Goal: Task Accomplishment & Management: Use online tool/utility

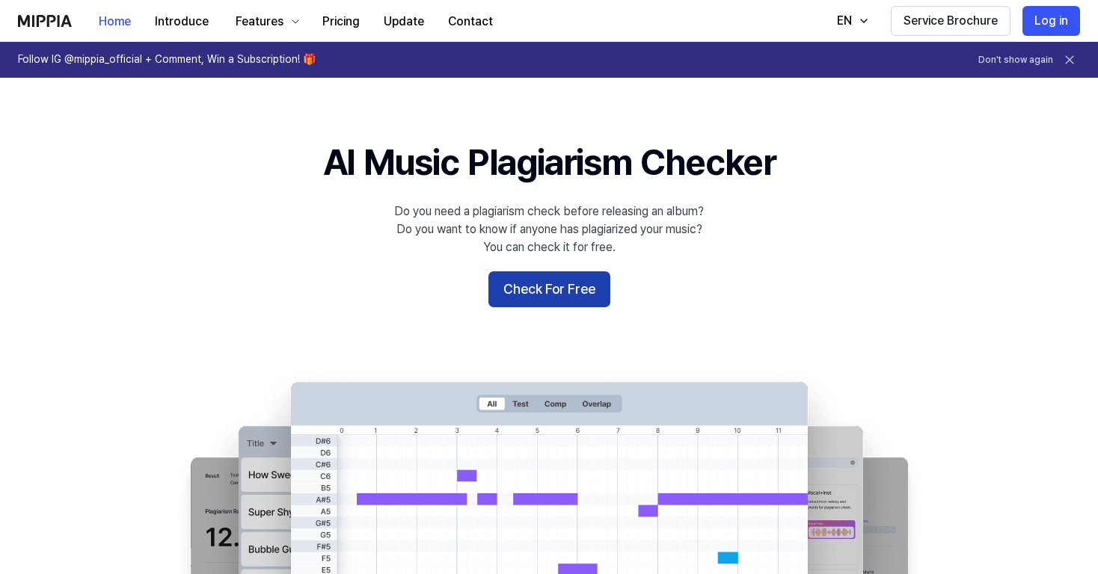
click at [530, 293] on button "Check For Free" at bounding box center [549, 290] width 122 height 36
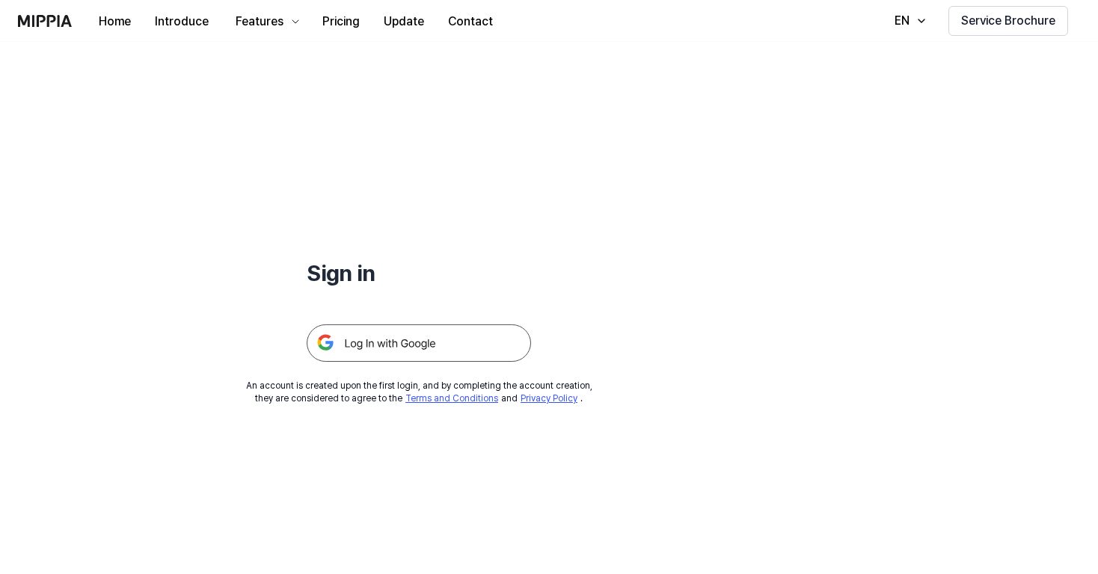
click at [389, 347] on img at bounding box center [419, 343] width 224 height 37
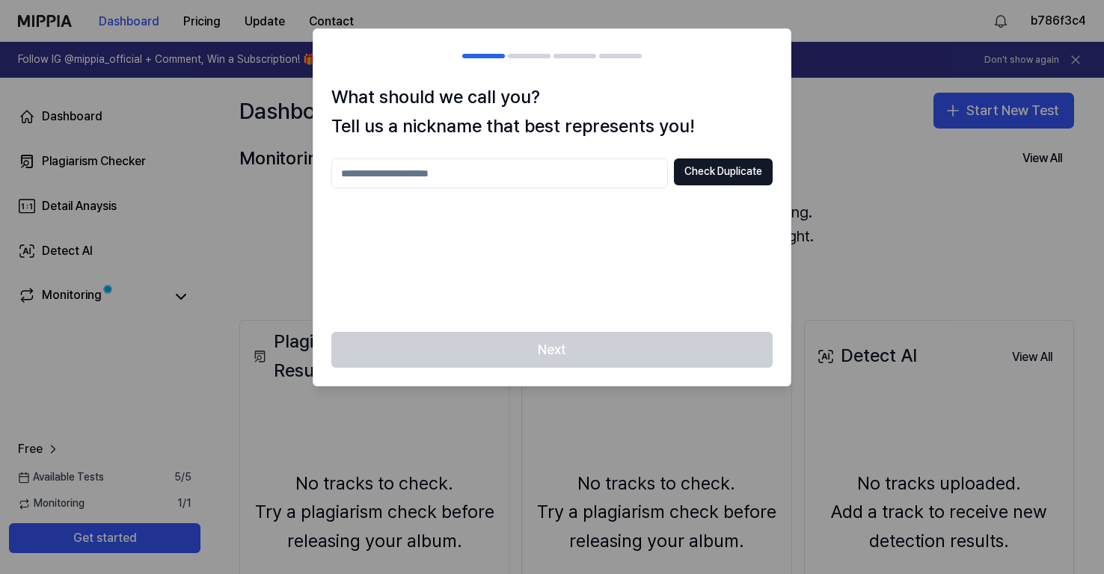
click at [465, 171] on input "text" at bounding box center [499, 174] width 337 height 30
type input "*"
click at [573, 359] on div "Next" at bounding box center [551, 359] width 477 height 54
click at [661, 238] on div "******* Check Duplicate" at bounding box center [551, 237] width 441 height 156
click at [714, 180] on button "Check Duplicate" at bounding box center [723, 172] width 99 height 27
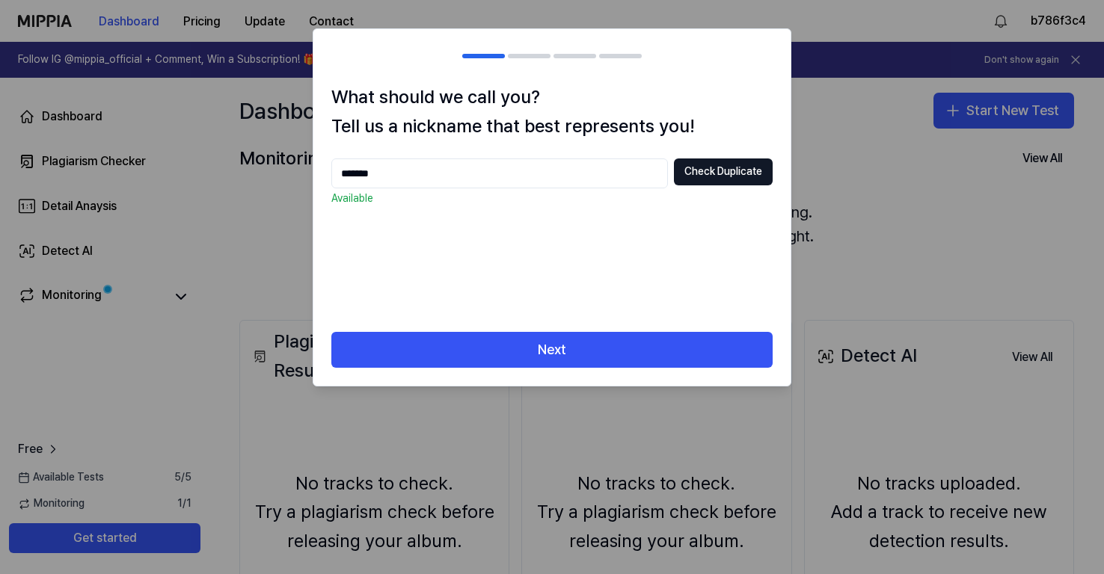
drag, startPoint x: 414, startPoint y: 173, endPoint x: 281, endPoint y: 175, distance: 132.4
click at [281, 175] on body "Dashboard Pricing Update Contact b786f3c4 Follow IG @mippia_official + Comment,…" at bounding box center [552, 287] width 1104 height 574
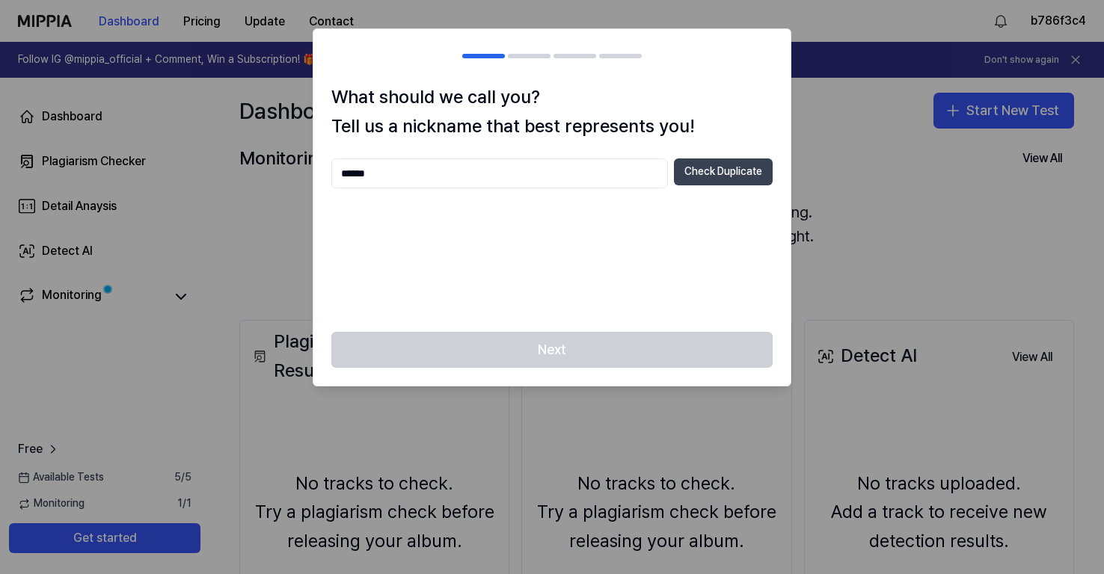
type input "******"
click at [726, 174] on button "Check Duplicate" at bounding box center [723, 172] width 99 height 27
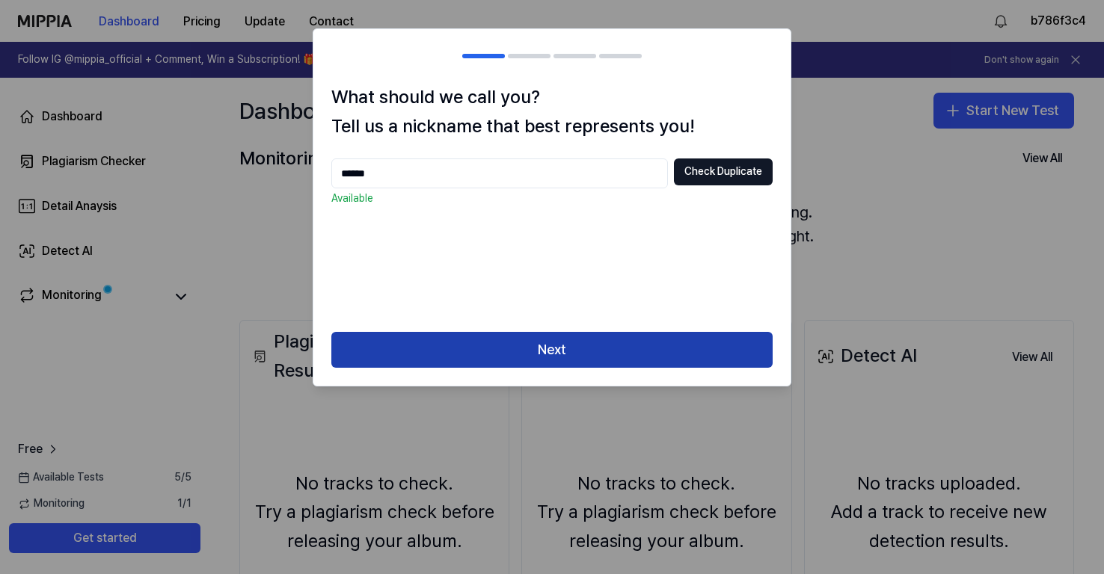
click at [556, 349] on button "Next" at bounding box center [551, 350] width 441 height 36
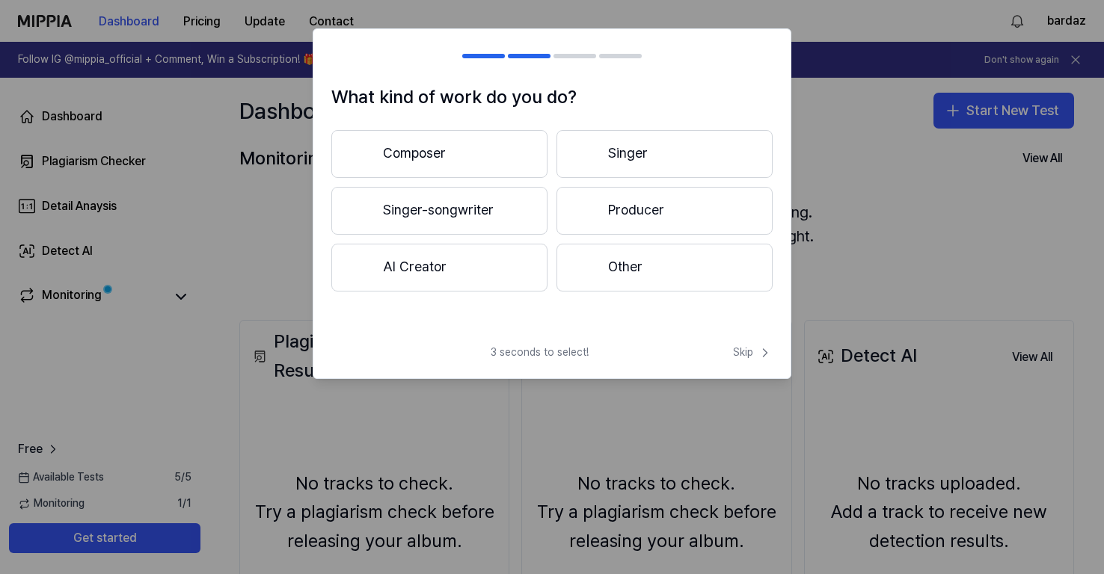
click at [459, 270] on button "AI Creator" at bounding box center [439, 268] width 216 height 48
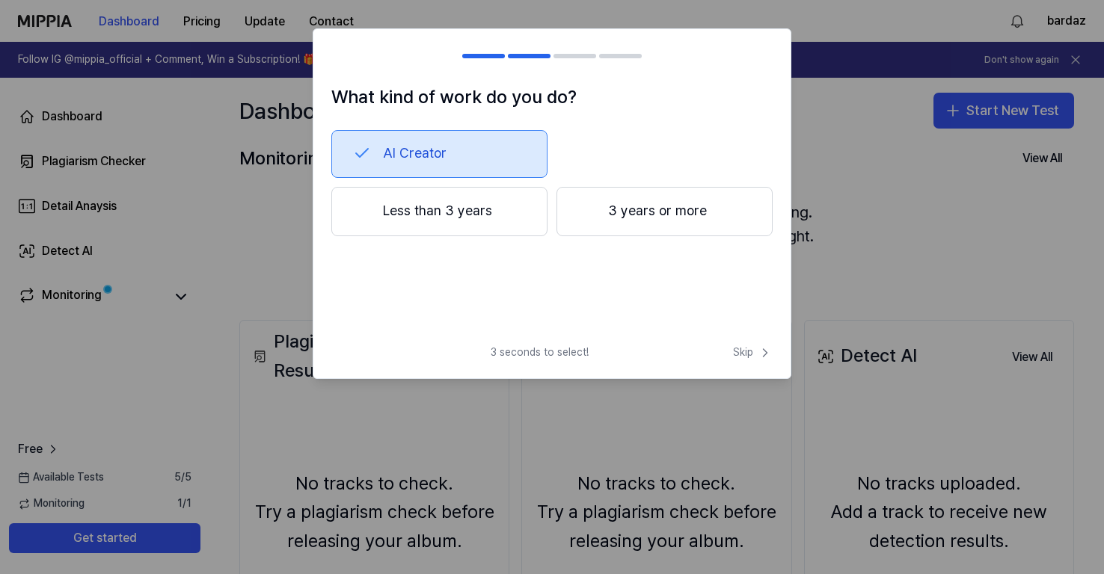
click at [469, 225] on button "Less than 3 years" at bounding box center [439, 211] width 216 height 49
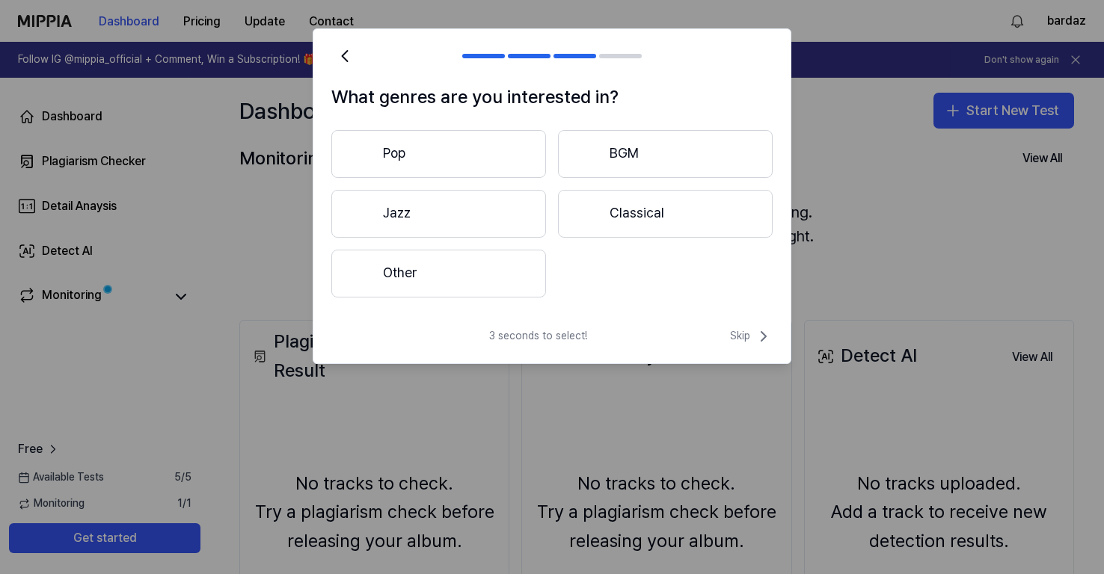
click at [430, 154] on button "Pop" at bounding box center [438, 154] width 215 height 48
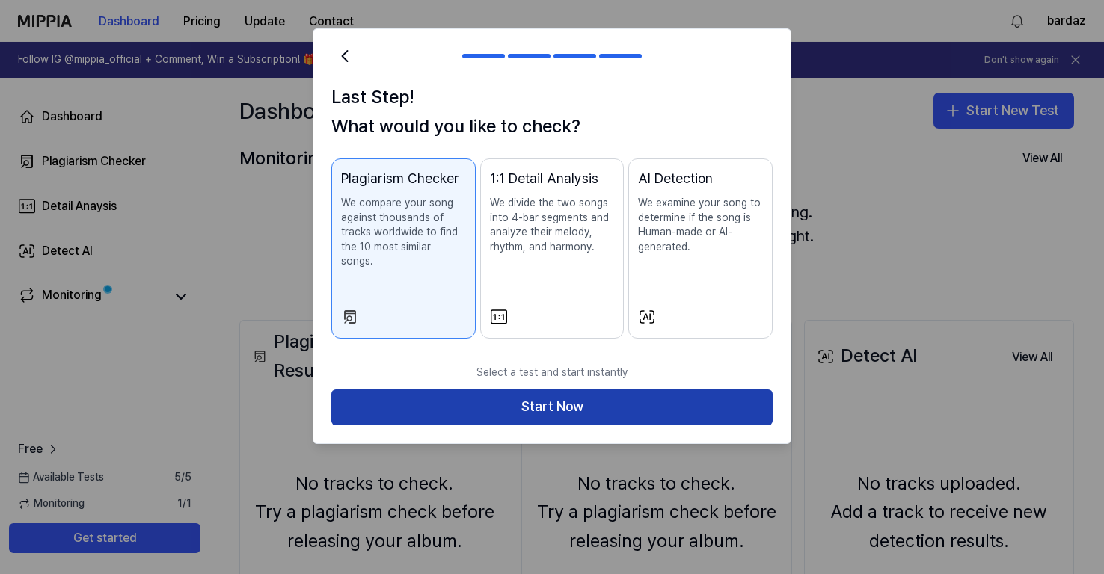
click at [479, 397] on button "Start Now" at bounding box center [551, 408] width 441 height 36
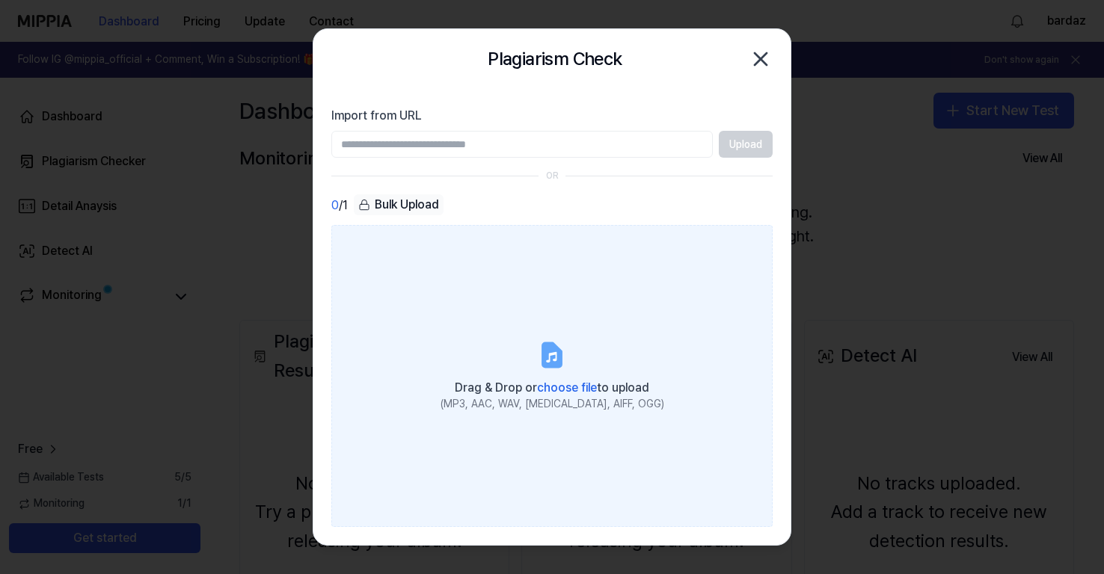
click at [515, 318] on label "Drag & Drop or choose file to upload (MP3, AAC, WAV, [MEDICAL_DATA], AIFF, OGG)" at bounding box center [551, 375] width 441 height 301
click at [0, 0] on input "Drag & Drop or choose file to upload (MP3, AAC, WAV, [MEDICAL_DATA], AIFF, OGG)" at bounding box center [0, 0] width 0 height 0
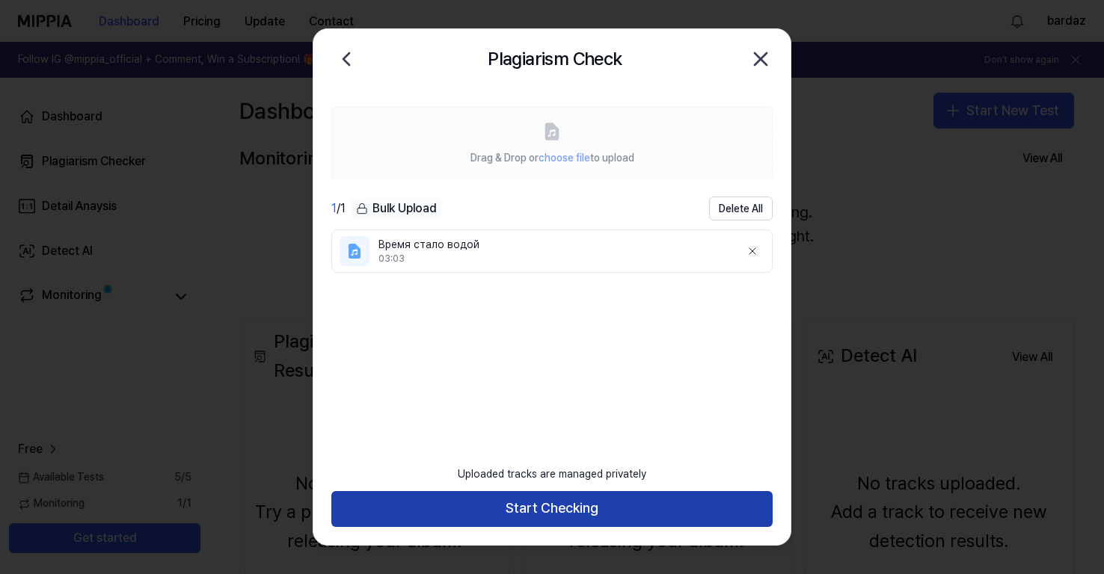
click at [543, 512] on button "Start Checking" at bounding box center [551, 509] width 441 height 36
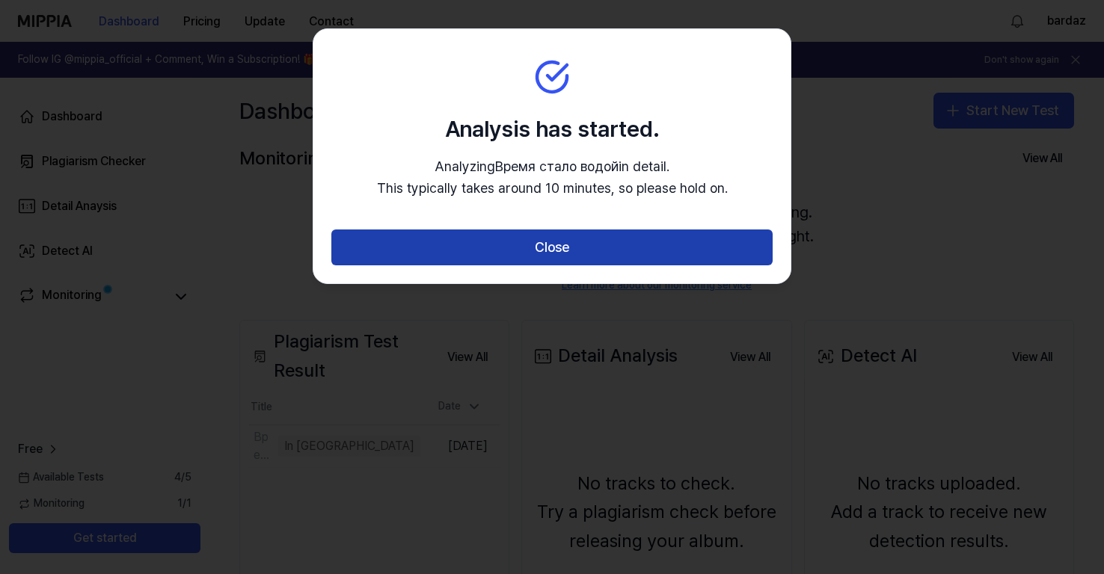
click at [554, 256] on button "Close" at bounding box center [551, 248] width 441 height 36
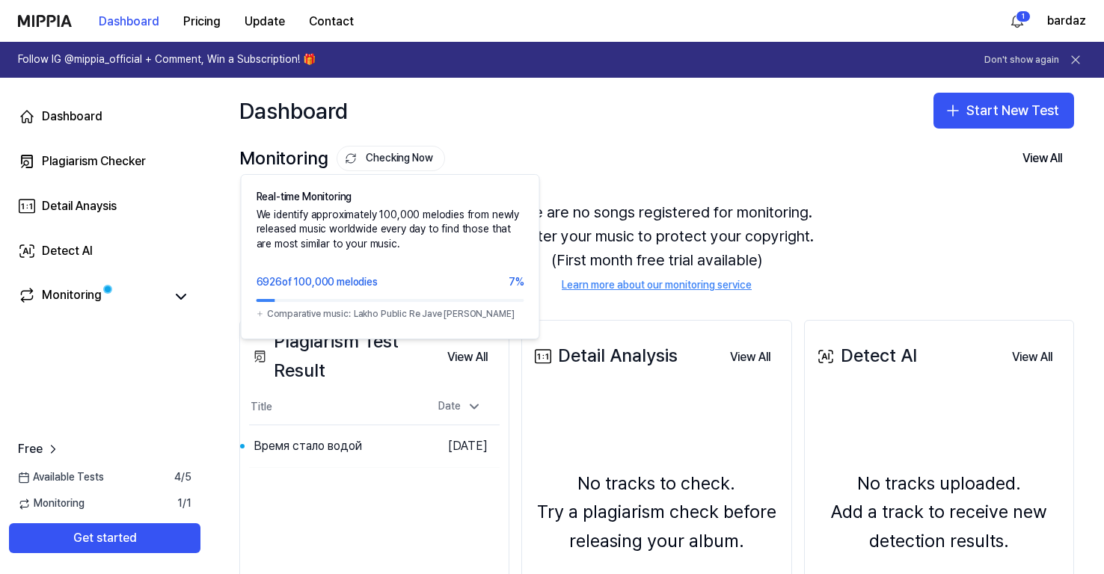
click at [383, 162] on button "Checking Now" at bounding box center [391, 158] width 108 height 25
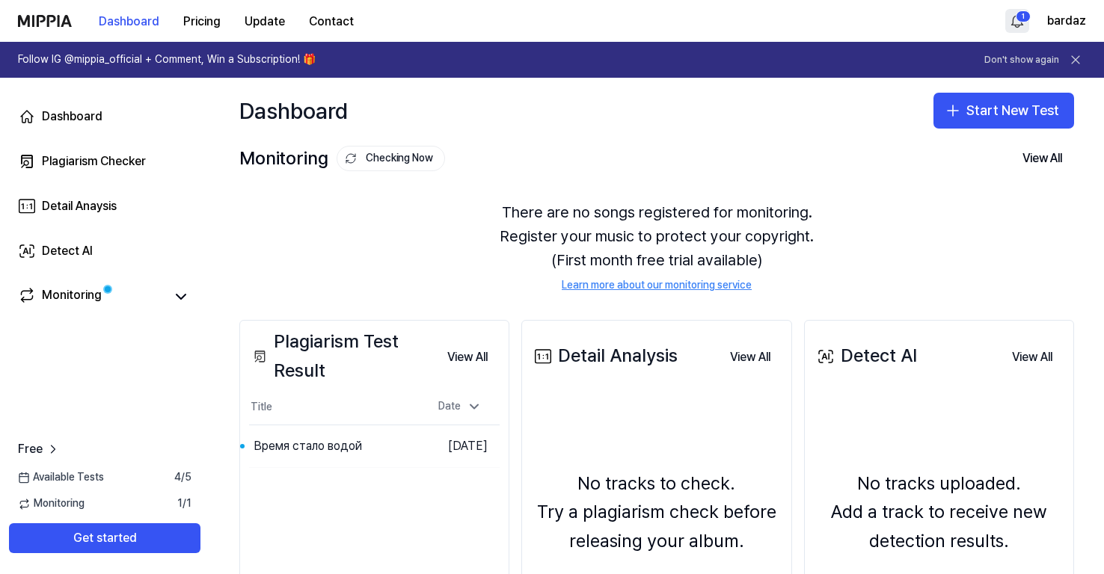
click at [1021, 27] on html "Dashboard Pricing Update Contact 1 bardaz Follow IG @mippia_official + Comment,…" at bounding box center [552, 287] width 1104 height 574
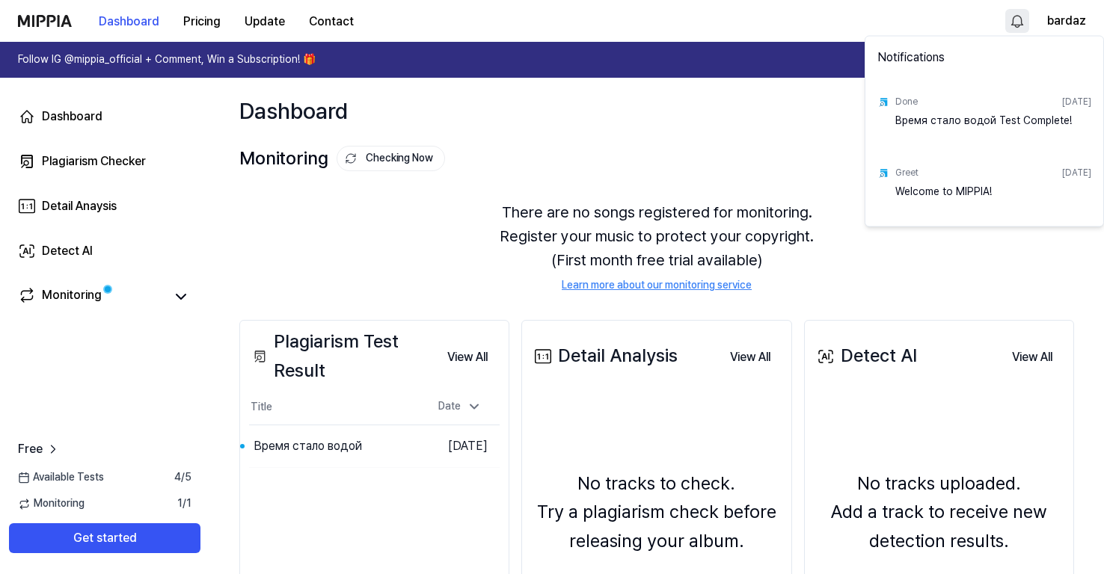
click at [450, 152] on html "Dashboard Pricing Update Contact bardaz Follow IG @mippia_official + Comment, W…" at bounding box center [552, 287] width 1104 height 574
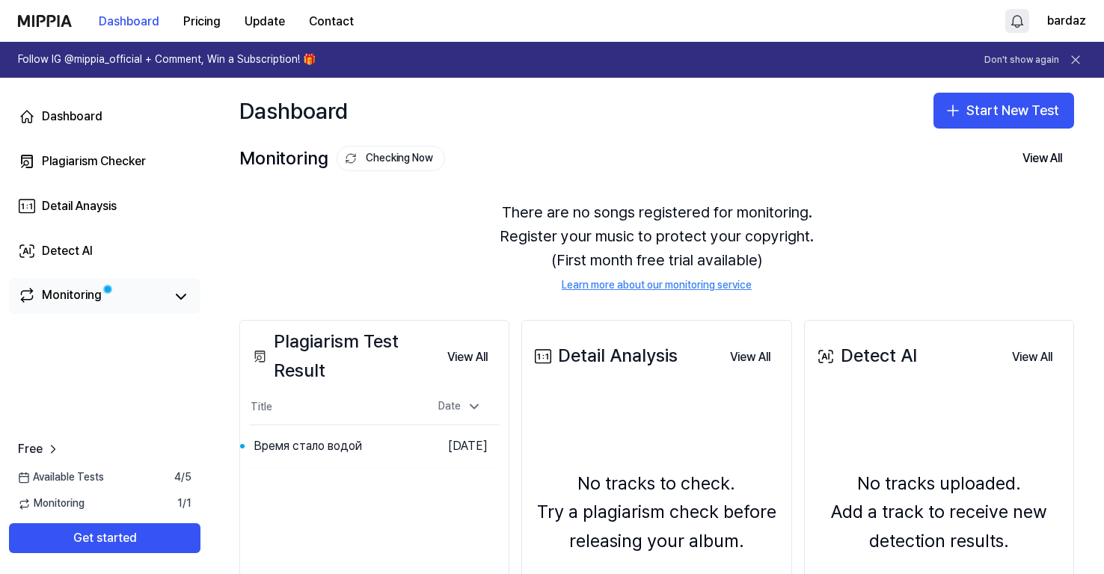
click at [160, 300] on link "Monitoring" at bounding box center [91, 296] width 147 height 21
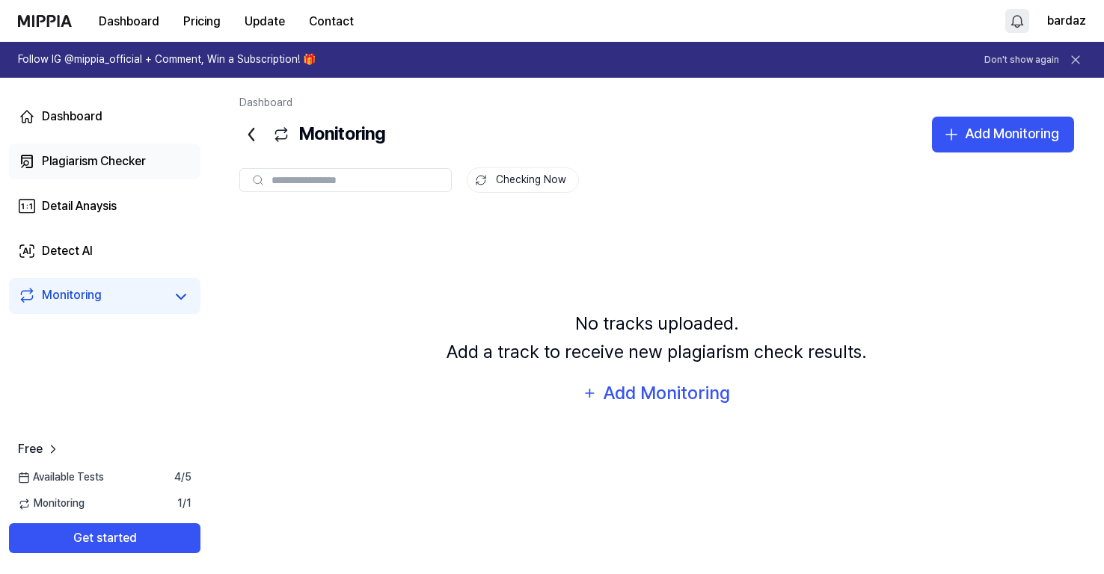
click at [118, 164] on div "Plagiarism Checker" at bounding box center [94, 162] width 104 height 18
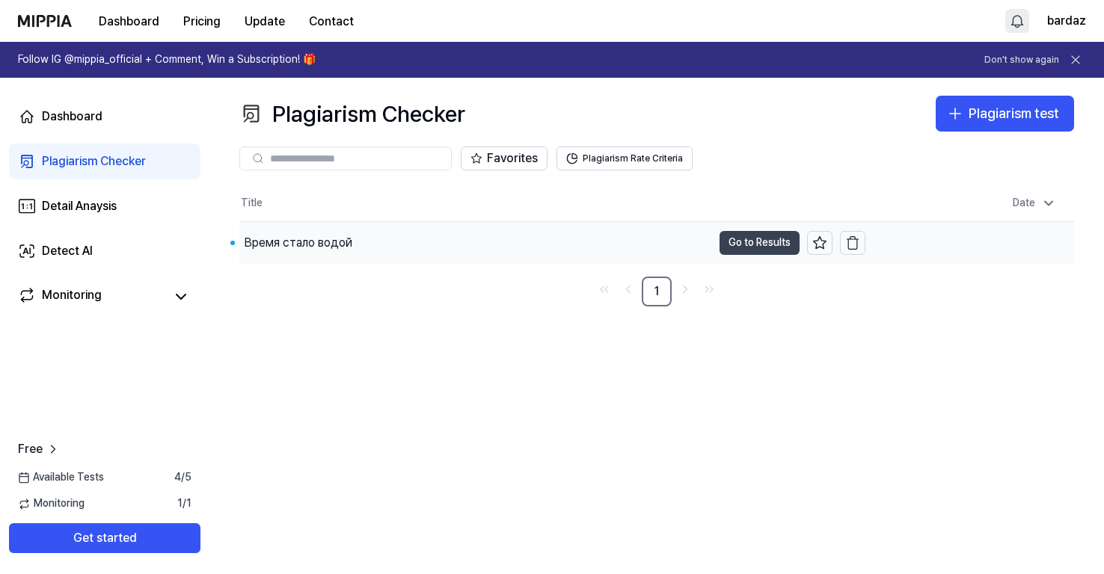
click at [744, 243] on button "Go to Results" at bounding box center [760, 243] width 80 height 24
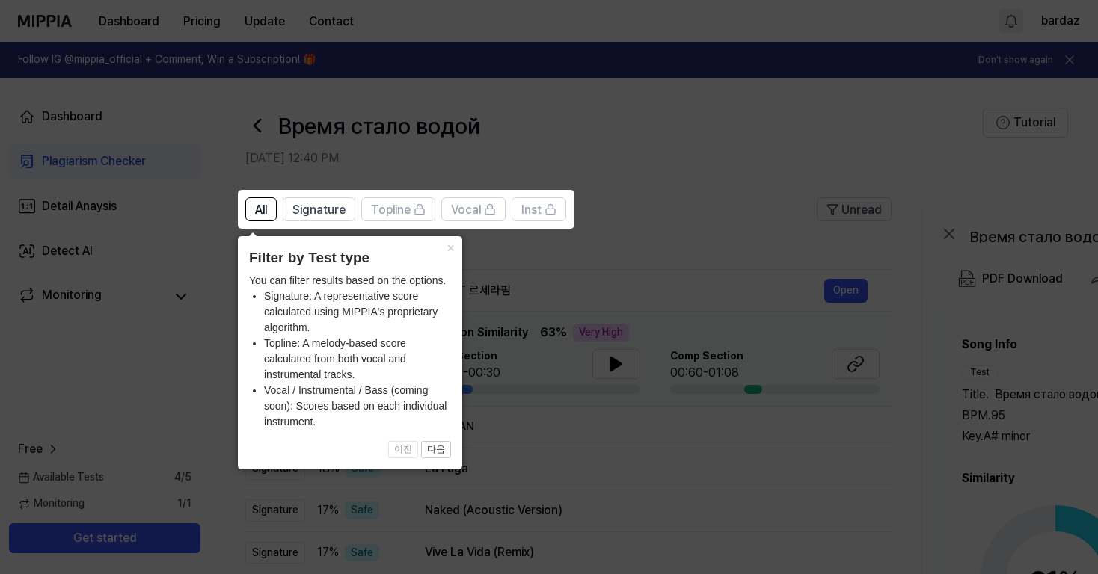
click at [453, 246] on button "×" at bounding box center [450, 246] width 24 height 21
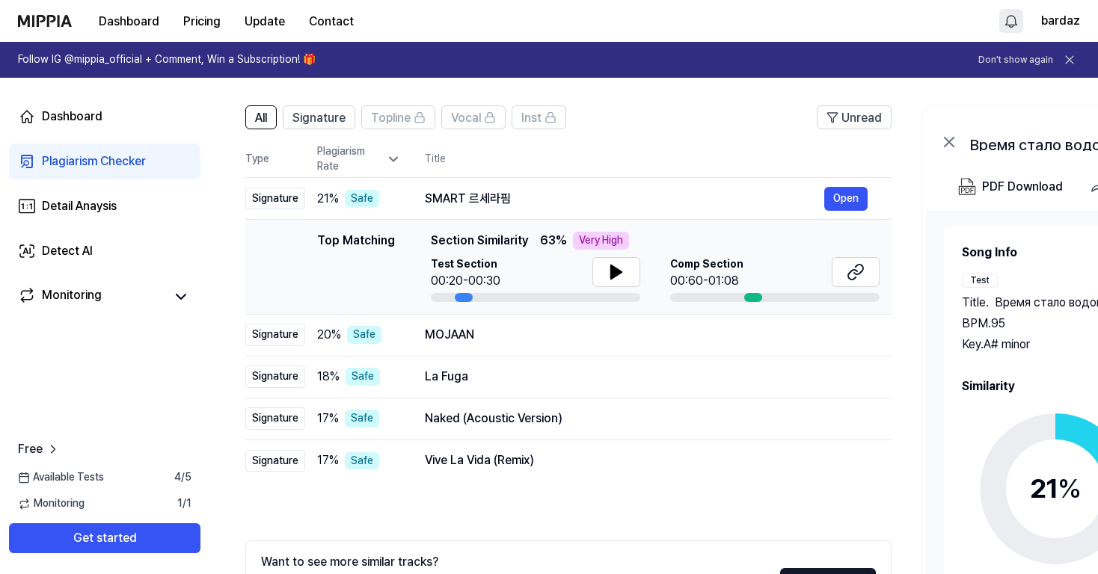
scroll to position [101, 0]
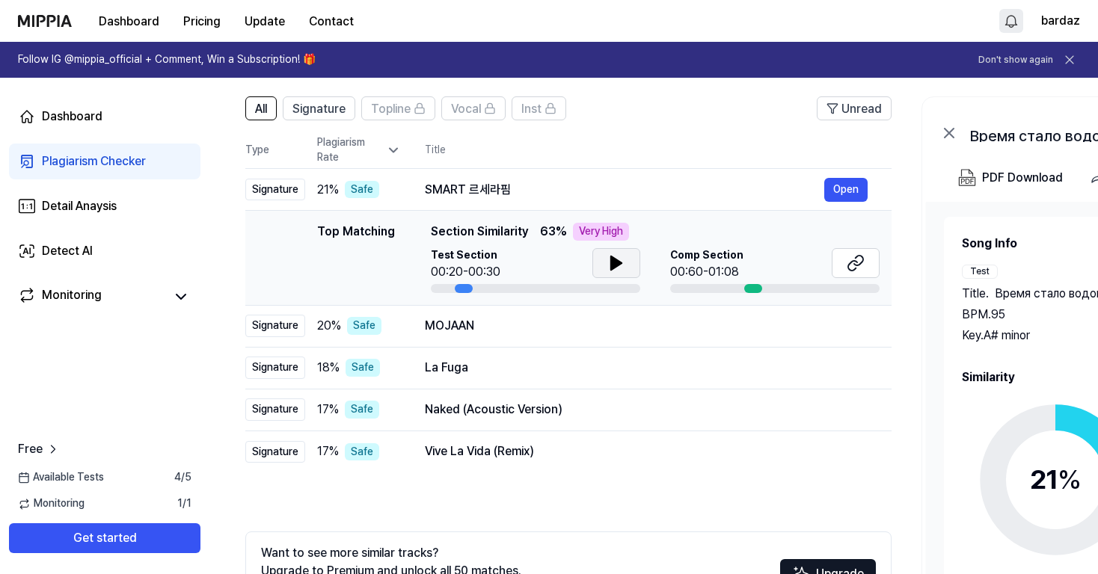
click at [607, 264] on icon at bounding box center [616, 263] width 18 height 18
click at [370, 230] on div "Top Matching" at bounding box center [356, 258] width 78 height 70
click at [713, 291] on div at bounding box center [774, 288] width 209 height 9
click at [752, 289] on div at bounding box center [753, 288] width 18 height 9
click at [776, 289] on div at bounding box center [774, 288] width 209 height 9
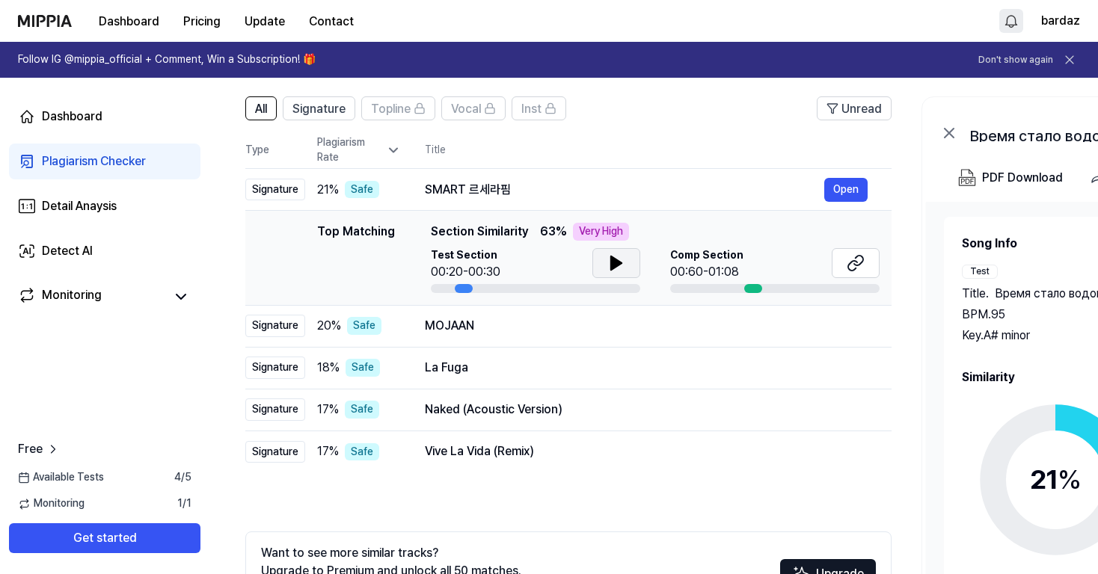
click at [611, 266] on icon at bounding box center [616, 263] width 10 height 13
click at [616, 267] on icon at bounding box center [616, 263] width 18 height 18
click at [742, 285] on div at bounding box center [774, 288] width 209 height 9
click at [794, 292] on div at bounding box center [774, 288] width 209 height 9
click at [740, 291] on div at bounding box center [774, 288] width 209 height 9
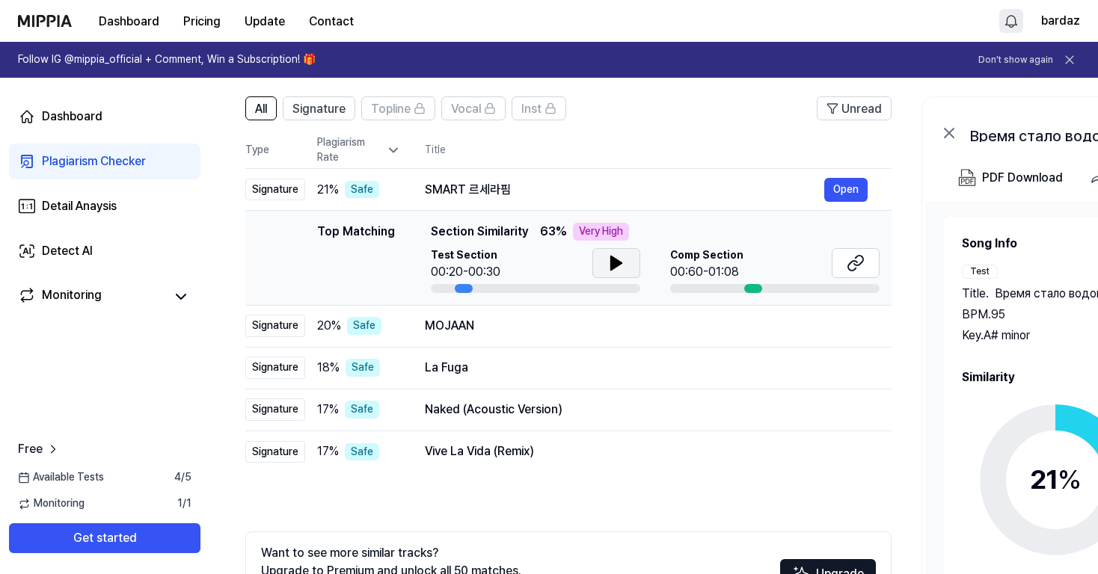
click at [711, 293] on td "Top Matching Top Matching Section Similarity 63 % Very High Test Section 00:20-…" at bounding box center [568, 258] width 646 height 95
click at [845, 186] on button "Open" at bounding box center [845, 190] width 43 height 24
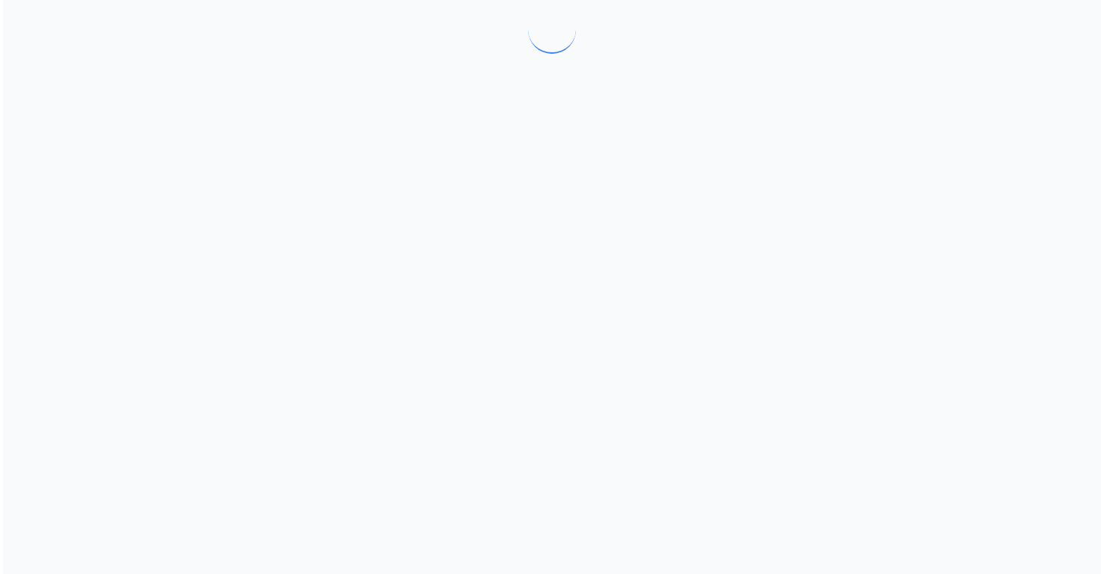
scroll to position [0, 0]
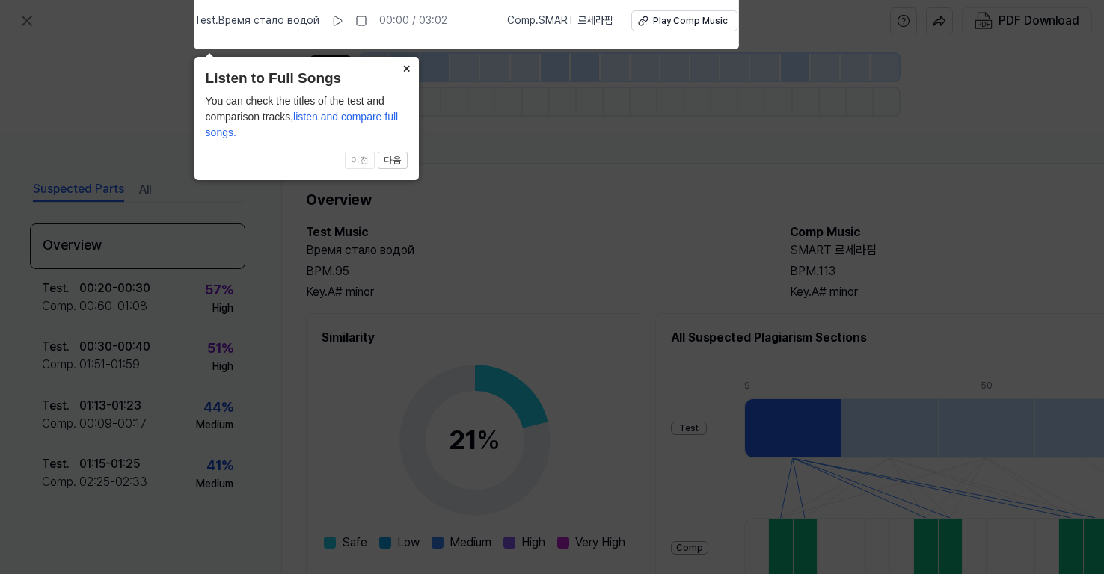
click at [406, 67] on button "×" at bounding box center [407, 67] width 24 height 21
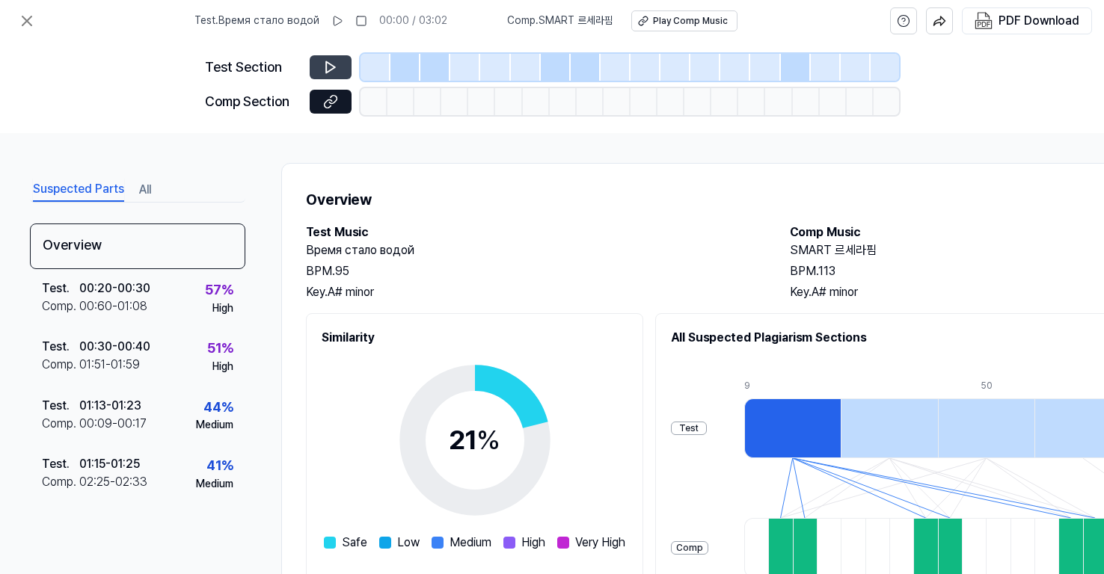
click at [331, 68] on icon at bounding box center [330, 67] width 15 height 15
click at [329, 103] on icon at bounding box center [330, 101] width 15 height 15
click at [337, 63] on icon at bounding box center [330, 67] width 15 height 15
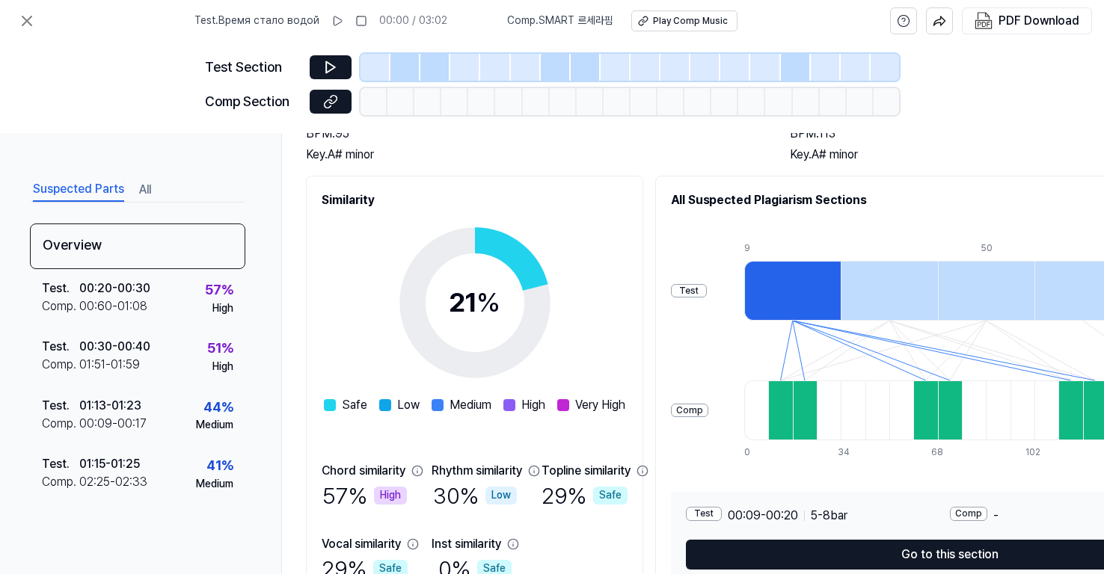
scroll to position [186, 0]
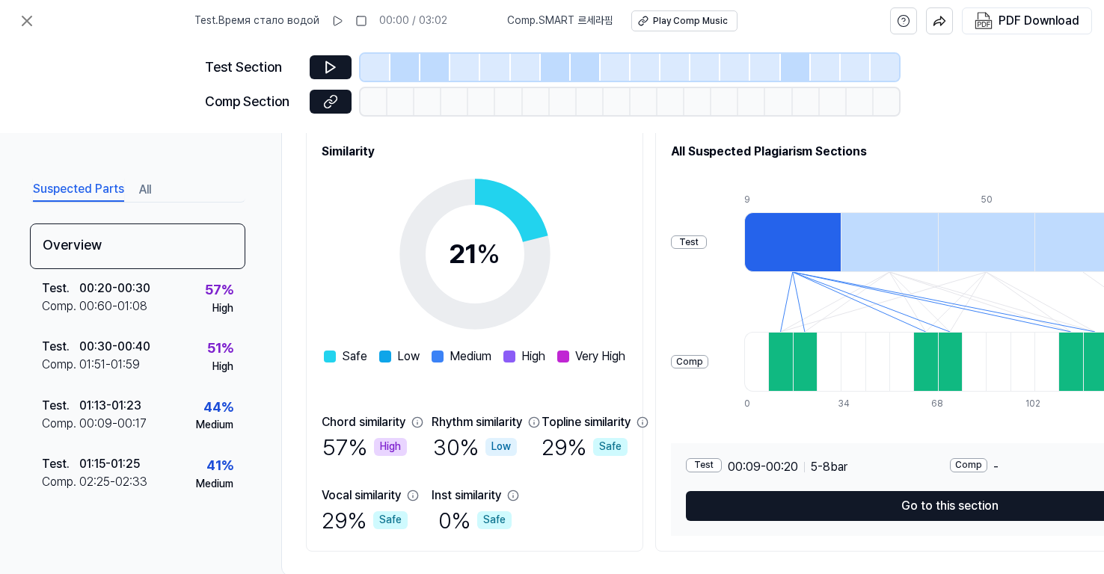
click at [778, 367] on div at bounding box center [780, 362] width 24 height 60
click at [804, 376] on div at bounding box center [805, 362] width 24 height 60
click at [929, 362] on div at bounding box center [925, 362] width 24 height 60
click at [947, 363] on div at bounding box center [950, 362] width 24 height 60
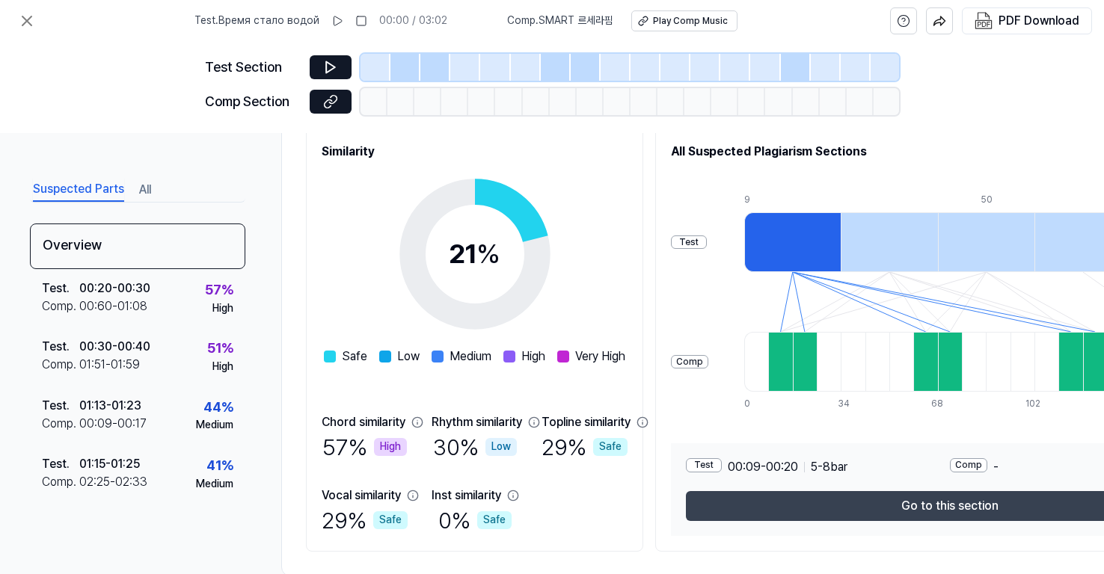
scroll to position [224, 0]
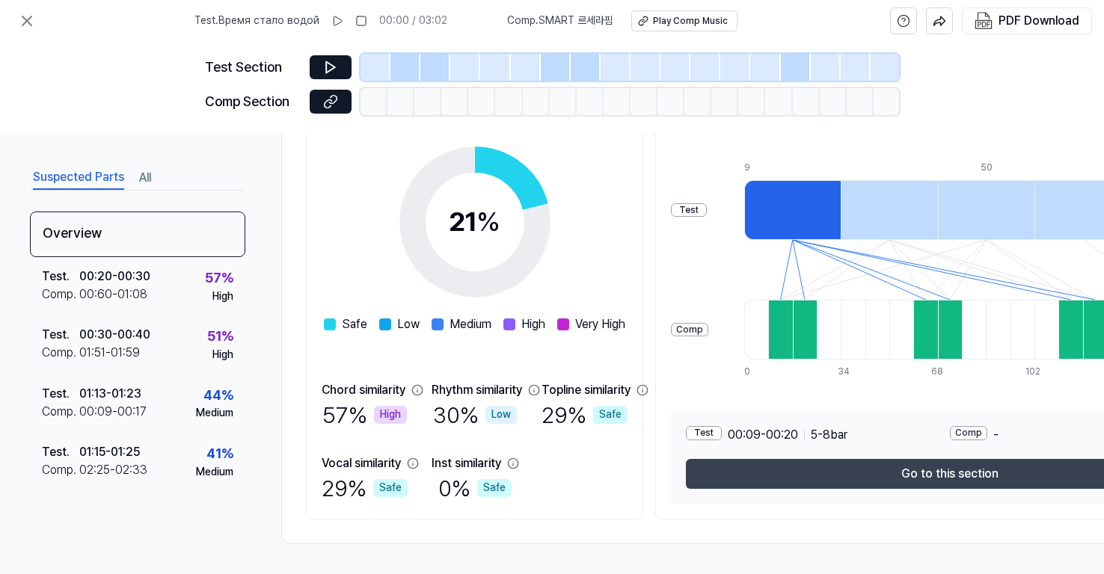
click at [765, 470] on button "Go to this section" at bounding box center [949, 474] width 527 height 30
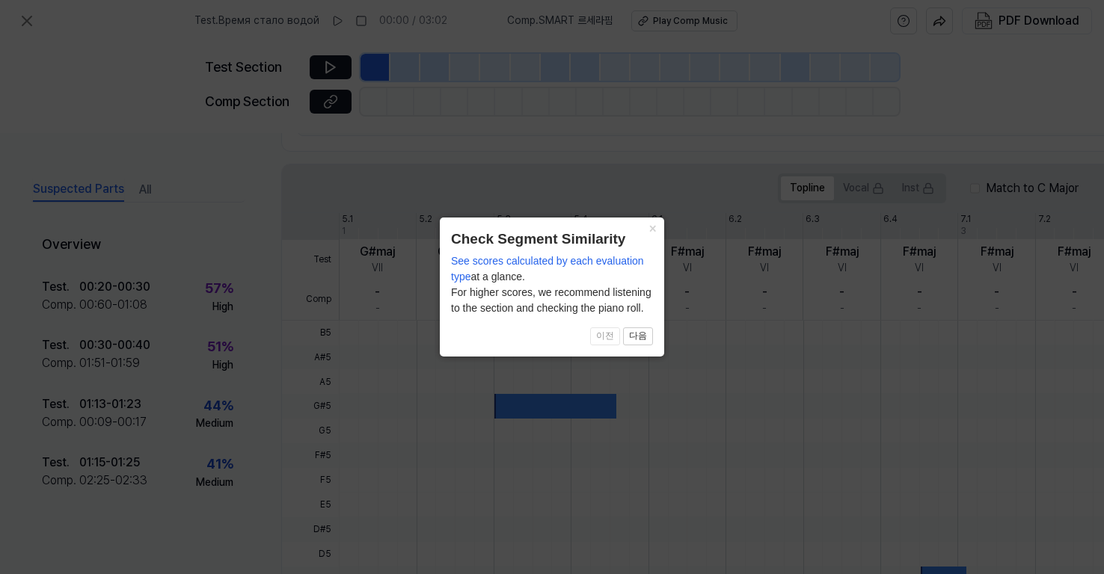
scroll to position [426, 0]
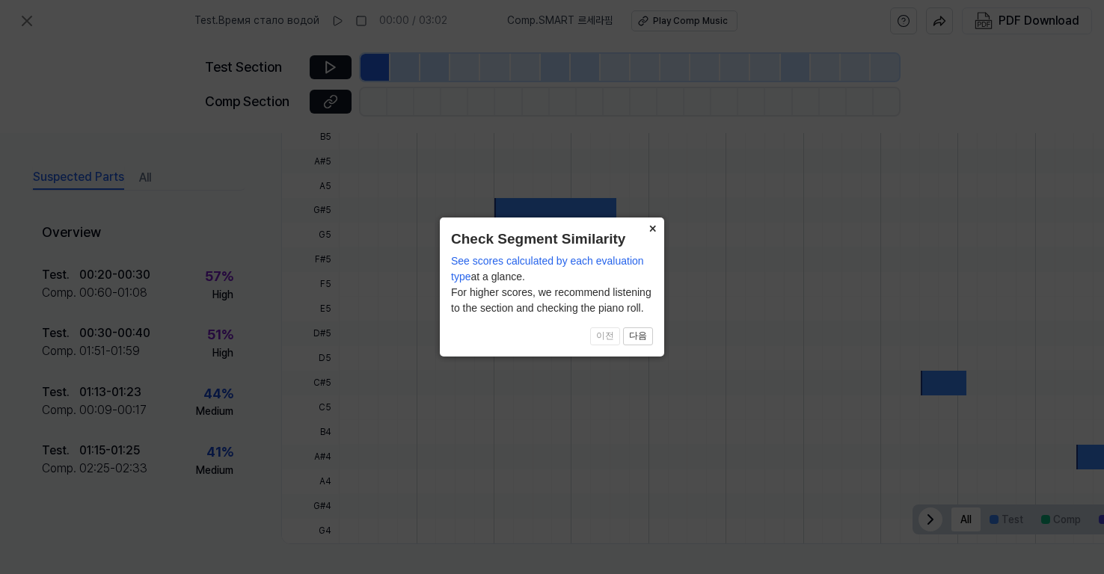
click at [652, 227] on button "×" at bounding box center [652, 228] width 24 height 21
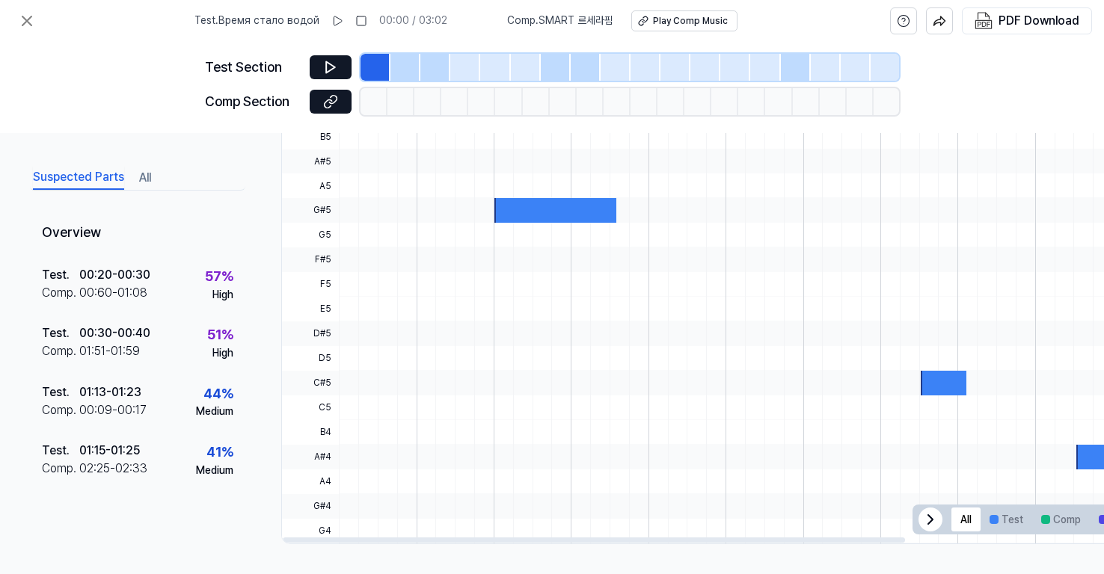
click at [498, 202] on div at bounding box center [555, 210] width 123 height 25
click at [496, 207] on div at bounding box center [555, 210] width 123 height 25
click at [936, 516] on icon at bounding box center [931, 520] width 18 height 18
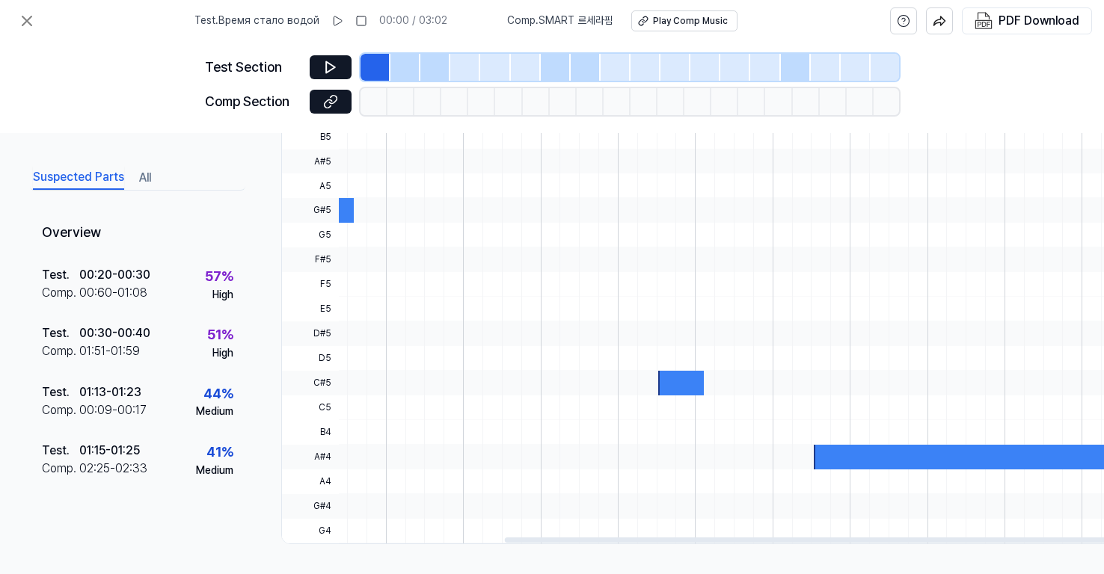
scroll to position [0, 320]
drag, startPoint x: 900, startPoint y: 535, endPoint x: 1106, endPoint y: 541, distance: 206.5
click at [1103, 541] on div at bounding box center [816, 540] width 622 height 5
click at [764, 447] on div at bounding box center [1011, 457] width 510 height 25
click at [774, 470] on div at bounding box center [637, 482] width 1236 height 25
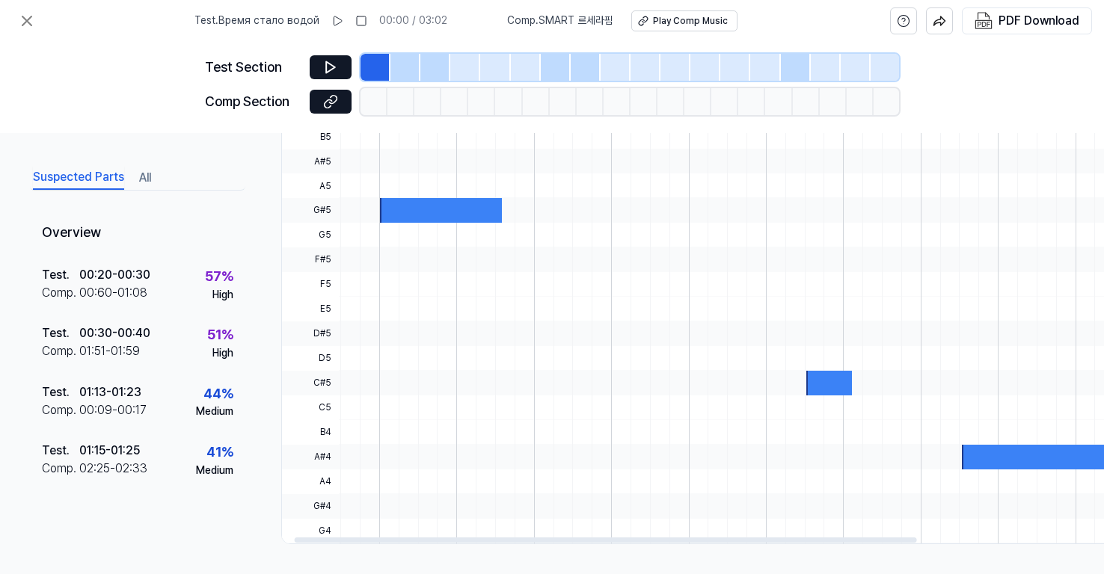
scroll to position [0, 0]
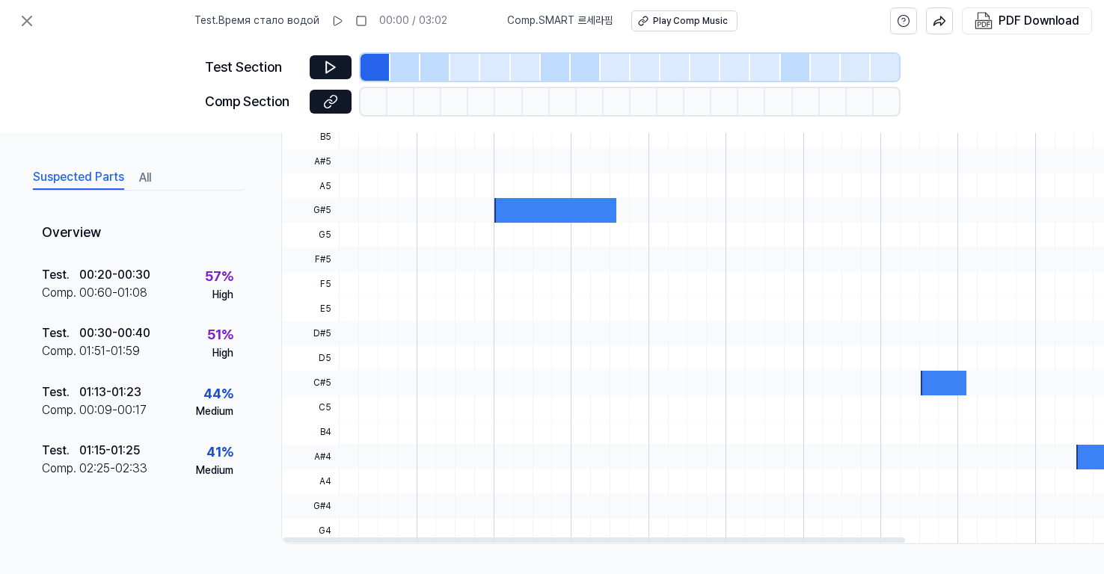
drag, startPoint x: 738, startPoint y: 533, endPoint x: 453, endPoint y: 523, distance: 285.2
click at [453, 538] on div at bounding box center [594, 540] width 622 height 5
click at [678, 22] on div "Play Comp Music" at bounding box center [690, 21] width 75 height 13
click at [334, 19] on icon at bounding box center [337, 21] width 12 height 12
click at [389, 63] on div at bounding box center [376, 67] width 30 height 27
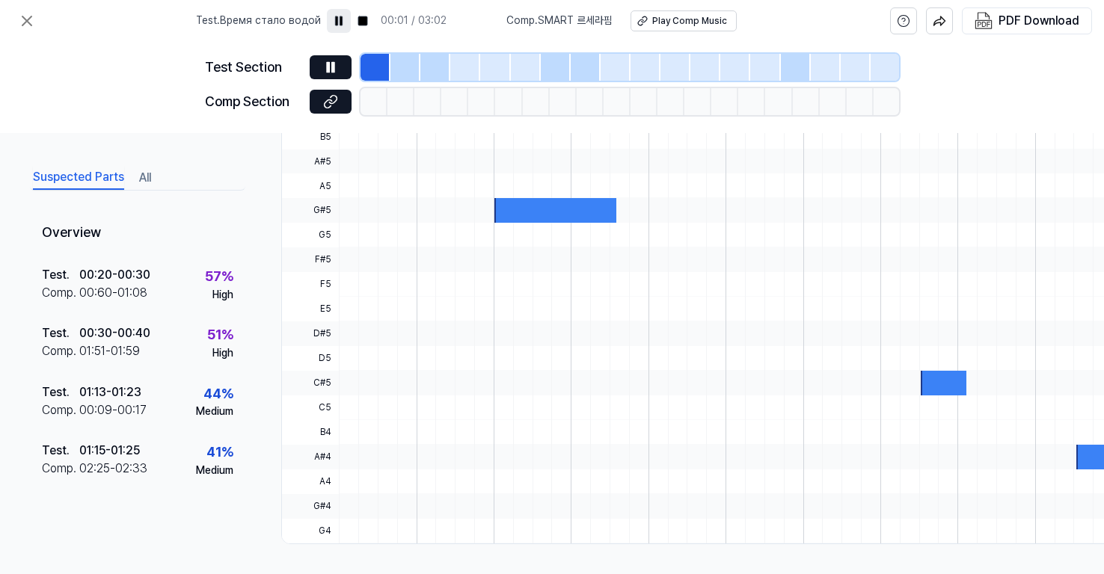
click at [405, 67] on div at bounding box center [405, 67] width 30 height 27
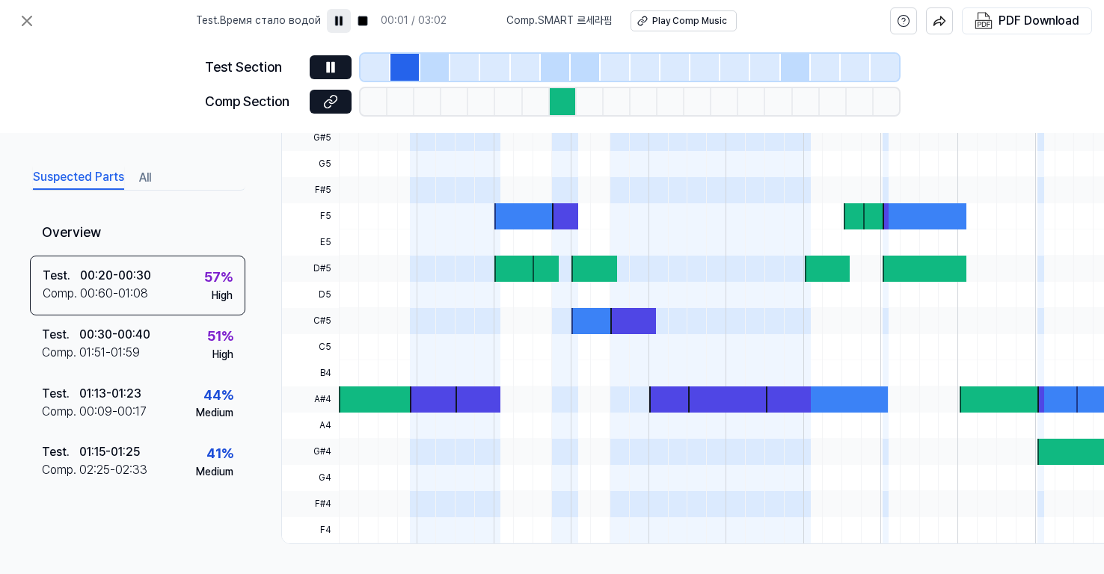
click at [452, 73] on div at bounding box center [465, 67] width 30 height 27
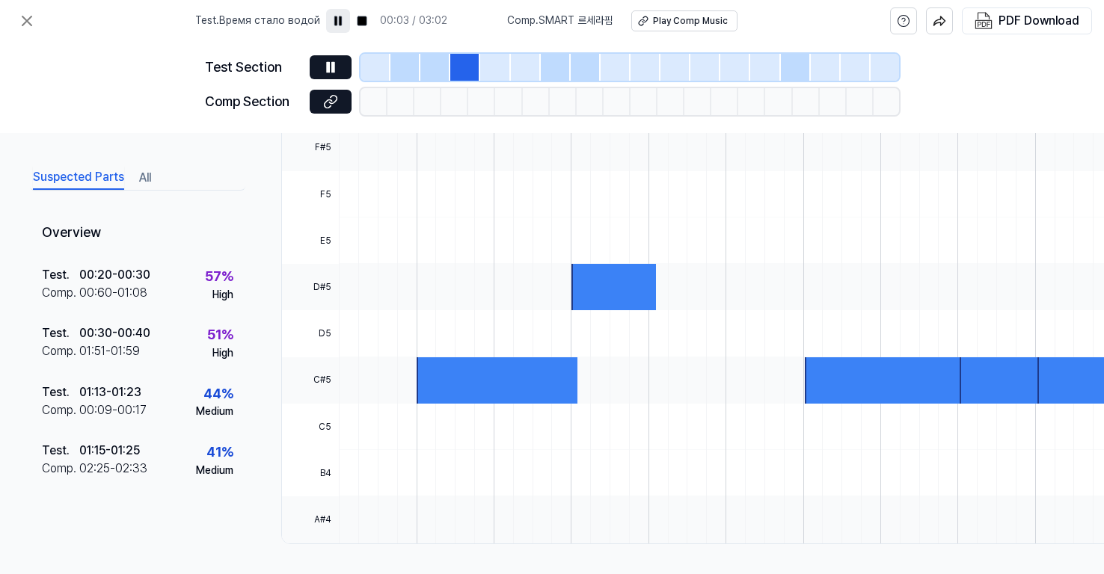
click at [411, 69] on div at bounding box center [405, 67] width 30 height 27
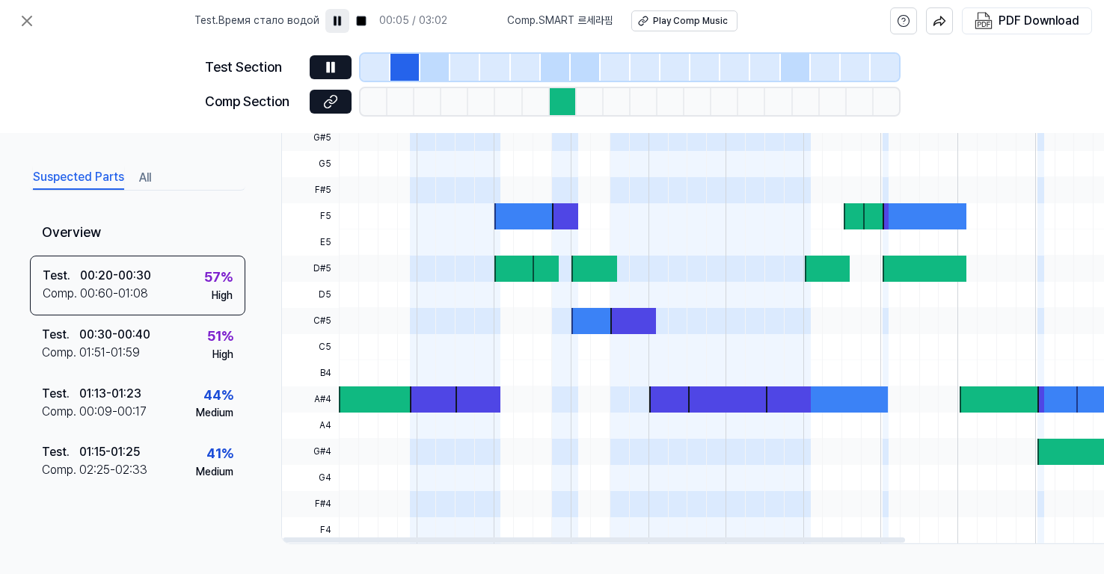
click at [422, 390] on div at bounding box center [436, 400] width 52 height 26
click at [382, 402] on div at bounding box center [420, 400] width 162 height 26
click at [425, 399] on div at bounding box center [436, 400] width 52 height 26
click at [477, 396] on div at bounding box center [478, 400] width 45 height 26
click at [446, 282] on span at bounding box center [436, 295] width 52 height 26
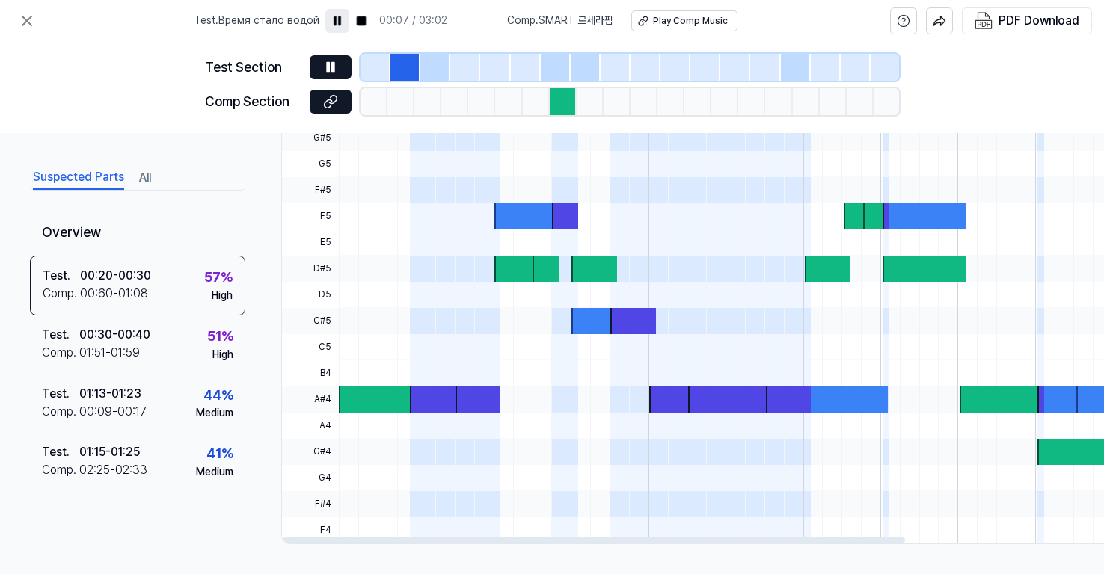
click at [501, 256] on div at bounding box center [516, 269] width 45 height 26
click at [510, 206] on div at bounding box center [536, 216] width 84 height 26
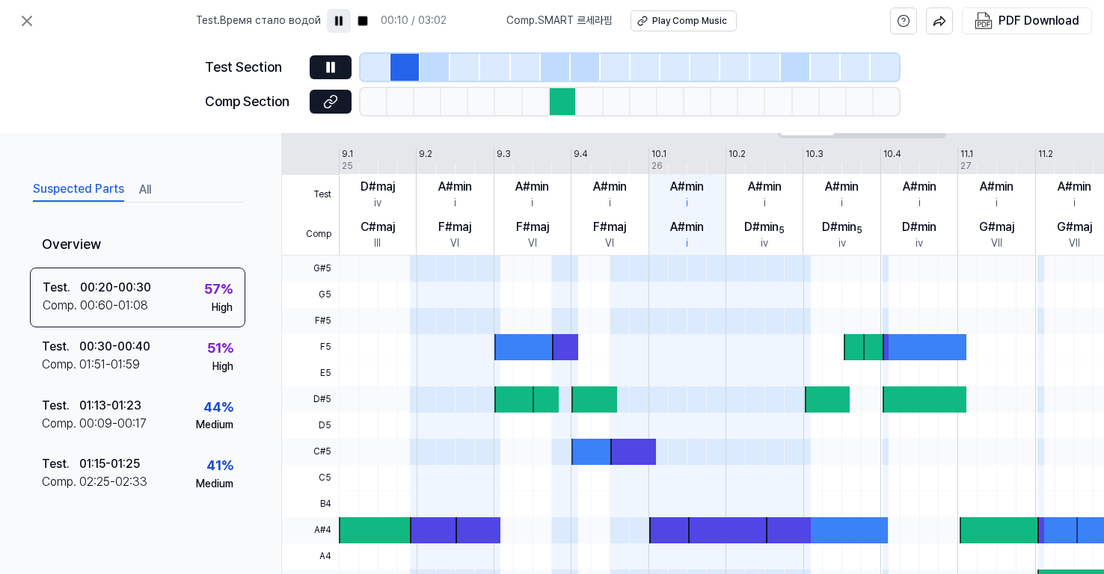
scroll to position [226, 0]
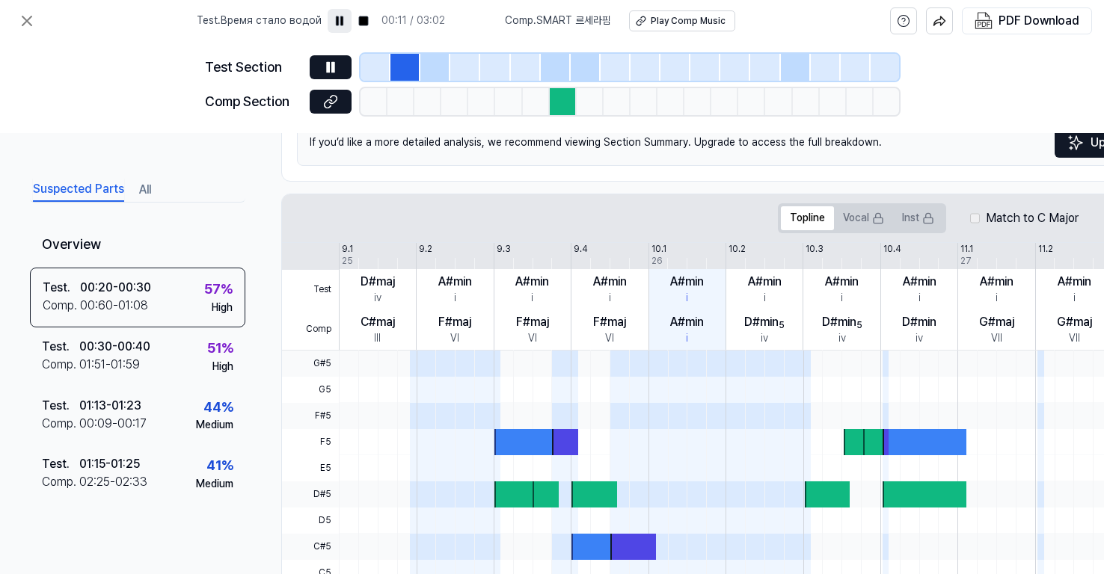
click at [438, 254] on div "Test Comp 9.1 9.2 9.3 9.4 10.1 10.2 10.3 10.4 11.1 11.2 11.3 11.4 12.1 12.2 12.…" at bounding box center [928, 297] width 1293 height 108
click at [450, 314] on div "F#maj" at bounding box center [454, 322] width 33 height 18
click at [456, 383] on span at bounding box center [479, 390] width 46 height 26
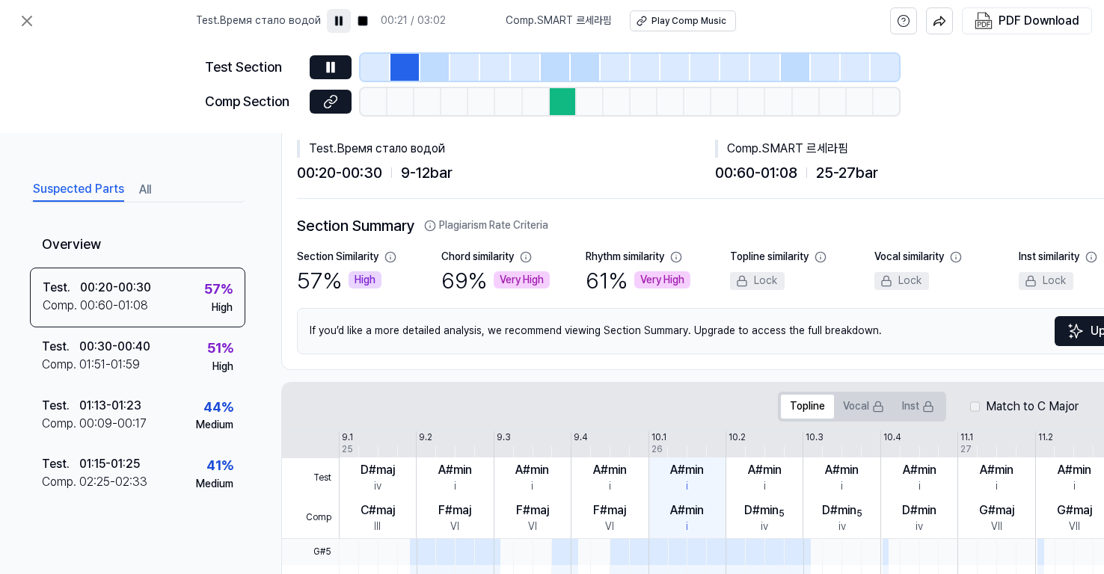
scroll to position [0, 0]
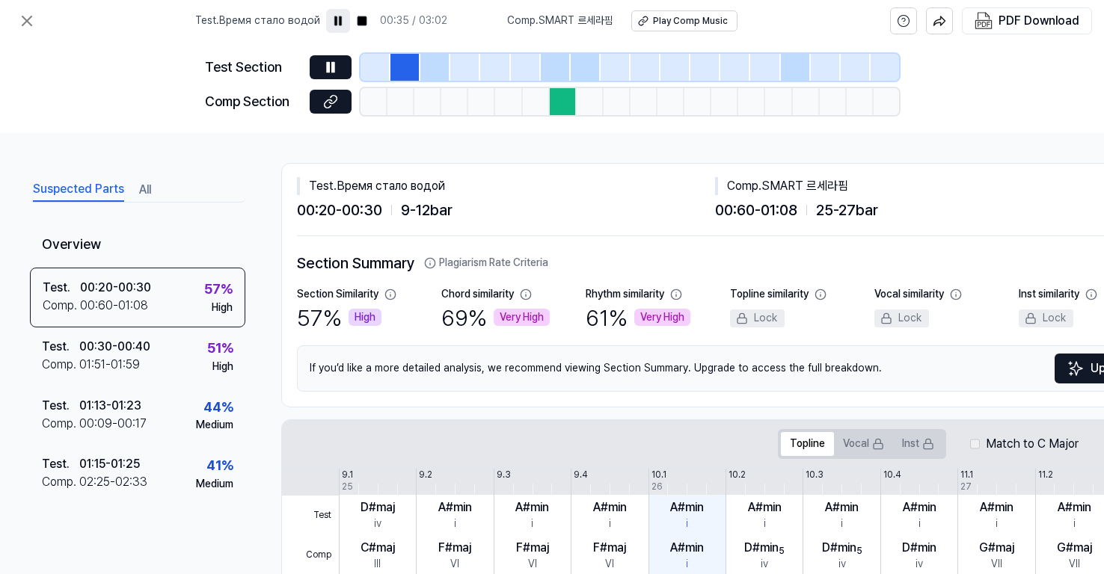
click at [404, 64] on div at bounding box center [405, 67] width 30 height 27
click at [396, 64] on div at bounding box center [405, 67] width 30 height 27
click at [385, 65] on div at bounding box center [376, 67] width 30 height 27
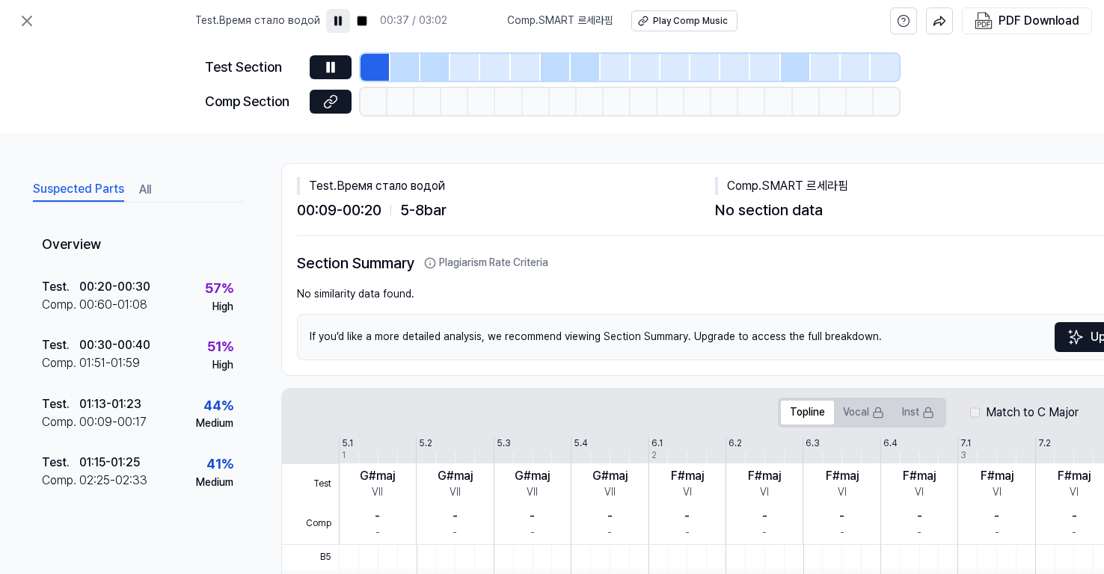
click at [398, 68] on div at bounding box center [405, 67] width 30 height 27
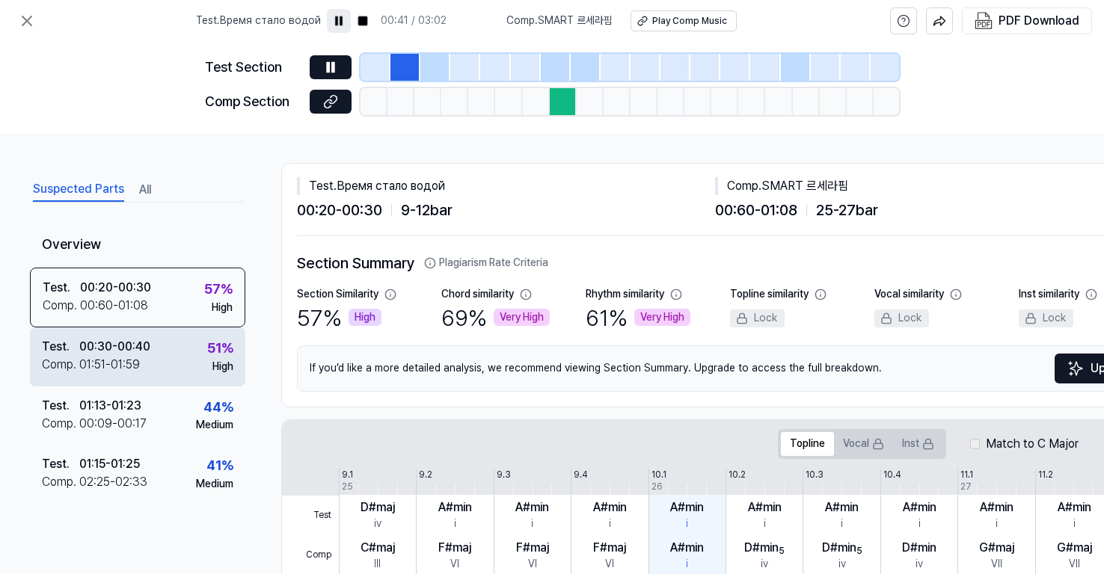
click at [139, 375] on div "Test . 00:30 - 00:40 Comp . 01:51 - 01:59 51 % High" at bounding box center [137, 357] width 215 height 58
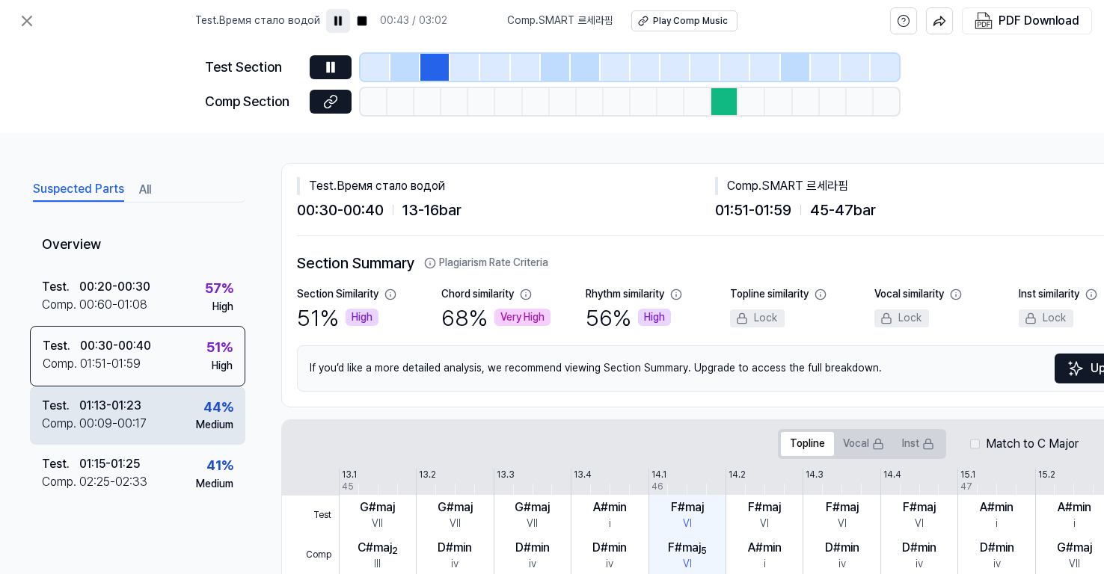
click at [141, 429] on div "00:09 - 00:17" at bounding box center [112, 424] width 67 height 18
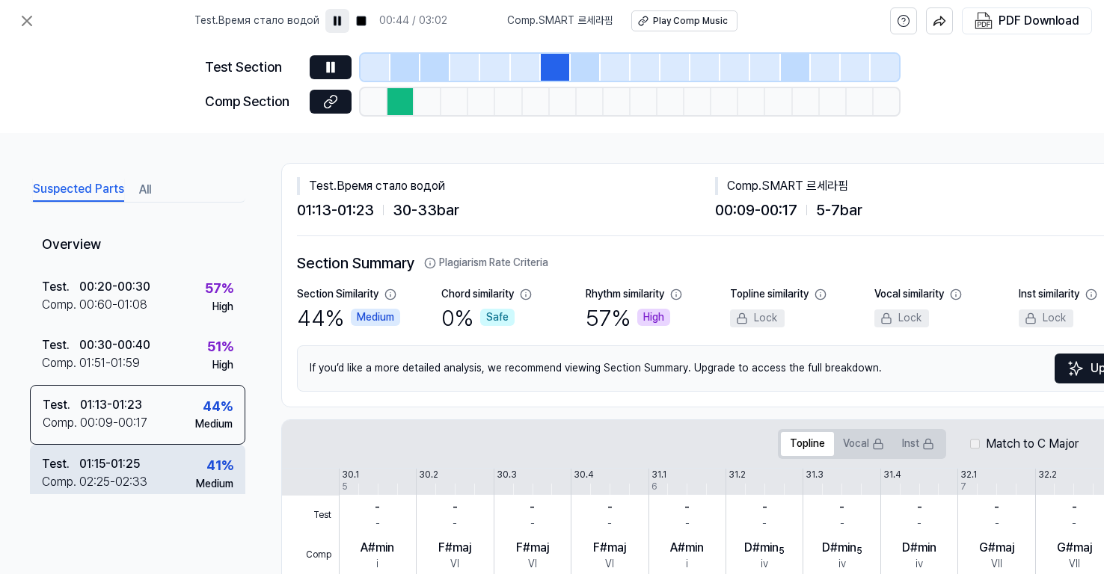
click at [138, 469] on div "01:15 - 01:25" at bounding box center [109, 465] width 61 height 18
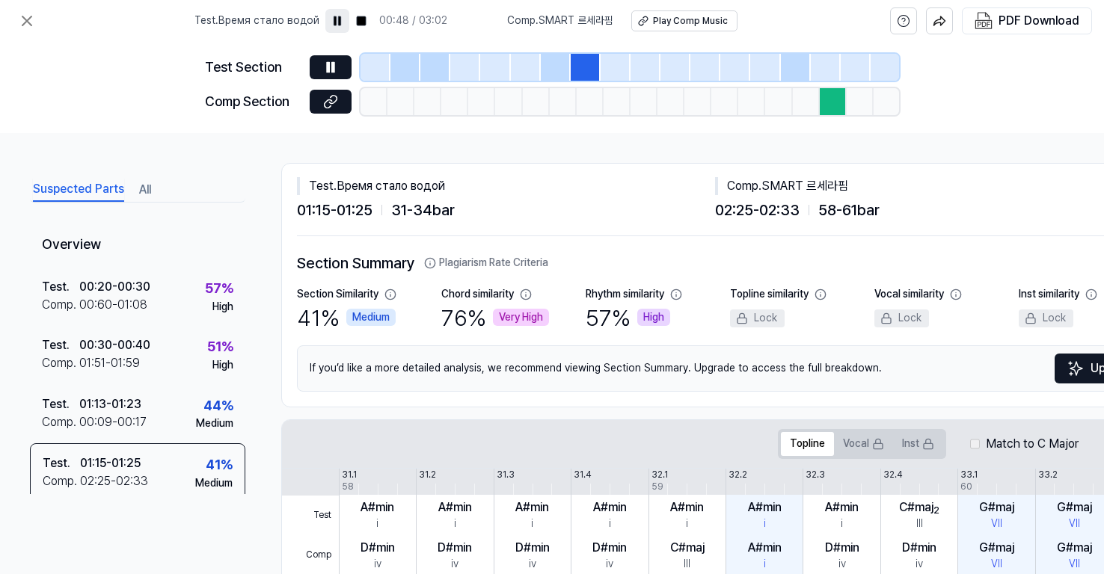
scroll to position [74, 0]
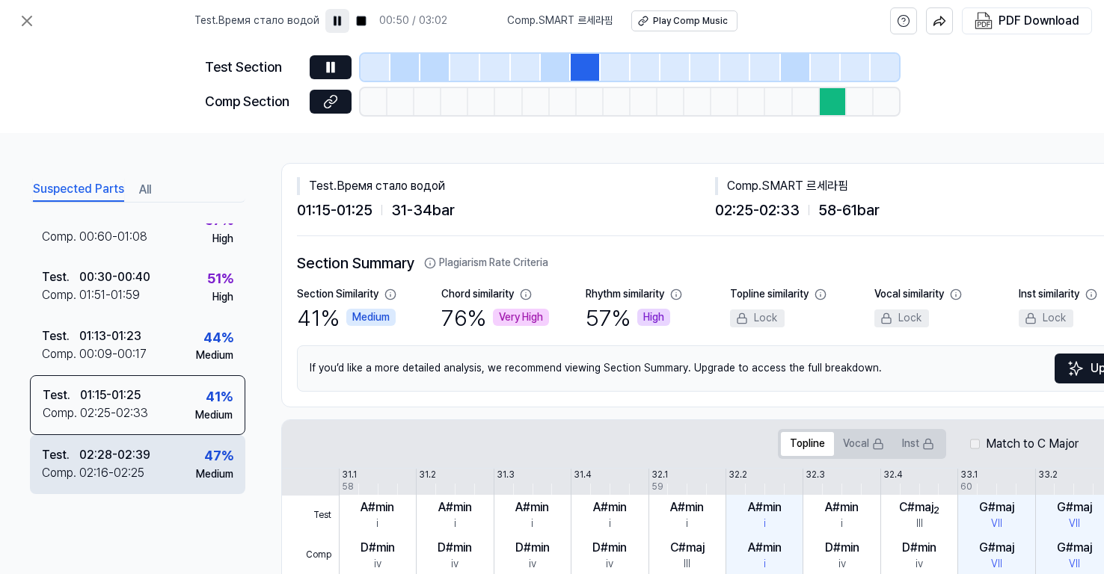
click at [136, 473] on div "02:16 - 02:25" at bounding box center [111, 474] width 65 height 18
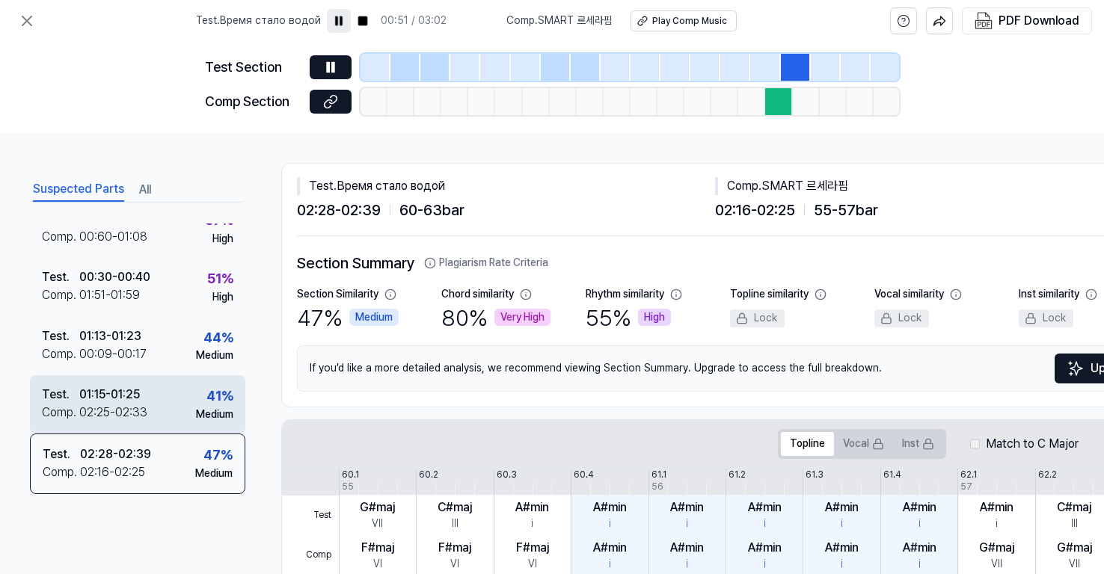
click at [147, 404] on div "02:25 - 02:33" at bounding box center [113, 413] width 68 height 18
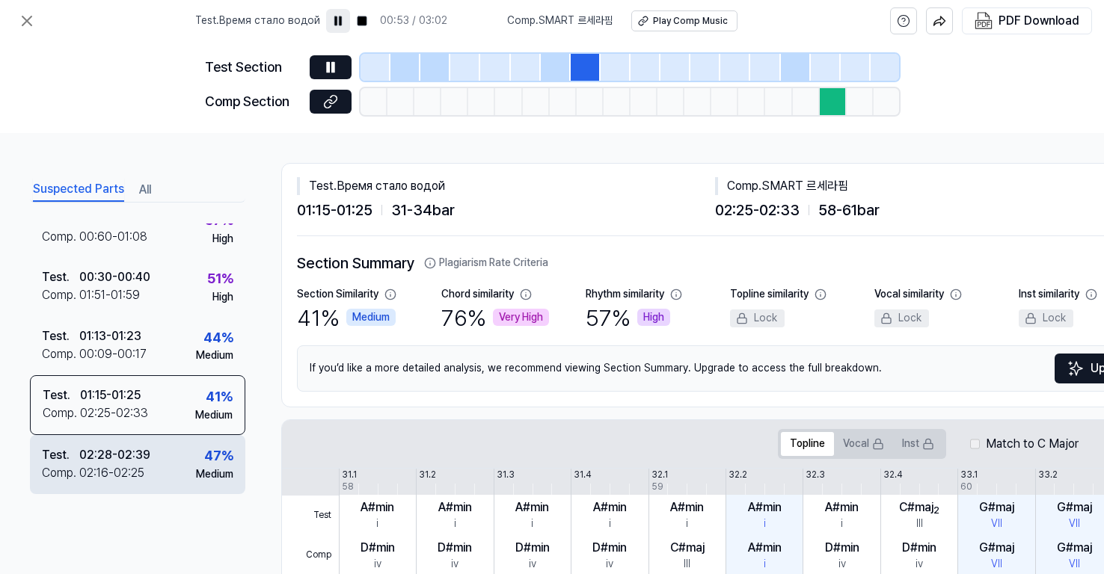
click at [143, 465] on div "02:16 - 02:25" at bounding box center [111, 474] width 65 height 18
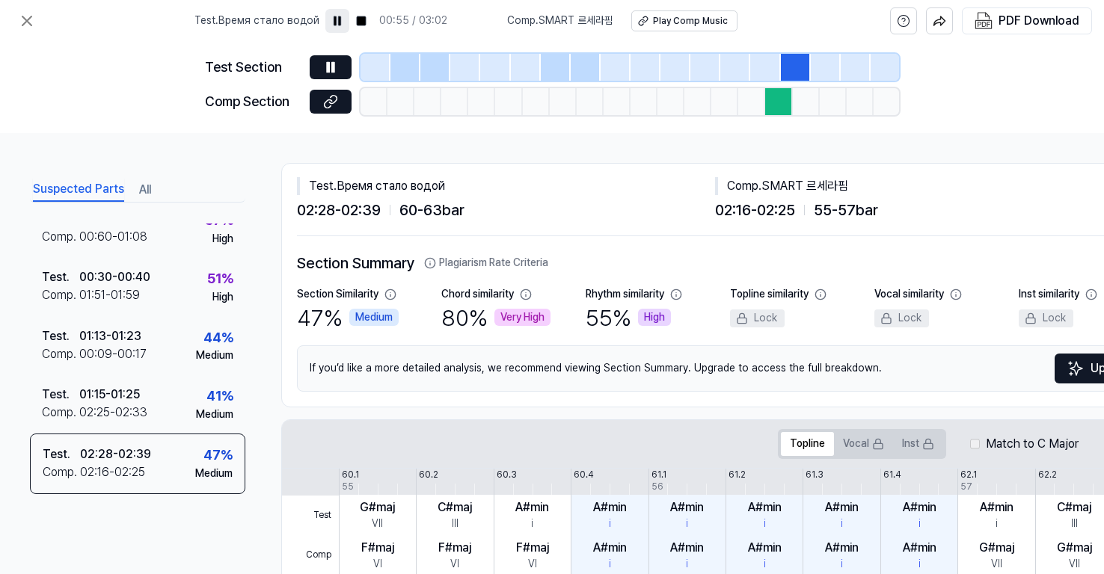
click at [787, 65] on div at bounding box center [796, 67] width 30 height 27
click at [785, 65] on div at bounding box center [796, 67] width 30 height 27
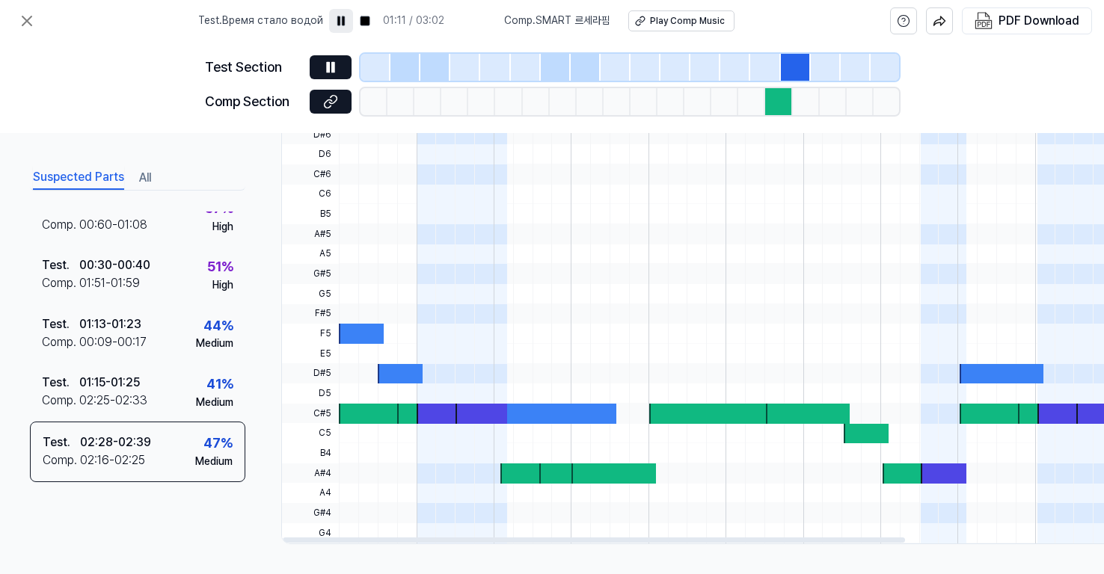
scroll to position [0, 0]
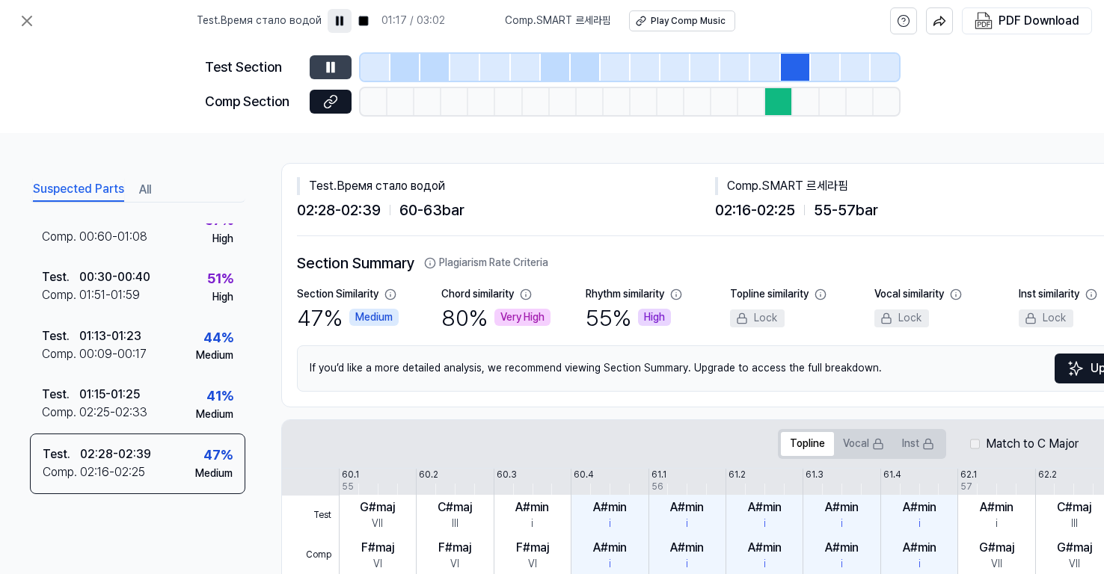
click at [332, 68] on icon at bounding box center [333, 67] width 2 height 10
click at [786, 64] on div at bounding box center [796, 67] width 30 height 27
click at [334, 70] on icon at bounding box center [330, 67] width 15 height 15
click at [25, 19] on icon at bounding box center [26, 20] width 9 height 9
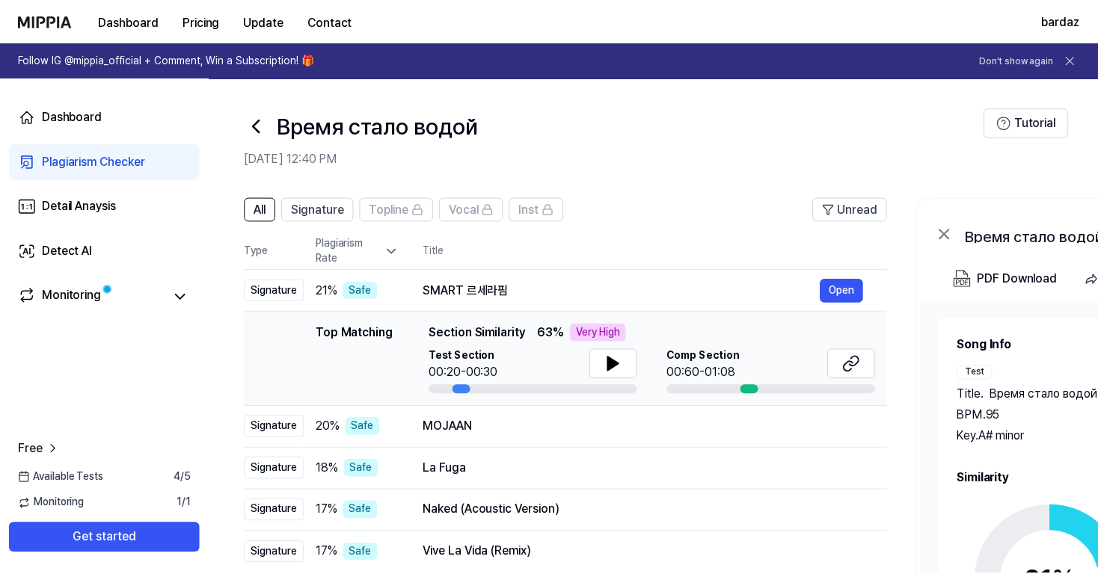
scroll to position [101, 0]
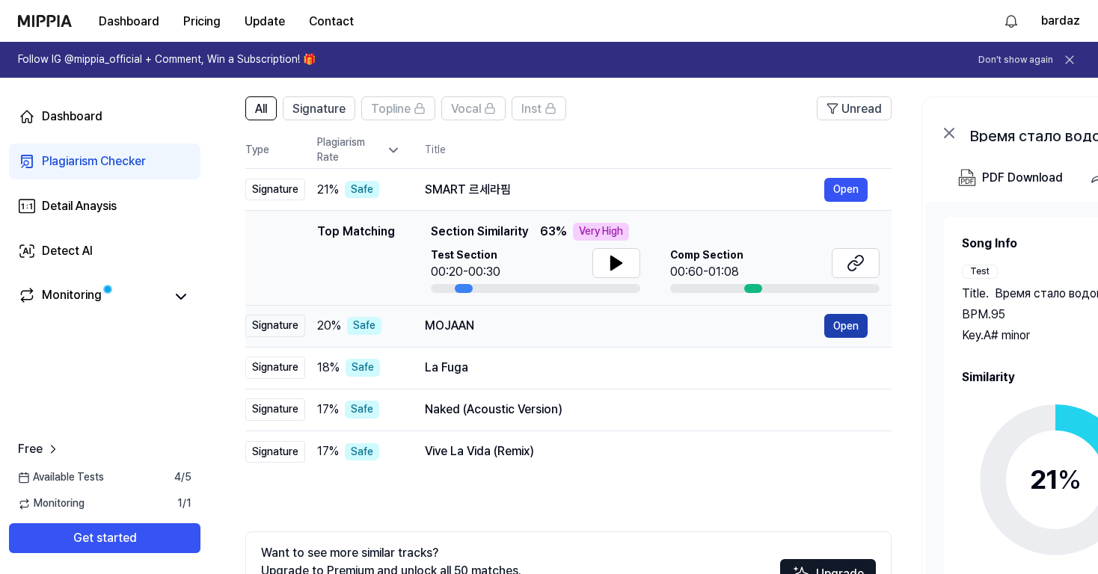
click at [847, 330] on button "Open" at bounding box center [845, 326] width 43 height 24
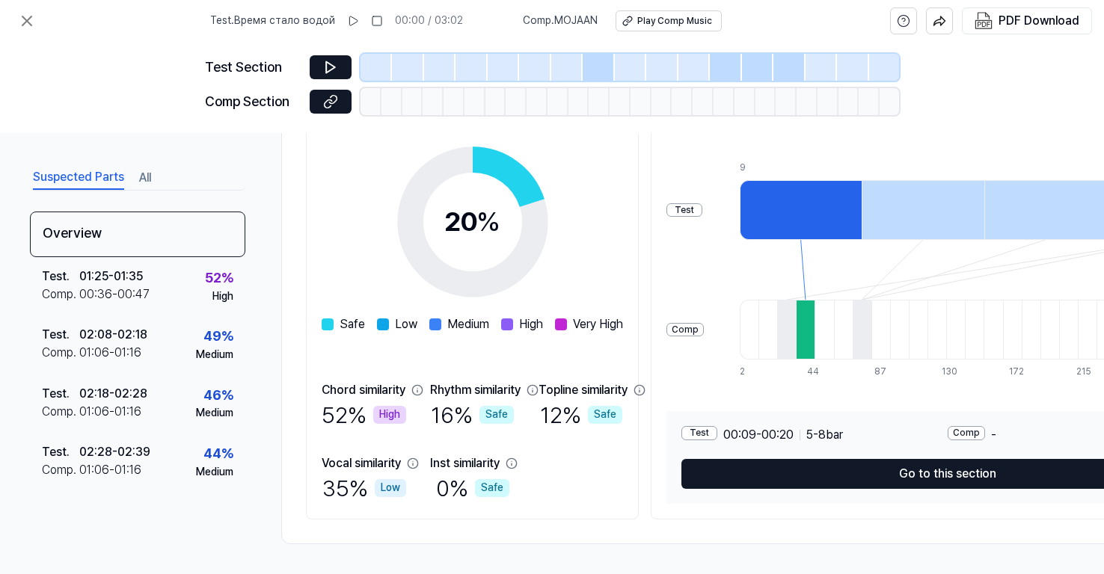
scroll to position [0, 0]
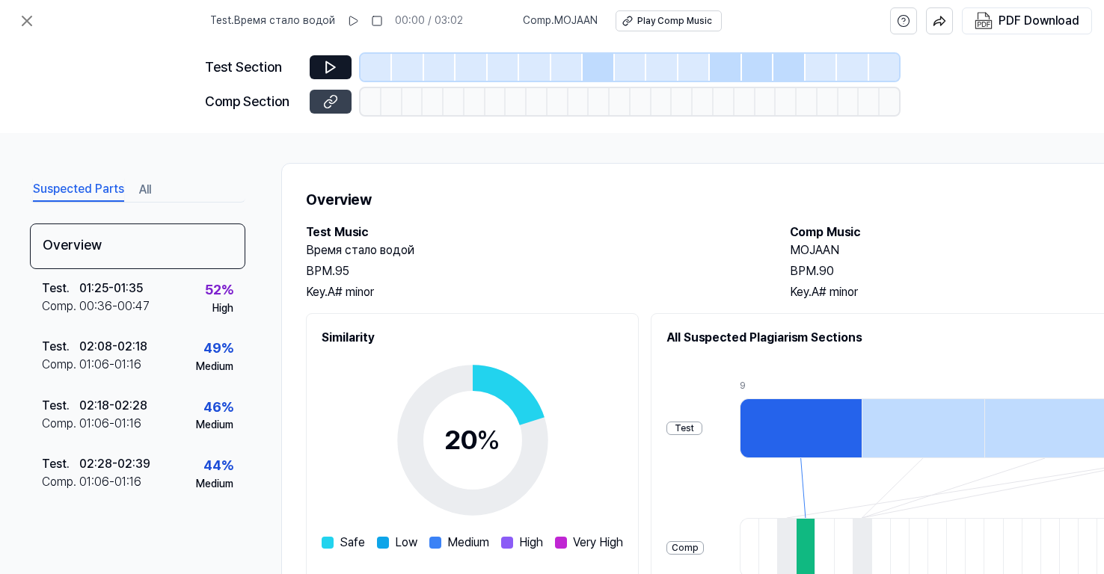
click at [322, 98] on button at bounding box center [331, 102] width 42 height 24
click at [382, 58] on div at bounding box center [376, 67] width 31 height 27
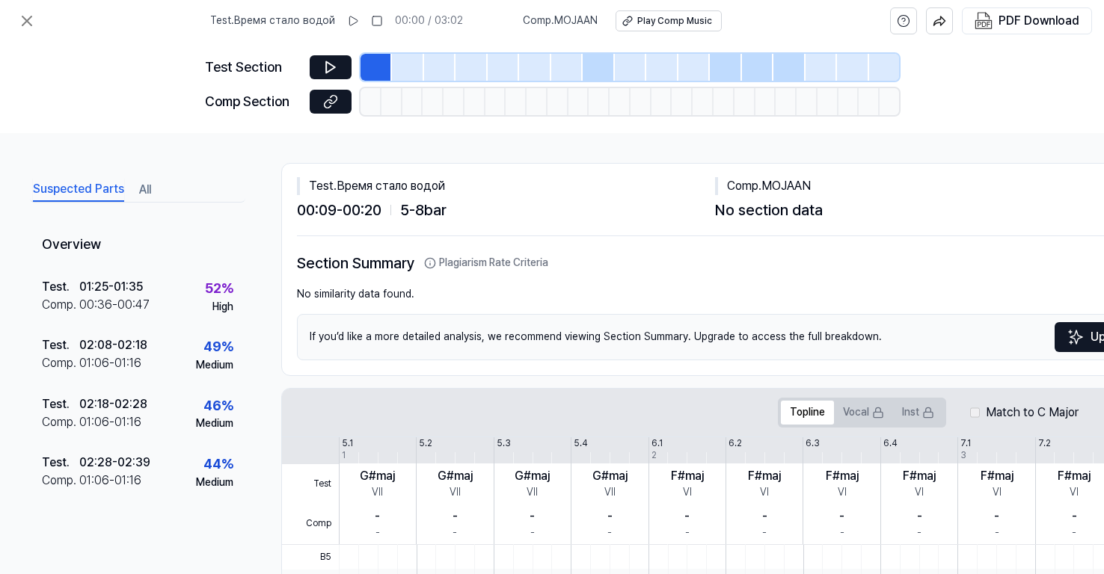
click at [410, 63] on div at bounding box center [407, 67] width 31 height 27
click at [438, 64] on div at bounding box center [439, 67] width 31 height 27
click at [479, 64] on div at bounding box center [471, 67] width 31 height 27
click at [586, 64] on div at bounding box center [598, 67] width 31 height 27
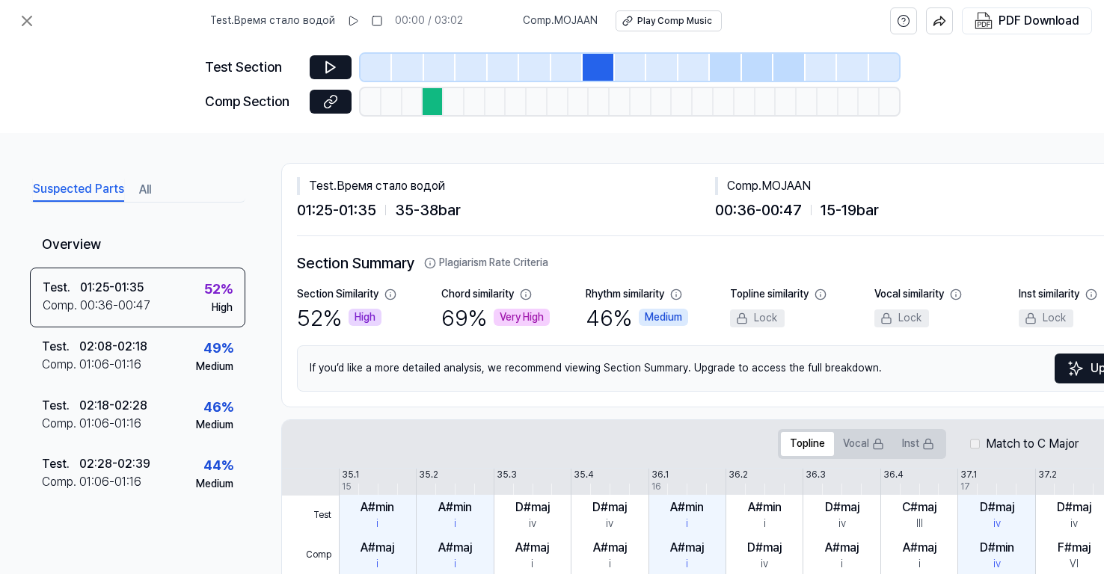
click at [729, 62] on div at bounding box center [725, 67] width 31 height 27
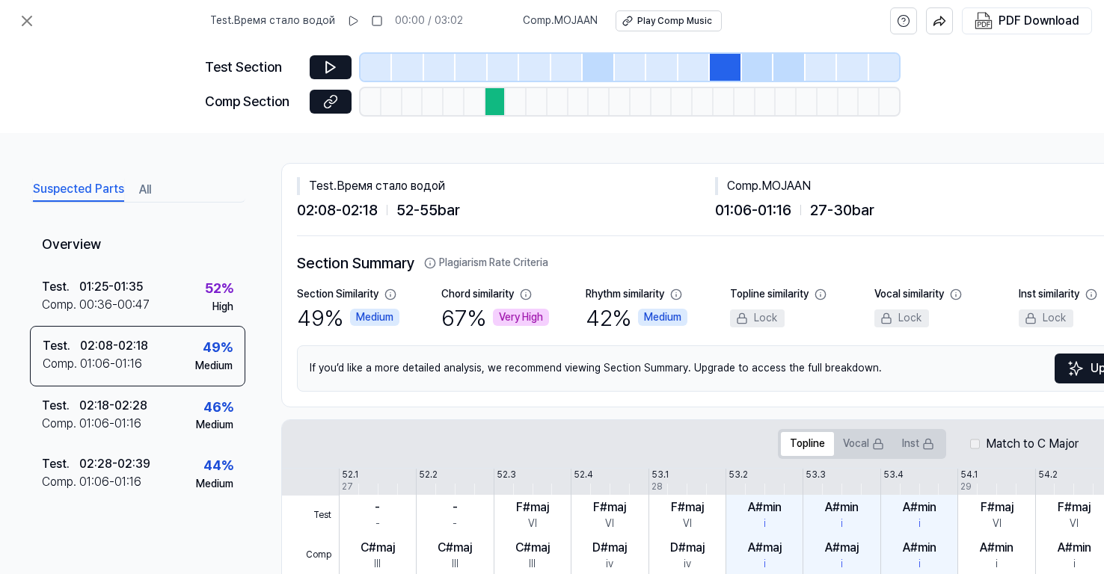
click at [765, 69] on div at bounding box center [757, 67] width 31 height 27
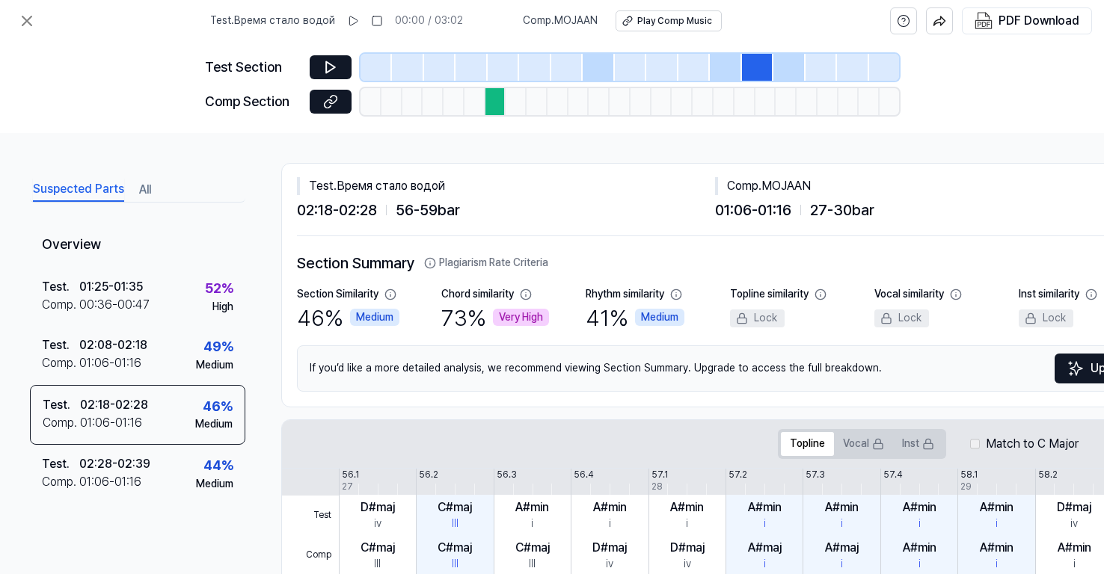
click at [785, 66] on div at bounding box center [788, 67] width 31 height 27
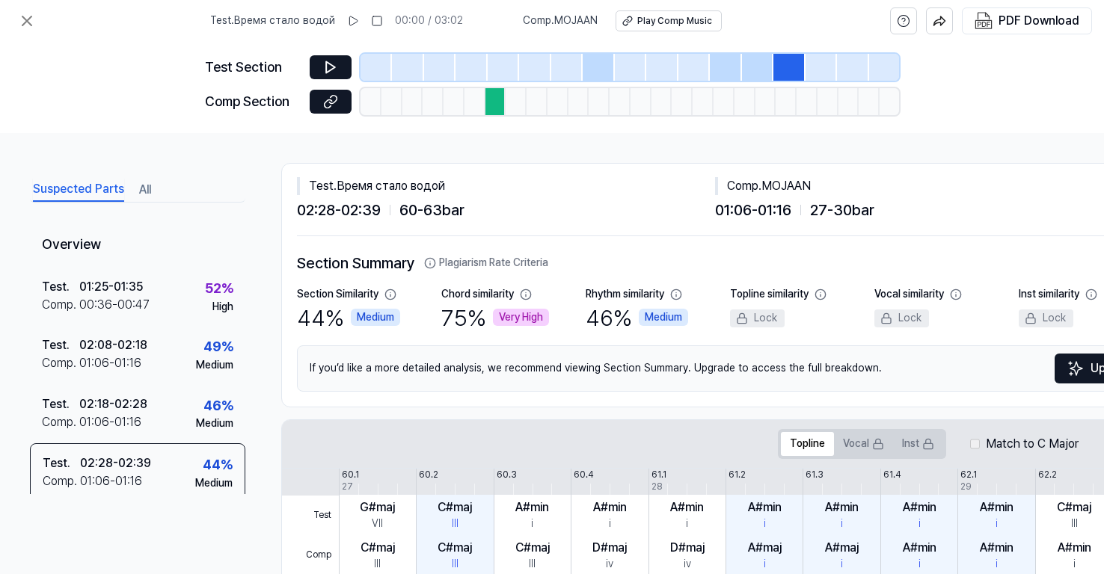
click at [493, 105] on div at bounding box center [495, 101] width 21 height 27
click at [29, 21] on icon at bounding box center [27, 21] width 18 height 18
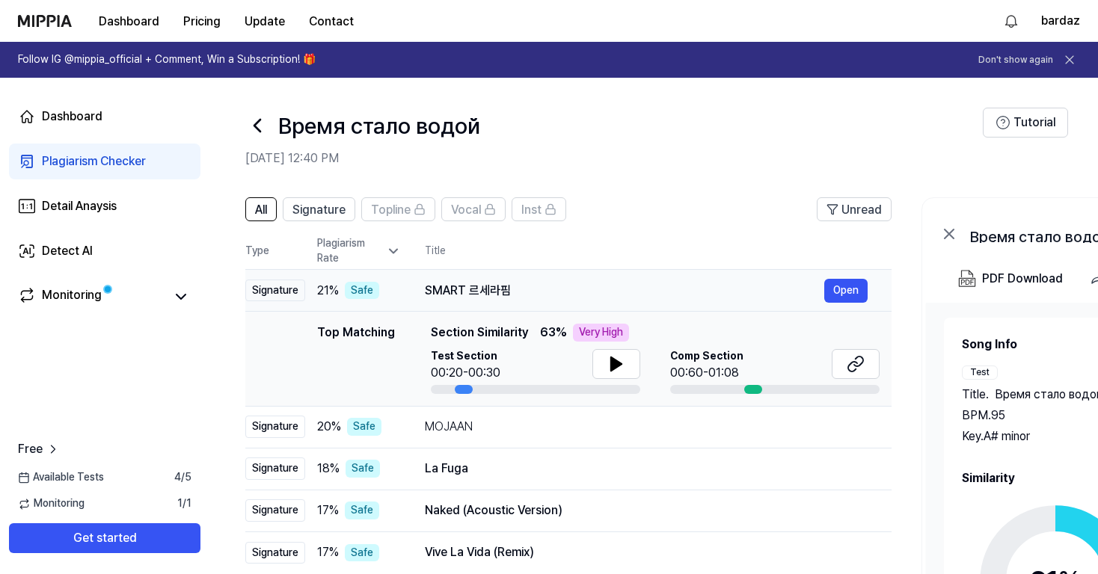
click at [361, 294] on div "Safe" at bounding box center [362, 291] width 34 height 18
click at [391, 249] on icon at bounding box center [393, 251] width 15 height 15
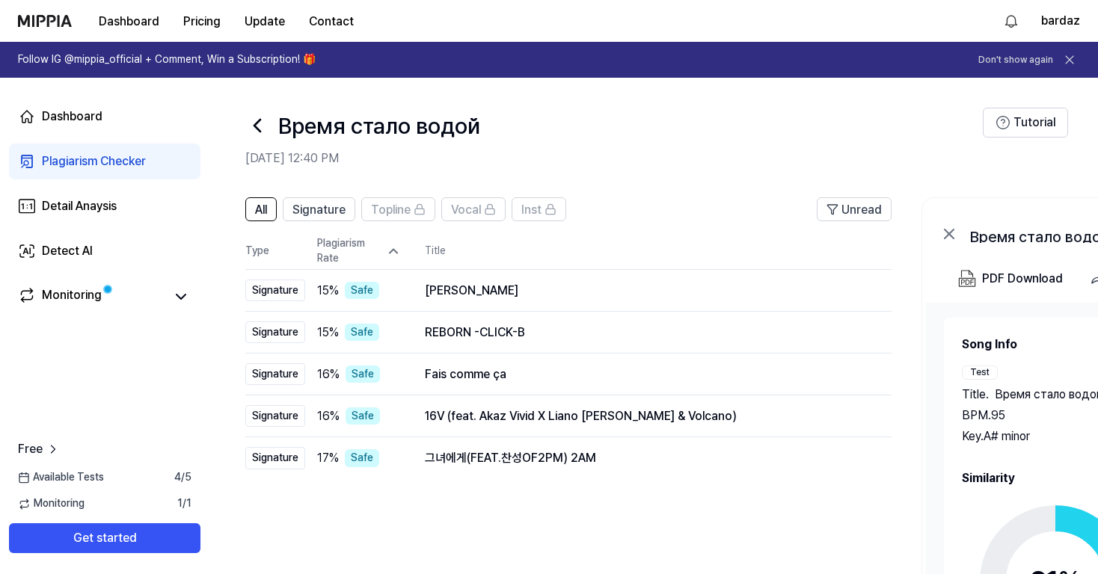
click at [396, 248] on icon at bounding box center [393, 251] width 15 height 15
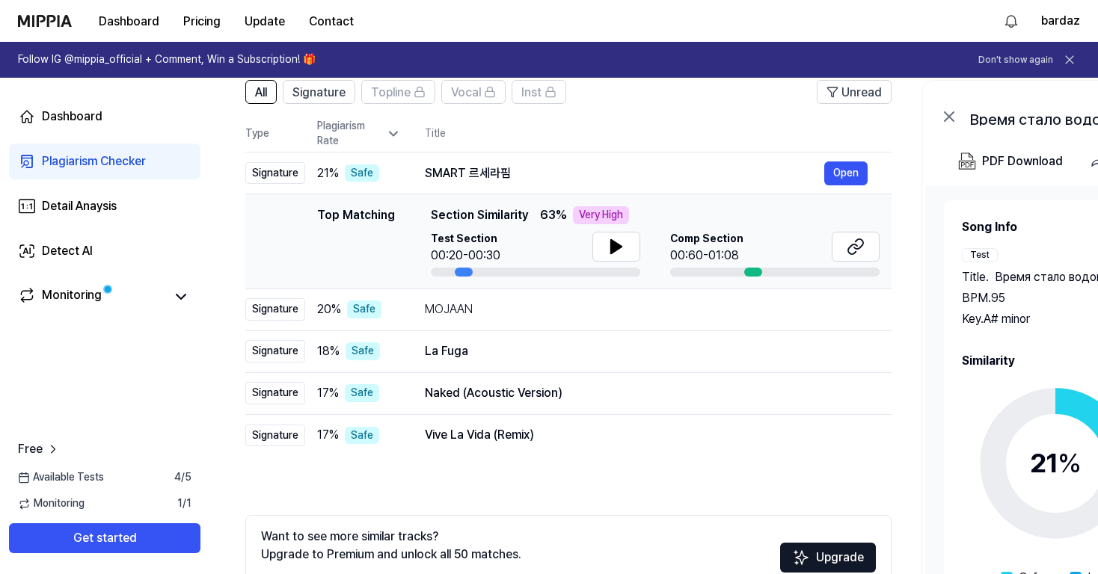
scroll to position [75, 0]
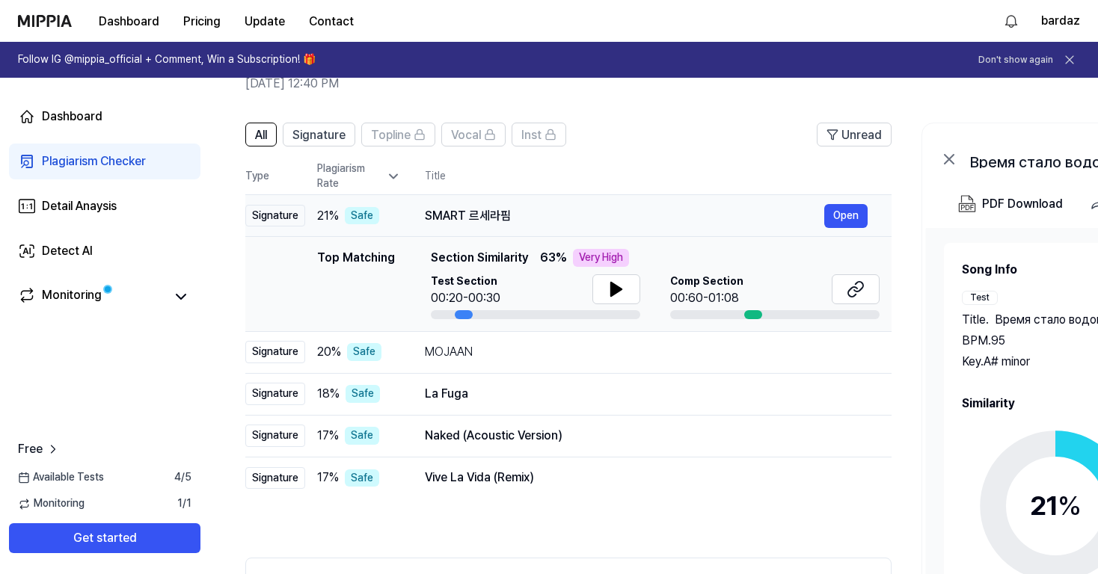
click at [395, 215] on div "21 % Safe" at bounding box center [359, 216] width 84 height 18
click at [328, 212] on span "21 %" at bounding box center [328, 216] width 22 height 18
click at [400, 221] on div "21 % Safe" at bounding box center [359, 216] width 84 height 18
click at [392, 174] on icon at bounding box center [393, 176] width 15 height 15
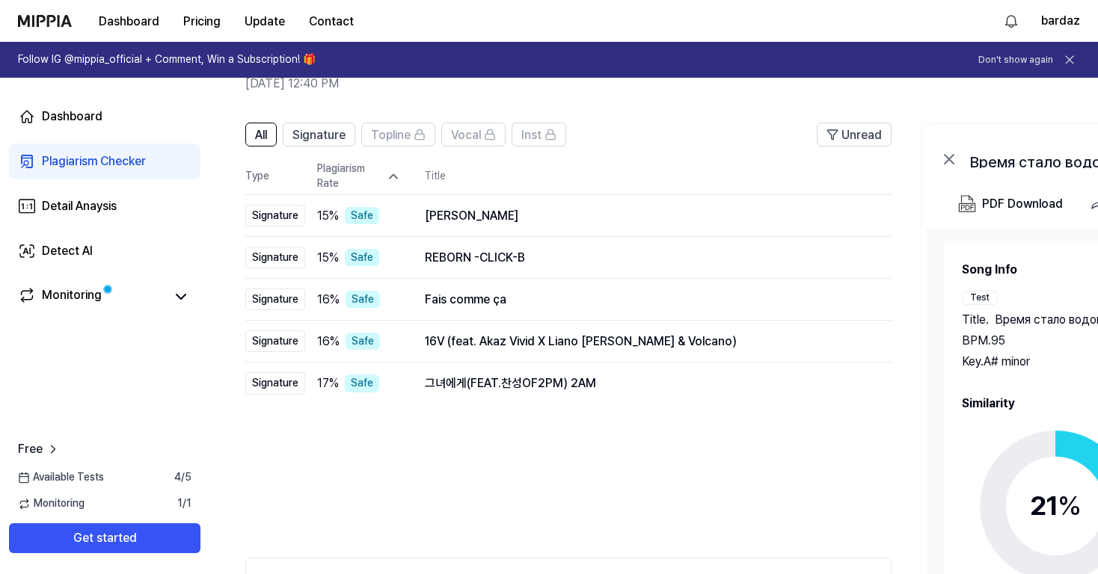
click at [392, 177] on icon at bounding box center [393, 176] width 15 height 15
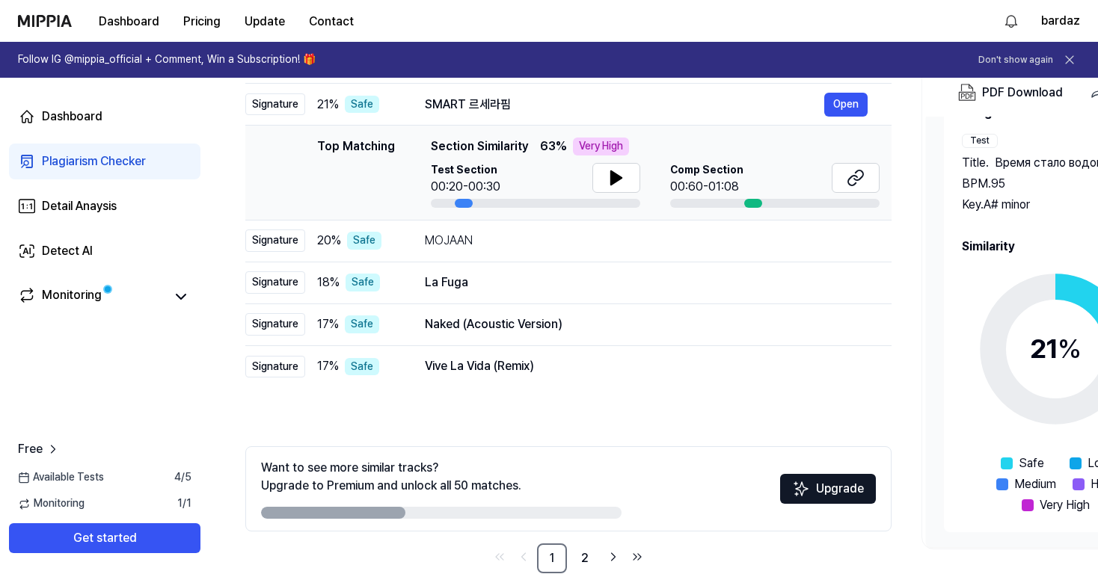
scroll to position [196, 0]
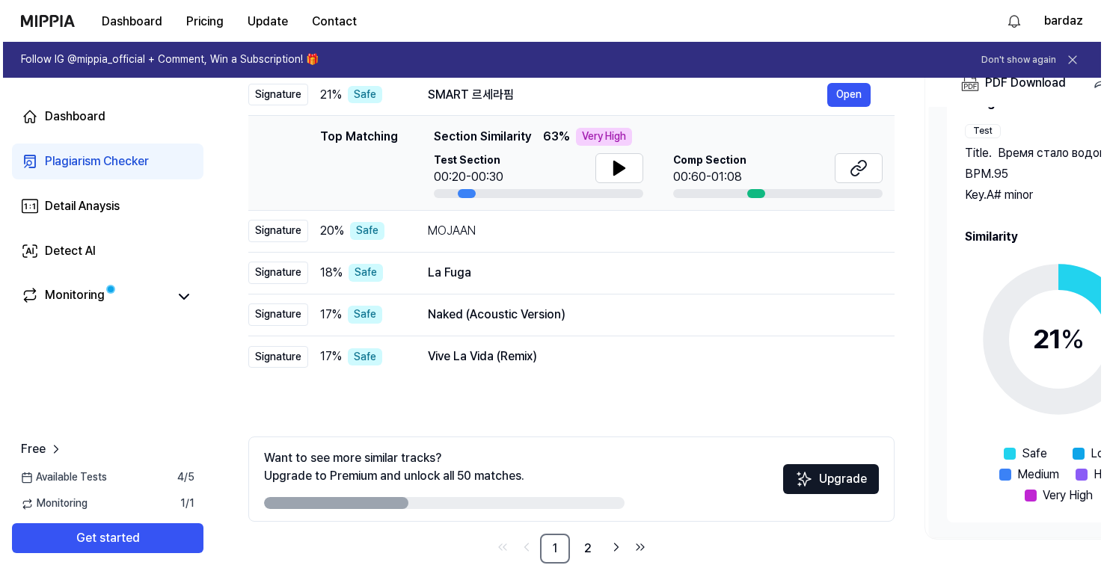
scroll to position [0, 0]
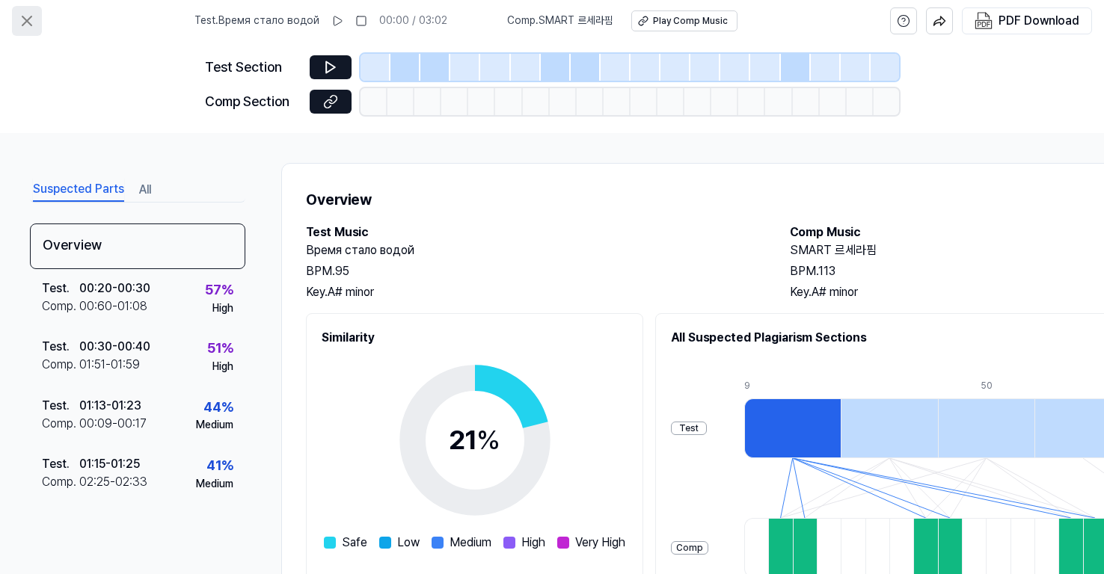
click at [24, 20] on icon at bounding box center [27, 21] width 18 height 18
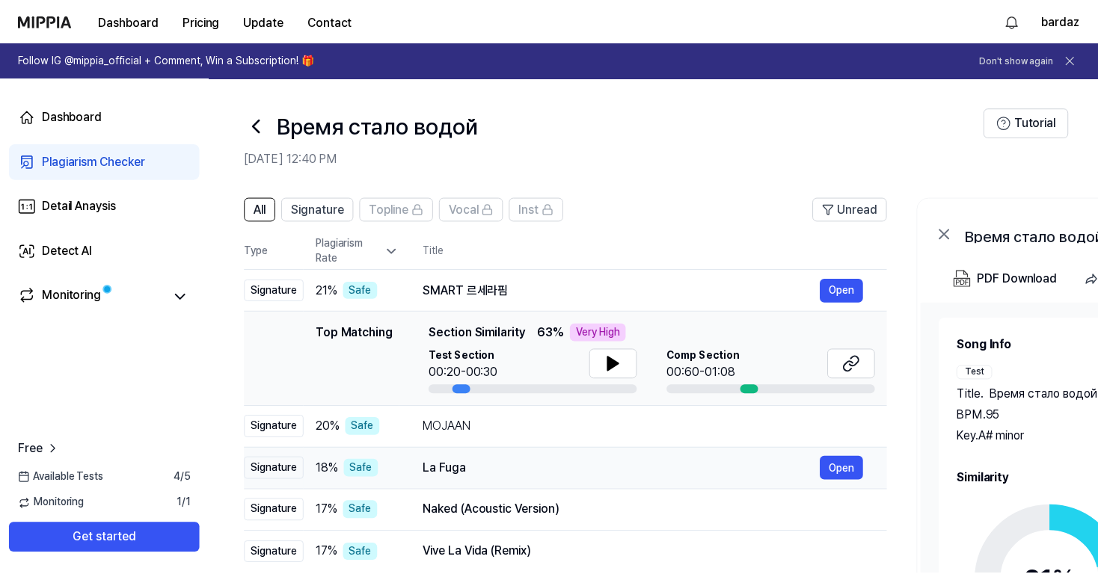
scroll to position [196, 0]
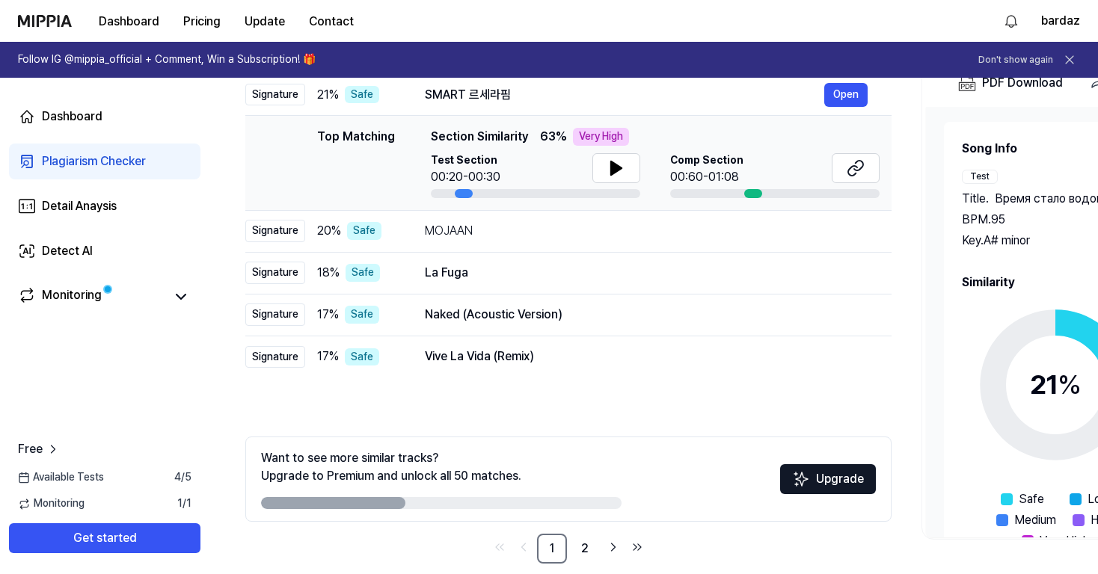
click at [1043, 388] on div "21 %" at bounding box center [1056, 385] width 52 height 40
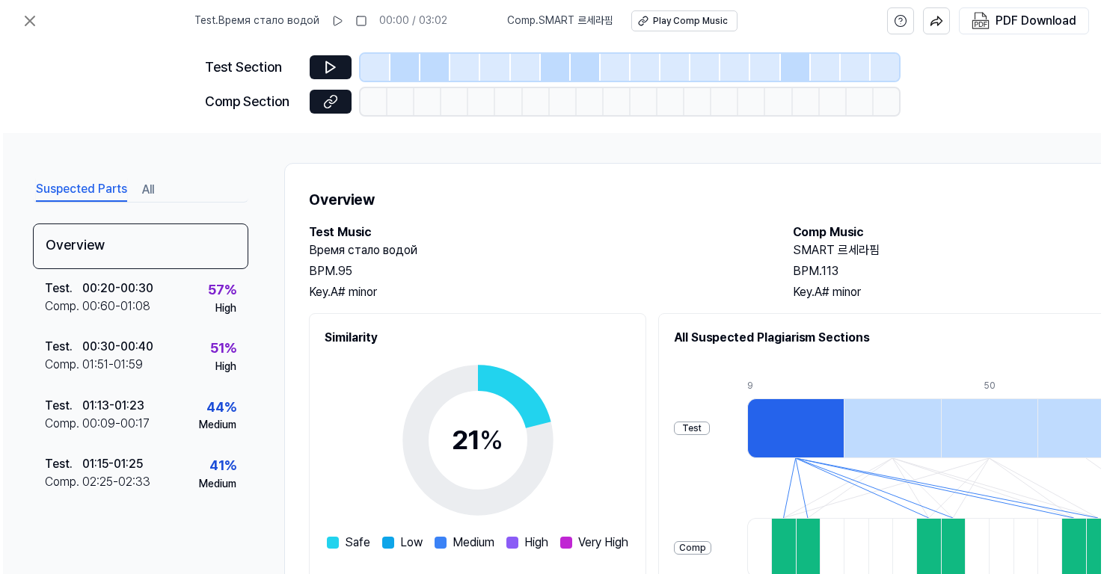
scroll to position [0, 0]
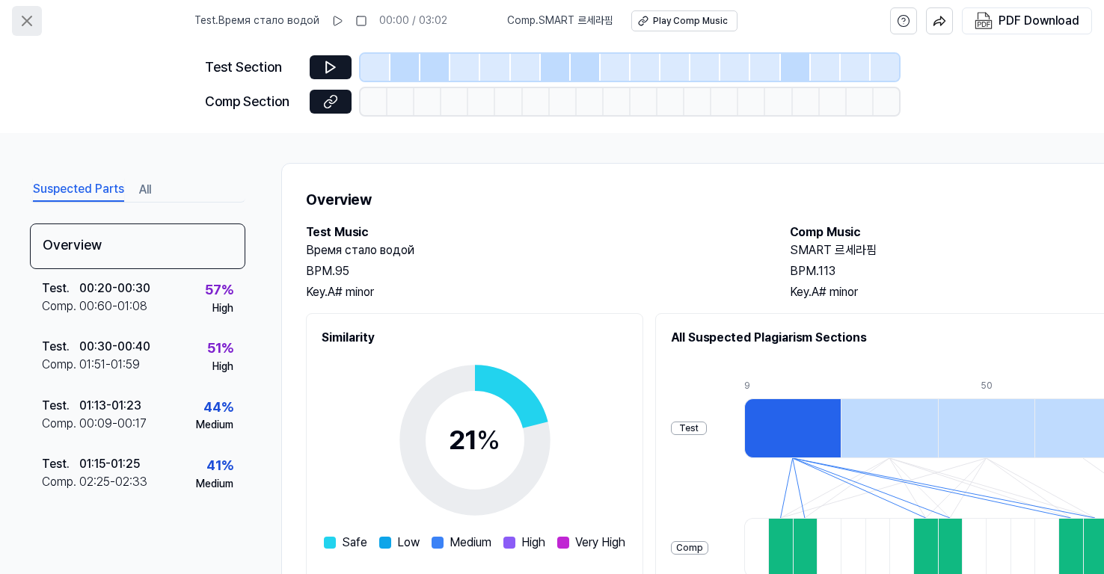
click at [25, 20] on icon at bounding box center [27, 21] width 18 height 18
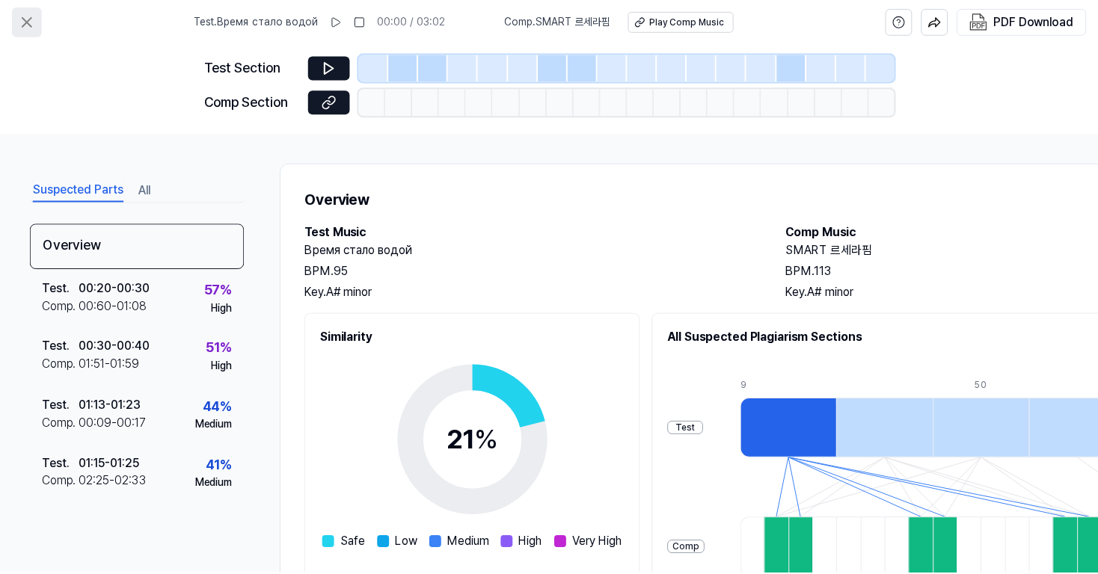
scroll to position [196, 0]
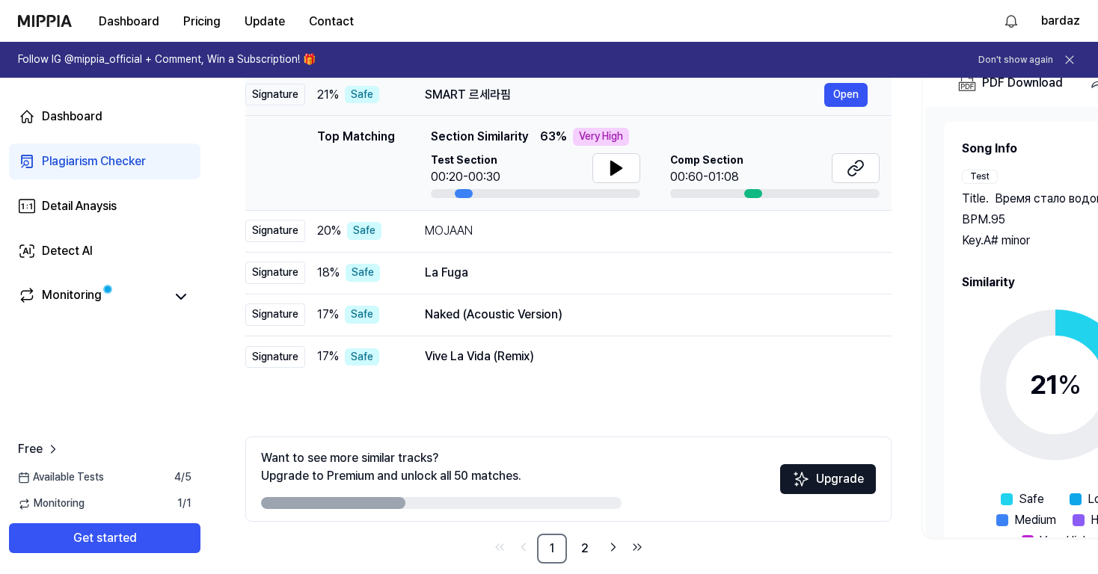
click at [616, 91] on div "SMART 르세라핌" at bounding box center [624, 95] width 399 height 18
click at [855, 275] on button "Open" at bounding box center [845, 273] width 43 height 24
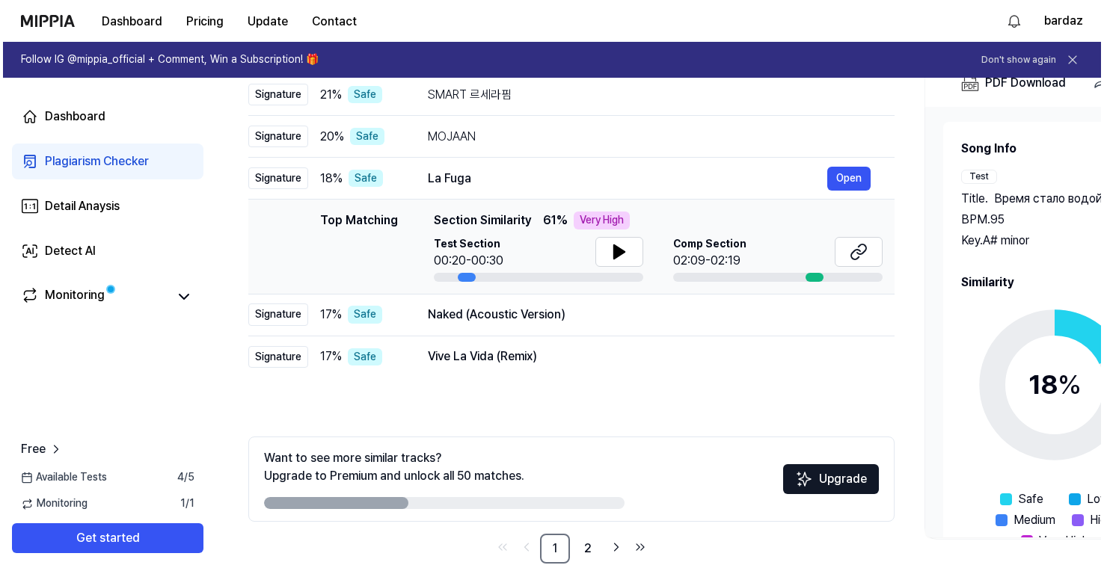
scroll to position [0, 0]
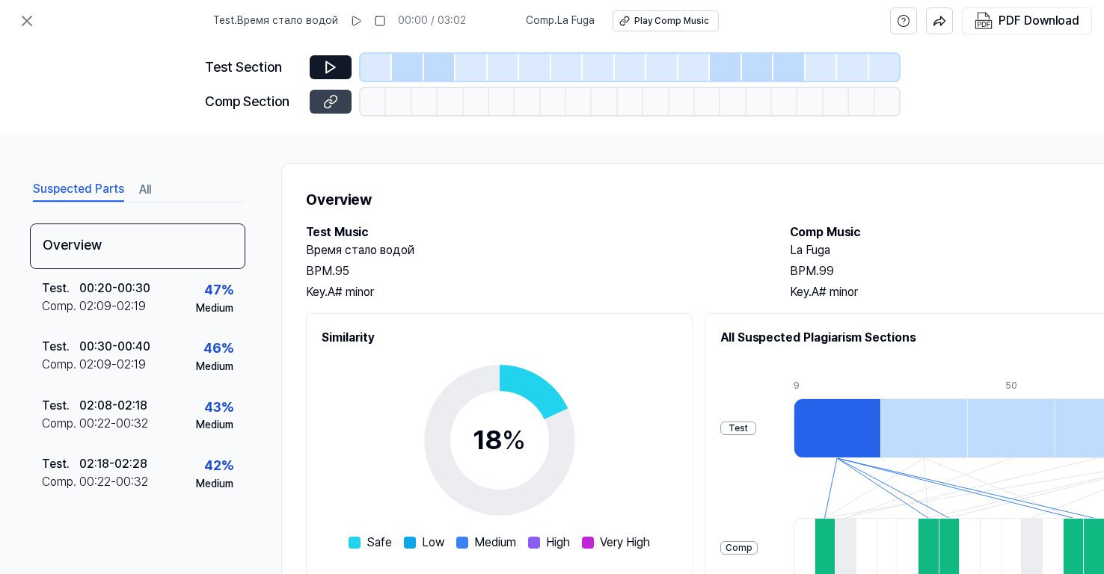
click at [333, 101] on icon at bounding box center [330, 101] width 15 height 15
click at [409, 70] on div at bounding box center [407, 67] width 31 height 27
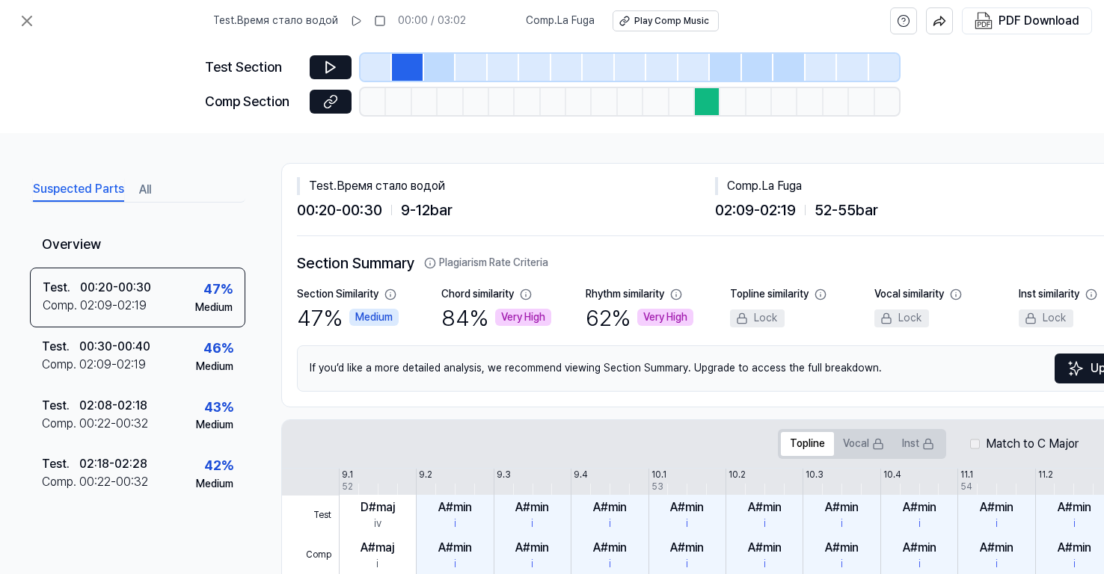
click at [435, 64] on div at bounding box center [439, 67] width 31 height 27
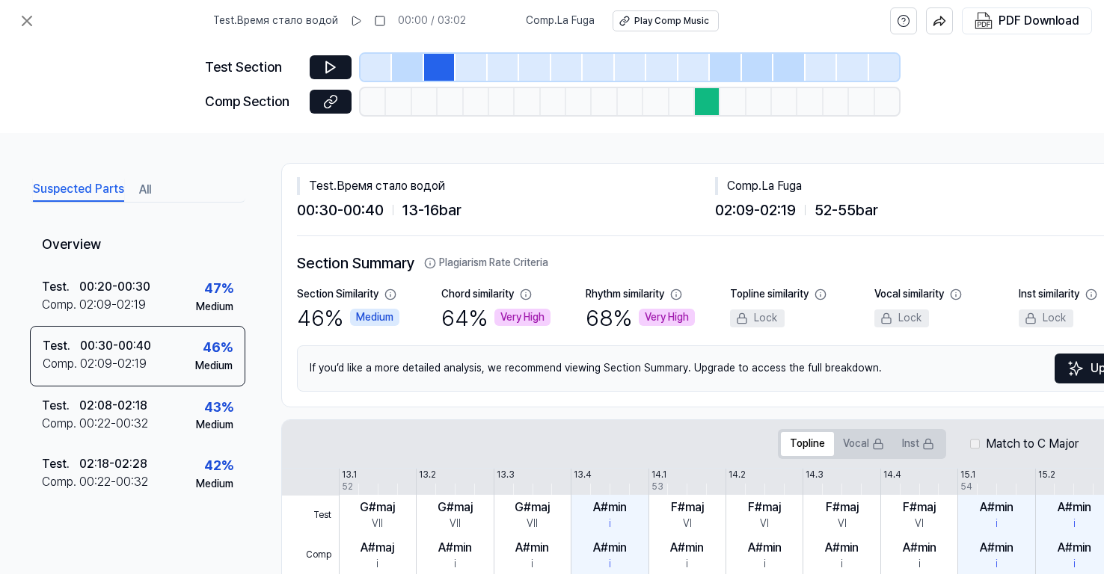
click at [722, 62] on div at bounding box center [725, 67] width 31 height 27
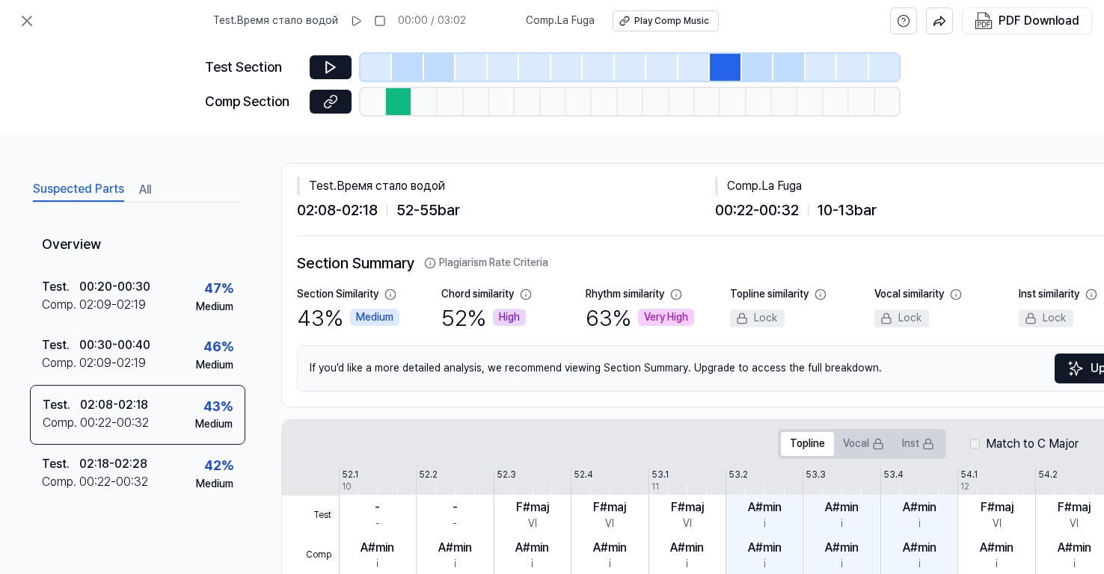
click at [758, 65] on div at bounding box center [757, 67] width 31 height 27
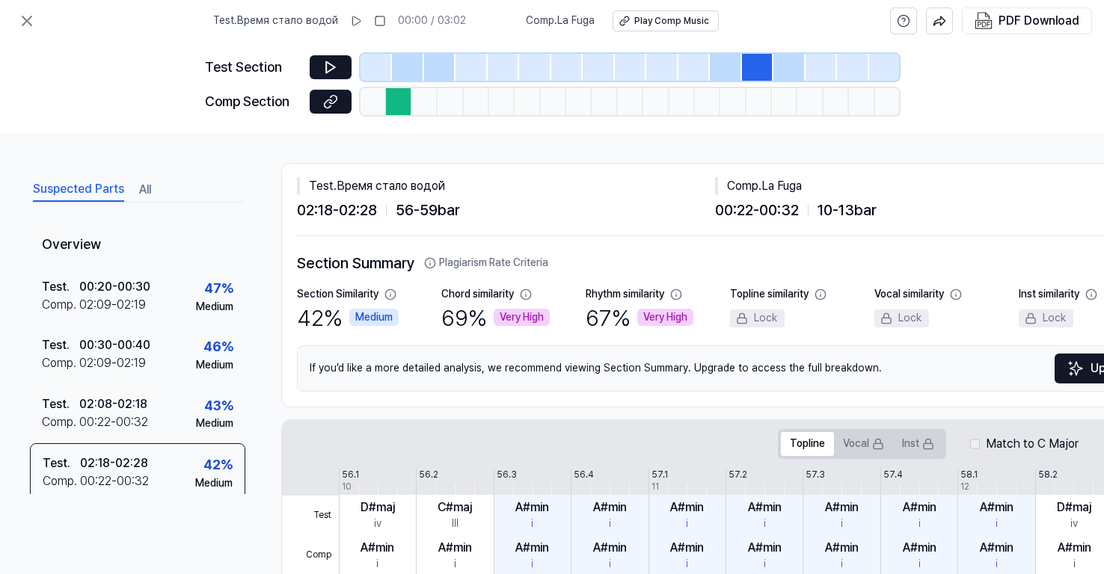
click at [797, 64] on div at bounding box center [788, 67] width 31 height 27
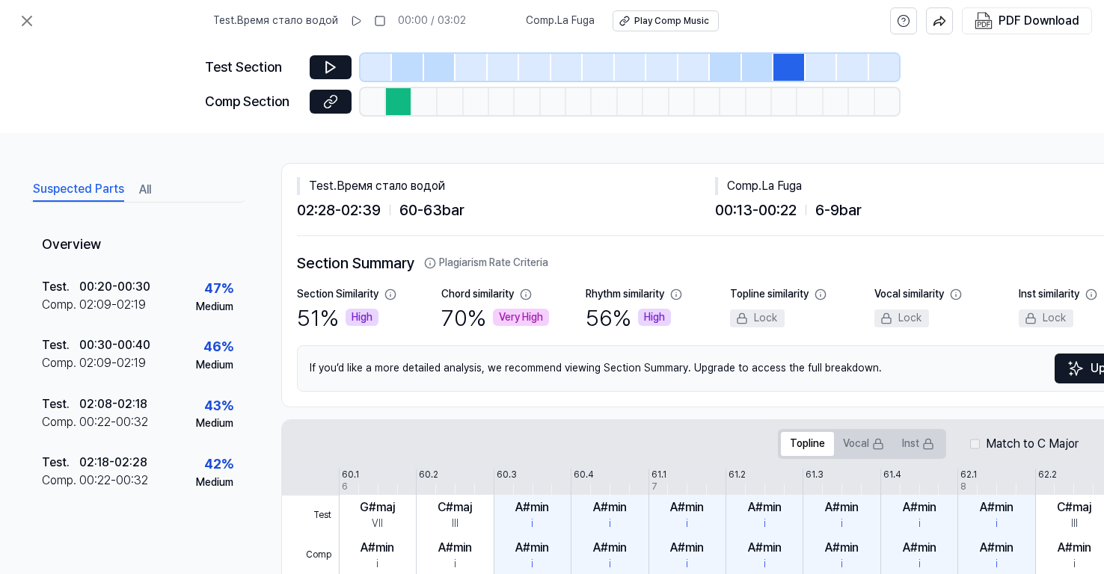
click at [408, 66] on div at bounding box center [407, 67] width 31 height 27
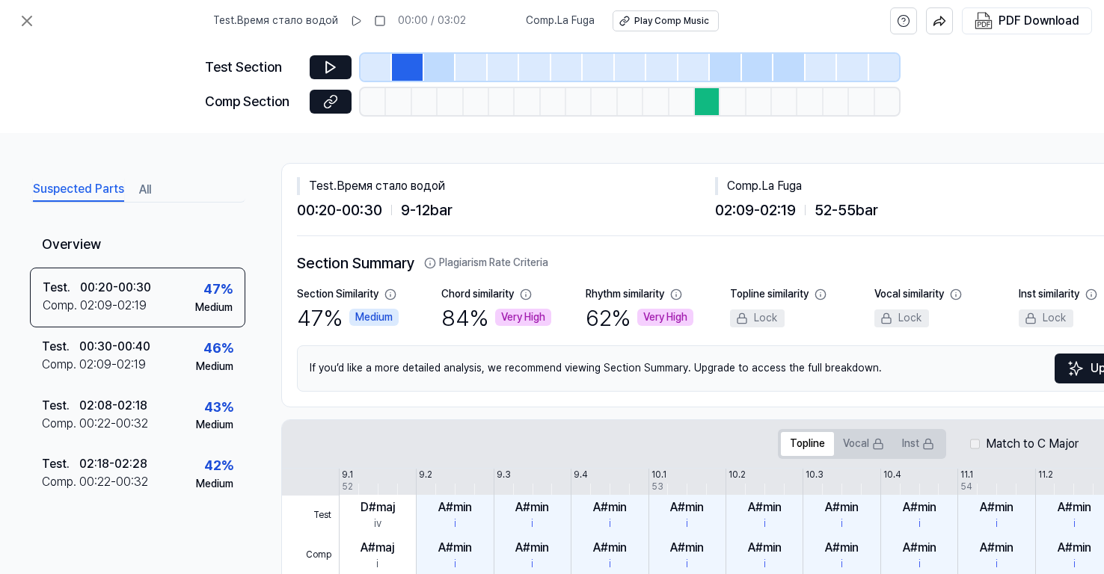
click at [327, 141] on div "Suspected Parts All Overview Test . 00:20 - 00:30 Comp . 02:09 - 02:19 47 % Med…" at bounding box center [552, 353] width 1104 height 441
click at [22, 17] on icon at bounding box center [27, 21] width 18 height 18
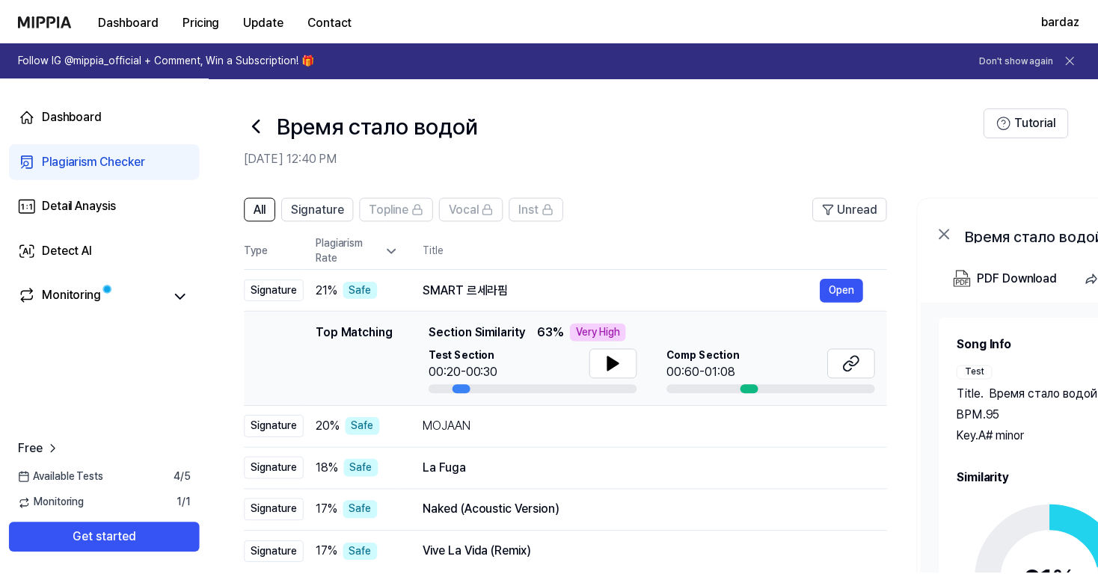
scroll to position [196, 0]
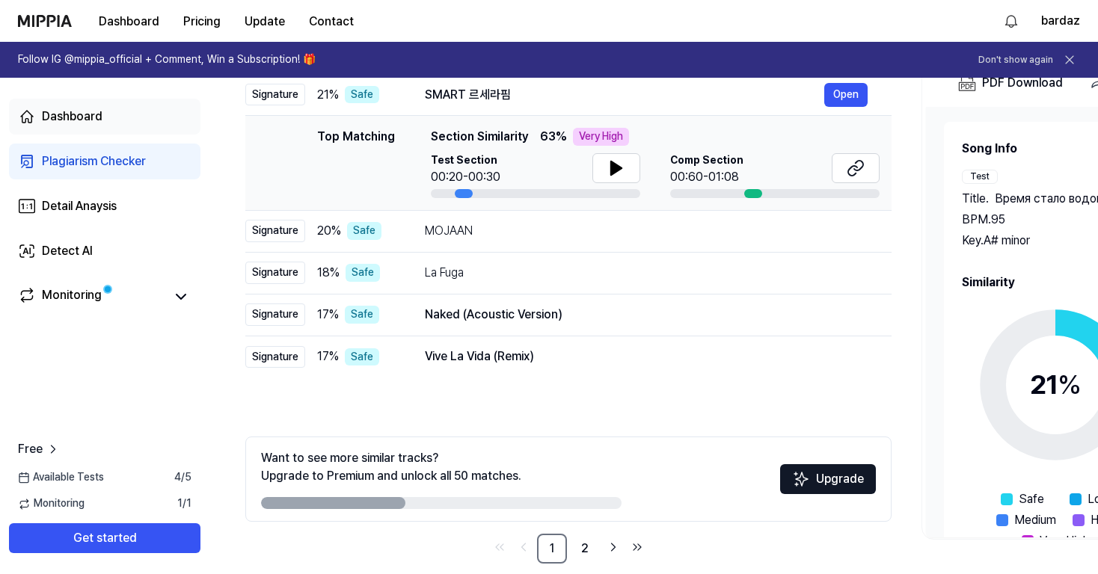
click at [82, 113] on div "Dashboard" at bounding box center [72, 117] width 61 height 18
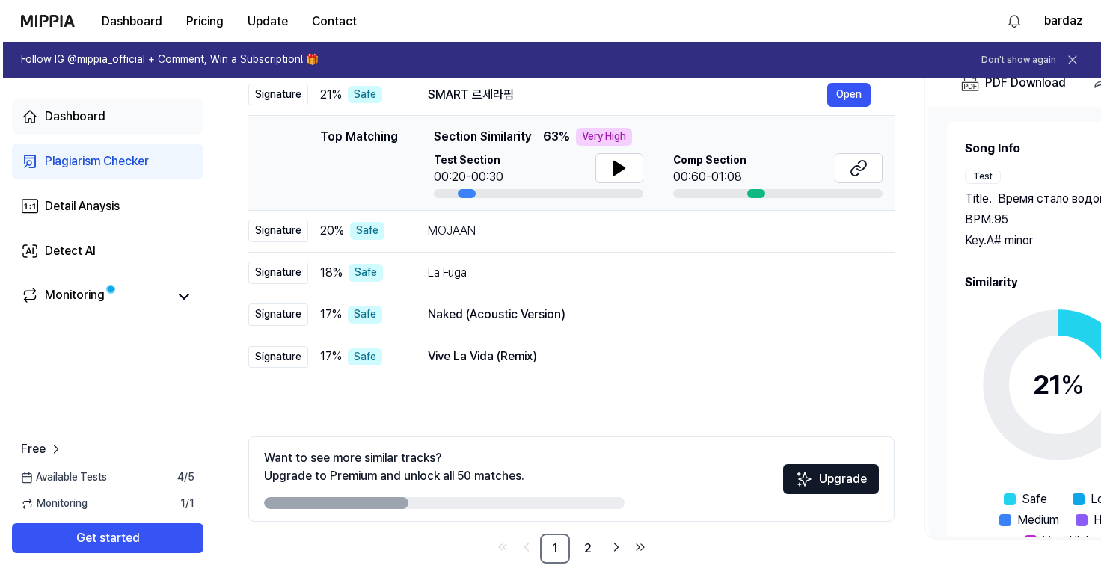
scroll to position [0, 0]
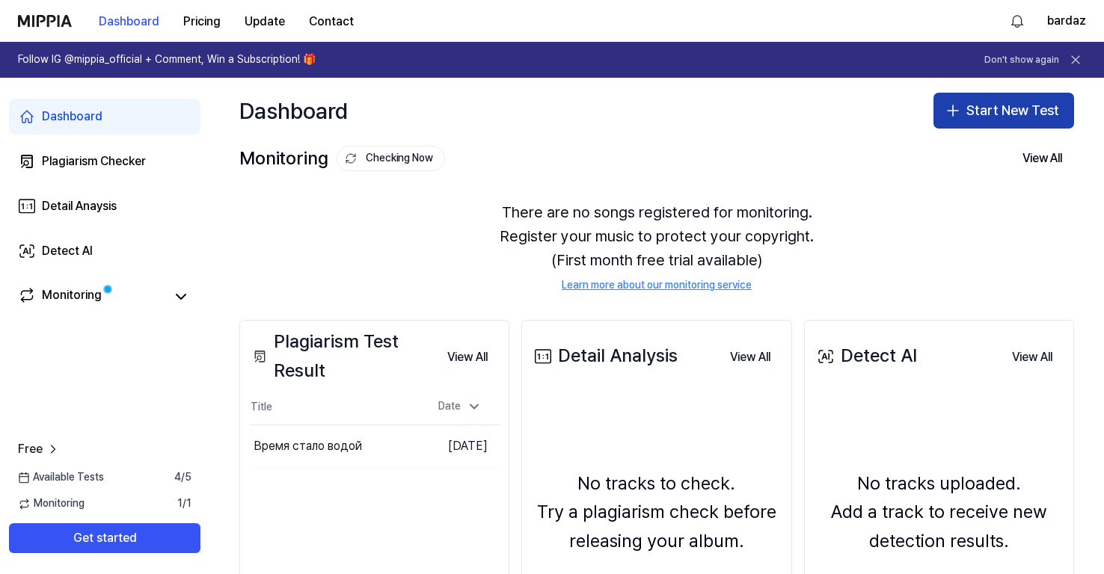
click at [988, 116] on button "Start New Test" at bounding box center [1004, 111] width 141 height 36
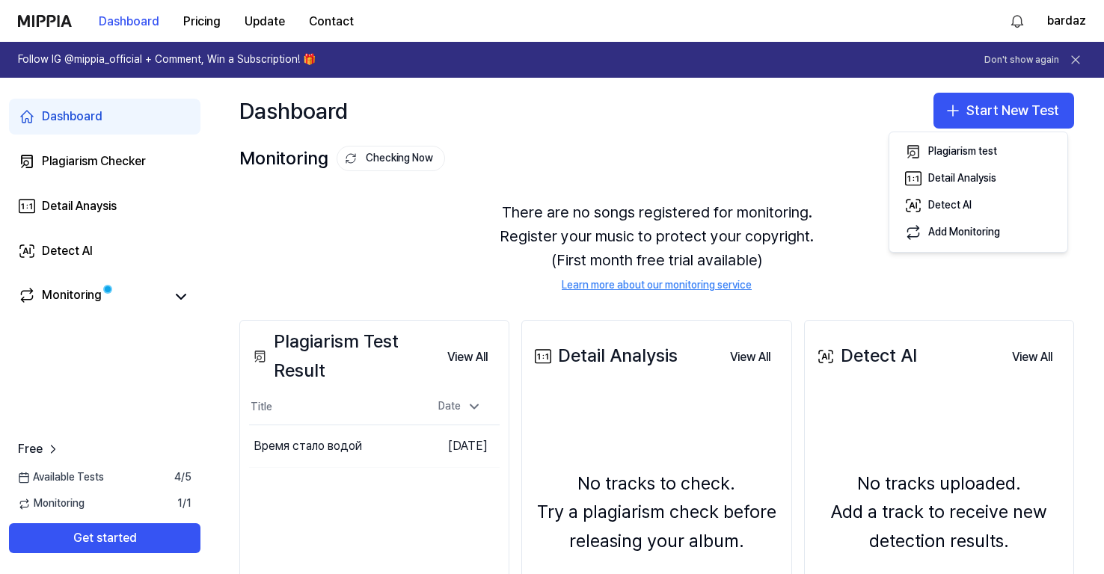
scroll to position [102, 0]
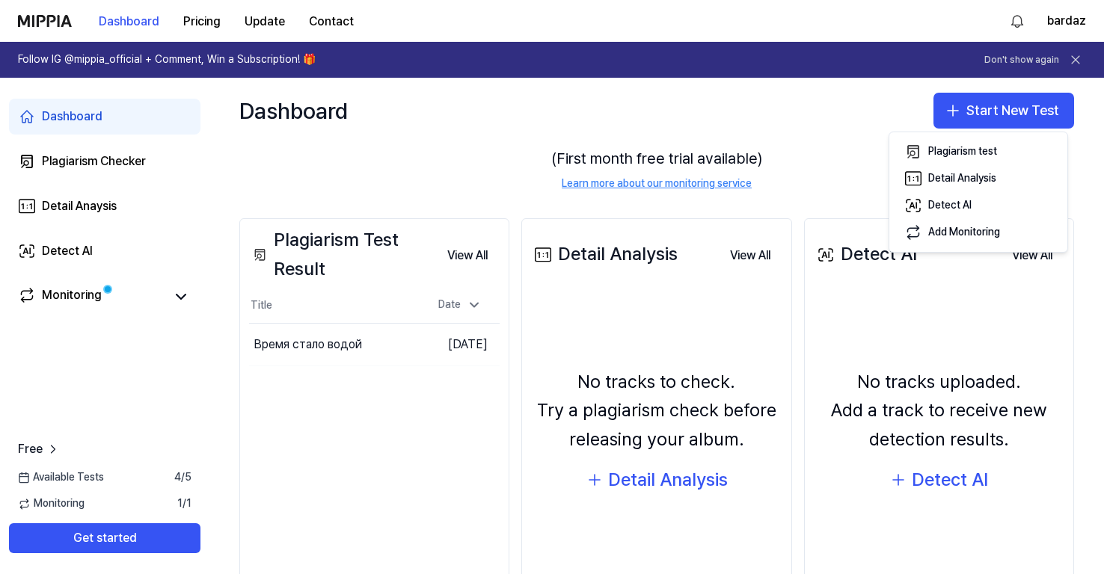
click at [809, 168] on div "There are no songs registered for monitoring. Register your music to protect yo…" at bounding box center [656, 145] width 835 height 129
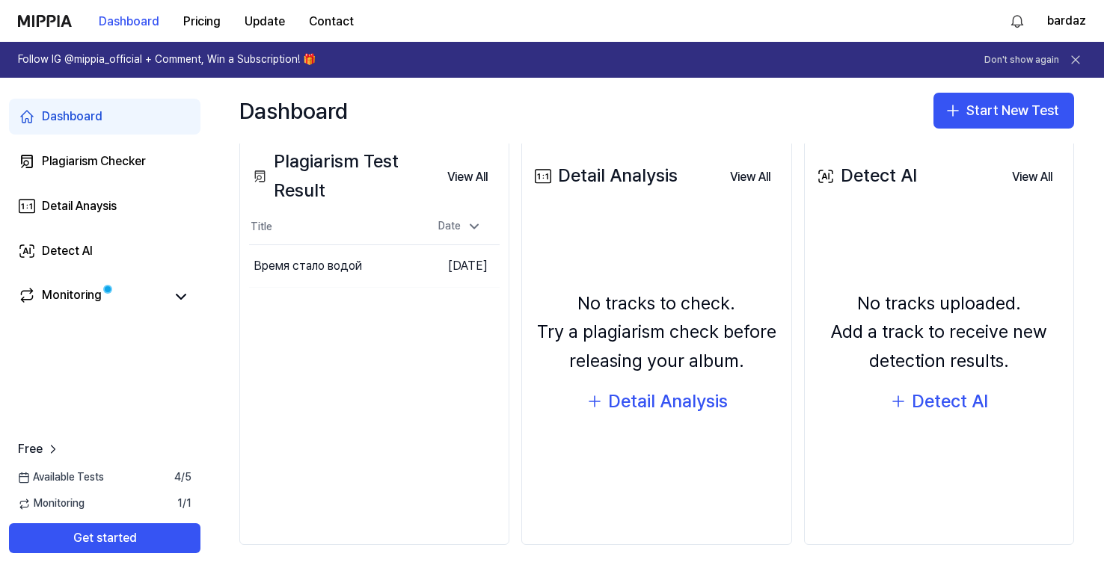
scroll to position [0, 0]
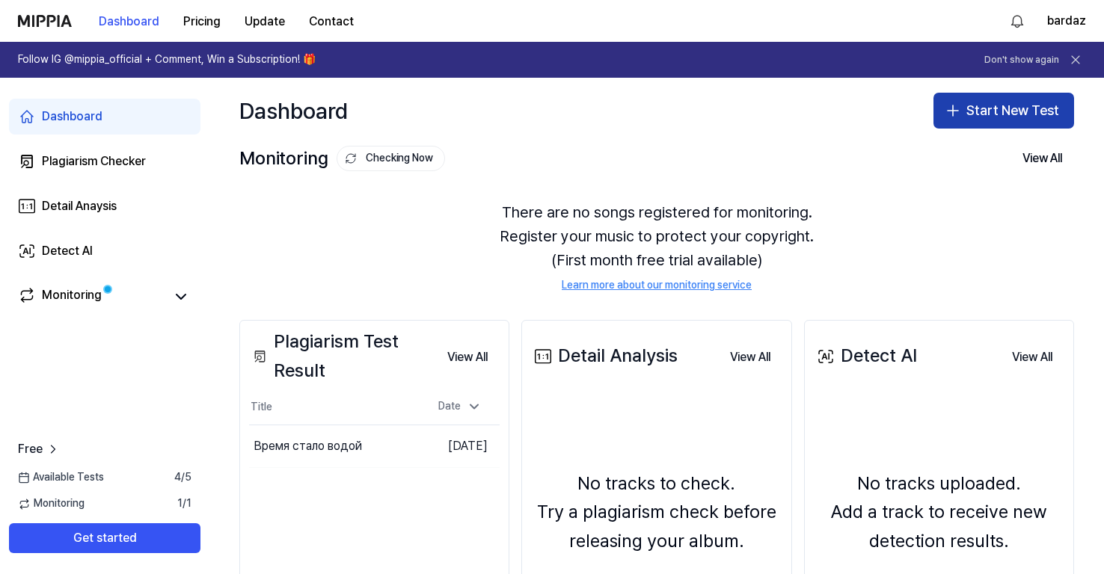
click at [974, 112] on button "Start New Test" at bounding box center [1004, 111] width 141 height 36
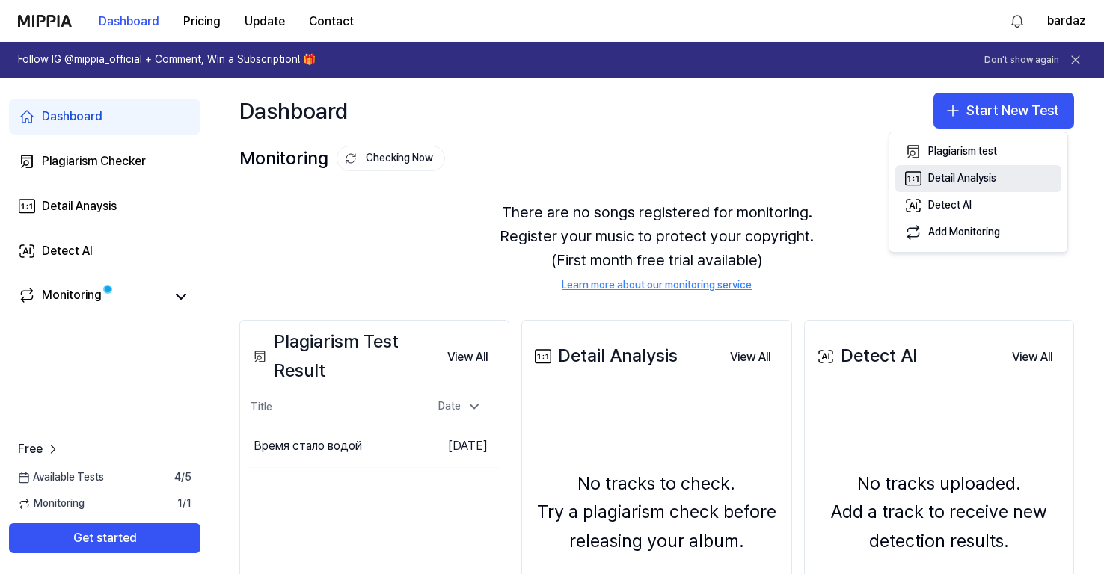
click at [994, 180] on div "Detail Analysis" at bounding box center [962, 178] width 68 height 15
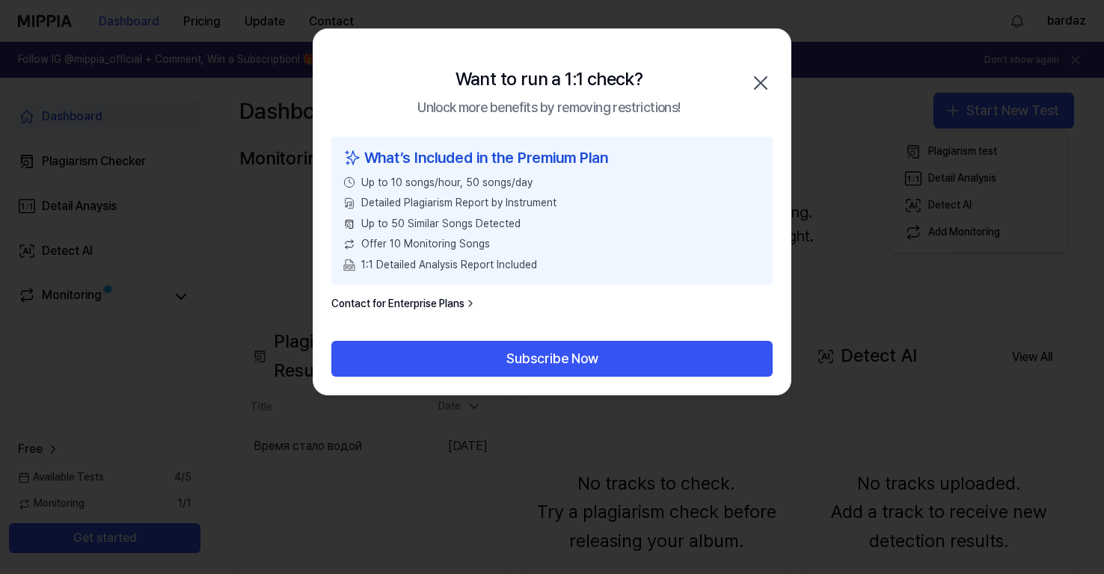
click at [761, 82] on icon "button" at bounding box center [761, 83] width 12 height 12
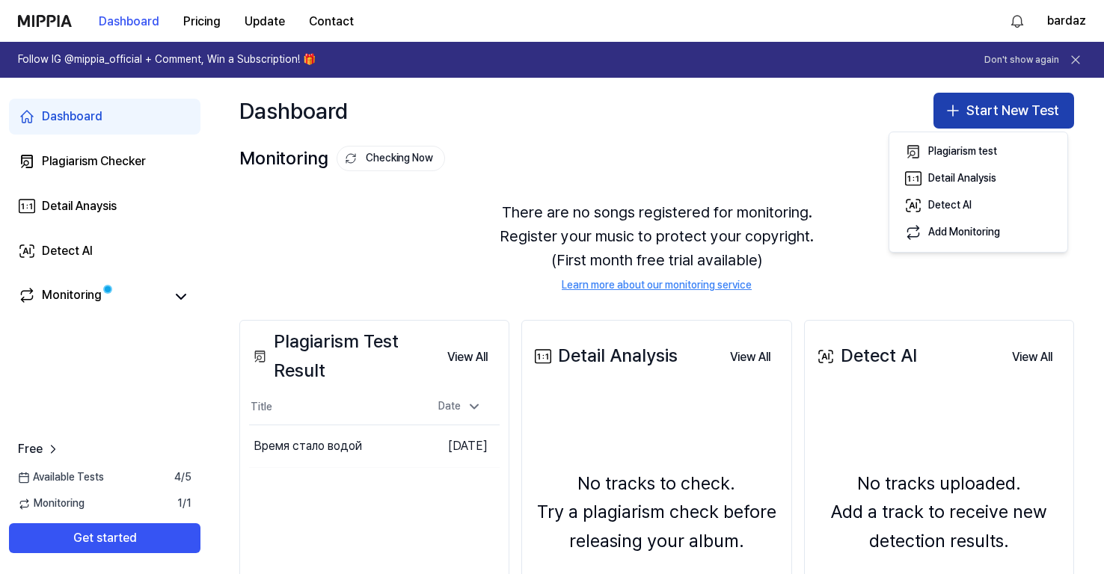
click at [964, 112] on button "Start New Test" at bounding box center [1004, 111] width 141 height 36
click at [960, 114] on button "Start New Test" at bounding box center [1004, 111] width 141 height 36
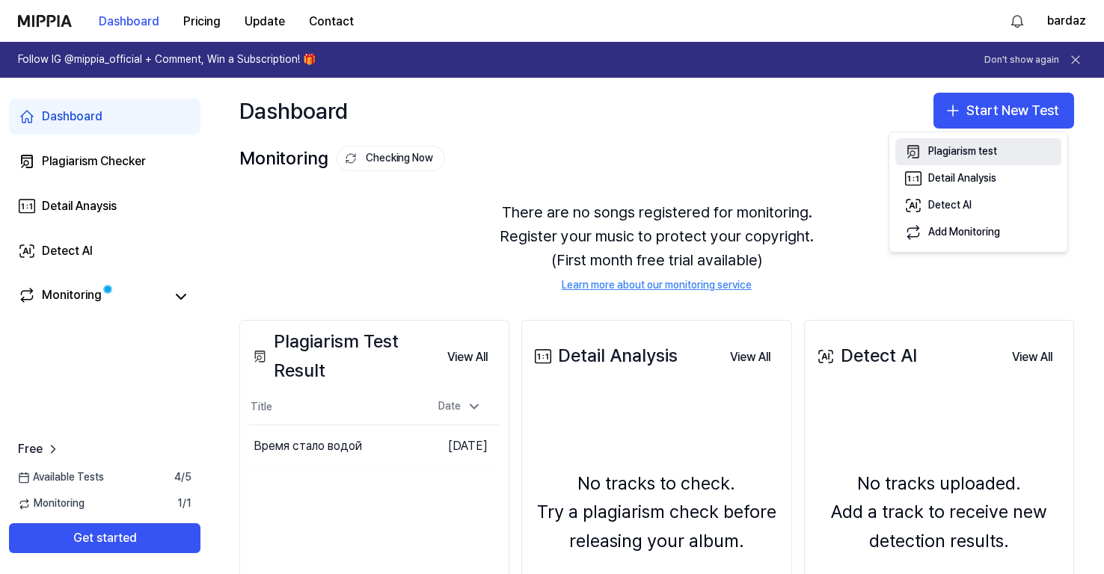
click at [954, 149] on div "Plagiarism test" at bounding box center [962, 151] width 69 height 15
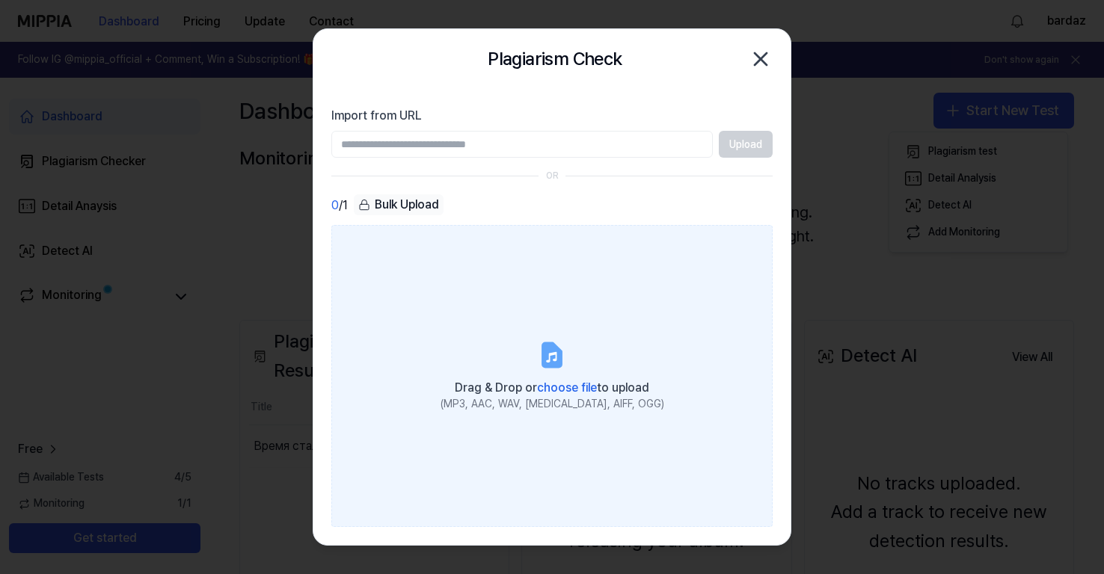
click at [493, 356] on label "Drag & Drop or choose file to upload (MP3, AAC, WAV, [MEDICAL_DATA], AIFF, OGG)" at bounding box center [551, 375] width 441 height 301
click at [0, 0] on input "Drag & Drop or choose file to upload (MP3, AAC, WAV, [MEDICAL_DATA], AIFF, OGG)" at bounding box center [0, 0] width 0 height 0
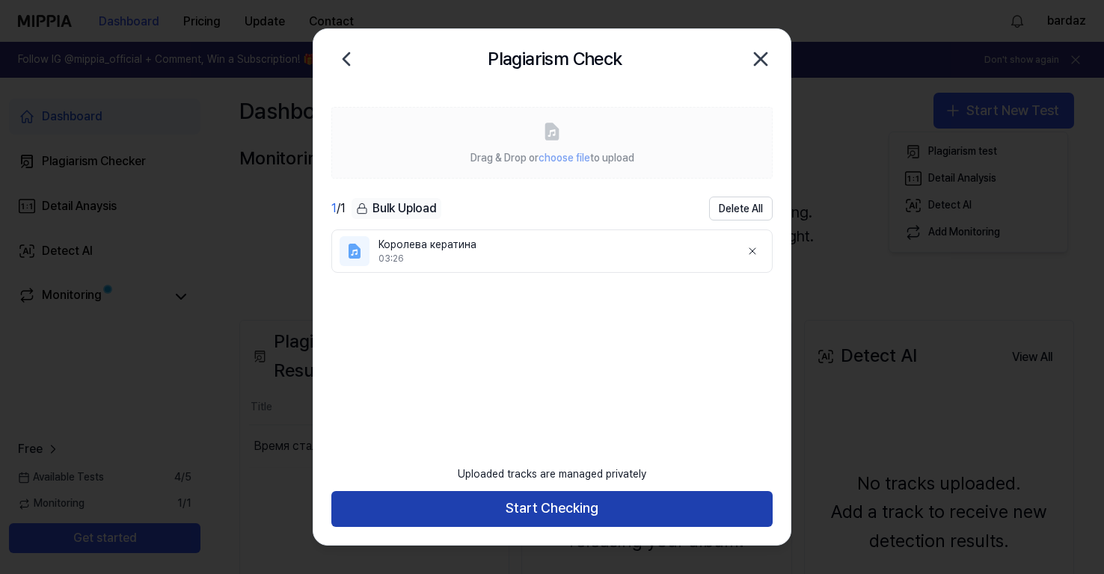
click at [510, 513] on button "Start Checking" at bounding box center [551, 509] width 441 height 36
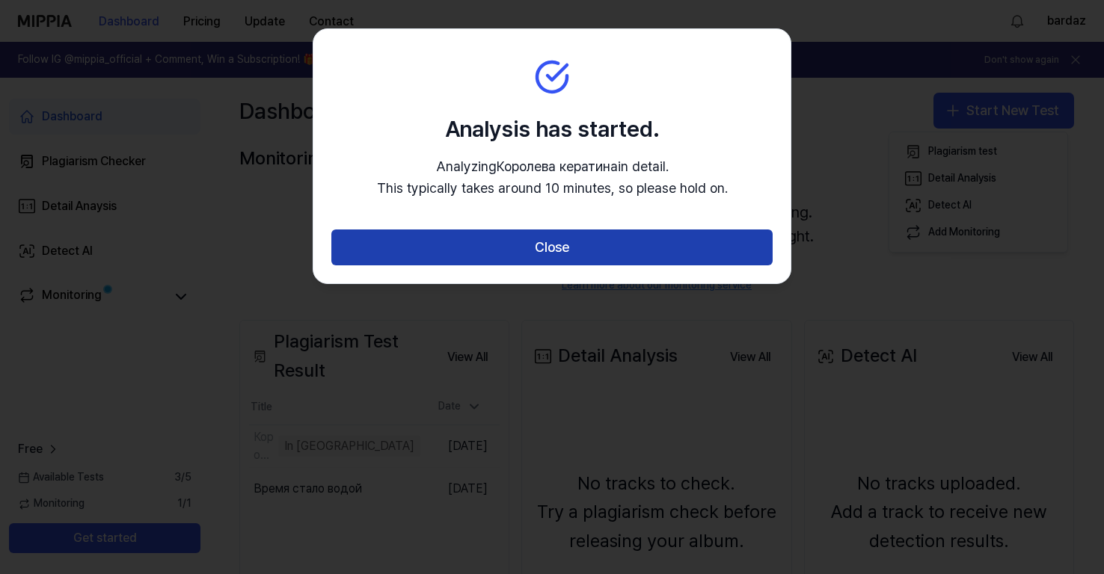
click at [516, 249] on button "Close" at bounding box center [551, 248] width 441 height 36
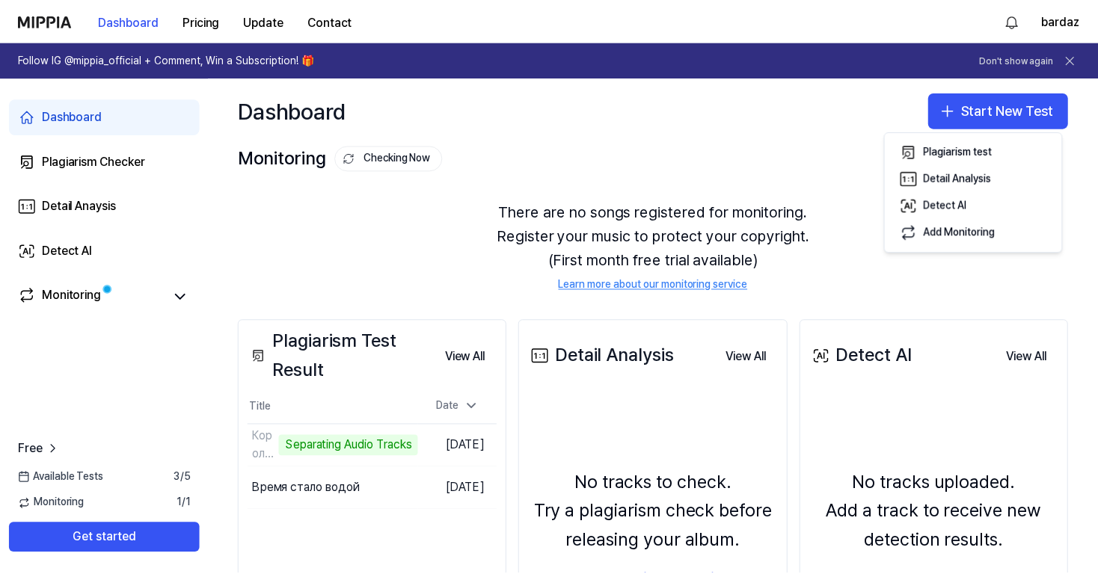
scroll to position [43, 0]
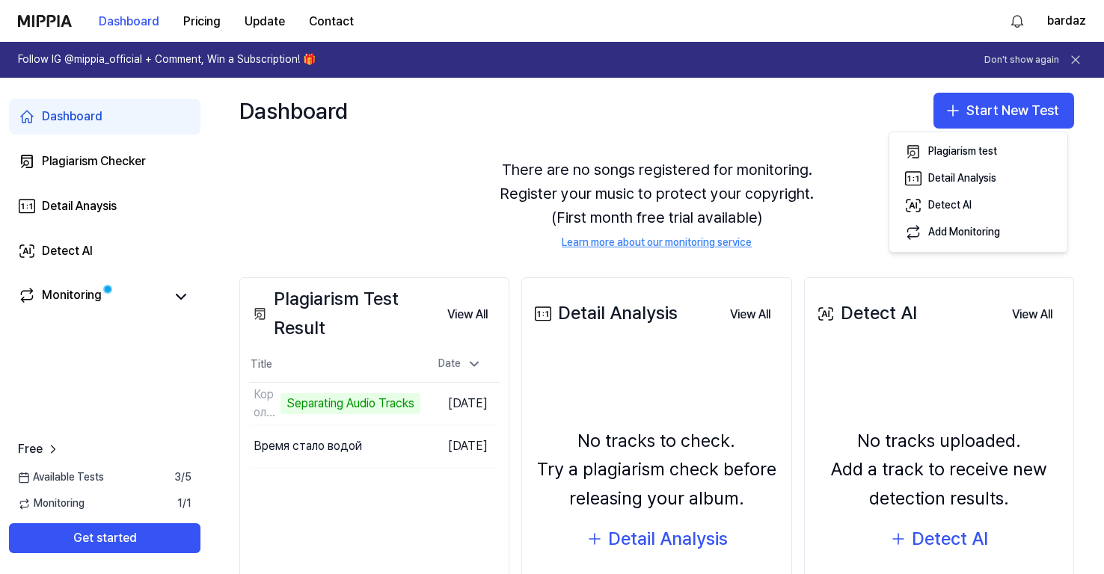
click at [847, 96] on div "Dashboard Start New Test" at bounding box center [656, 111] width 895 height 66
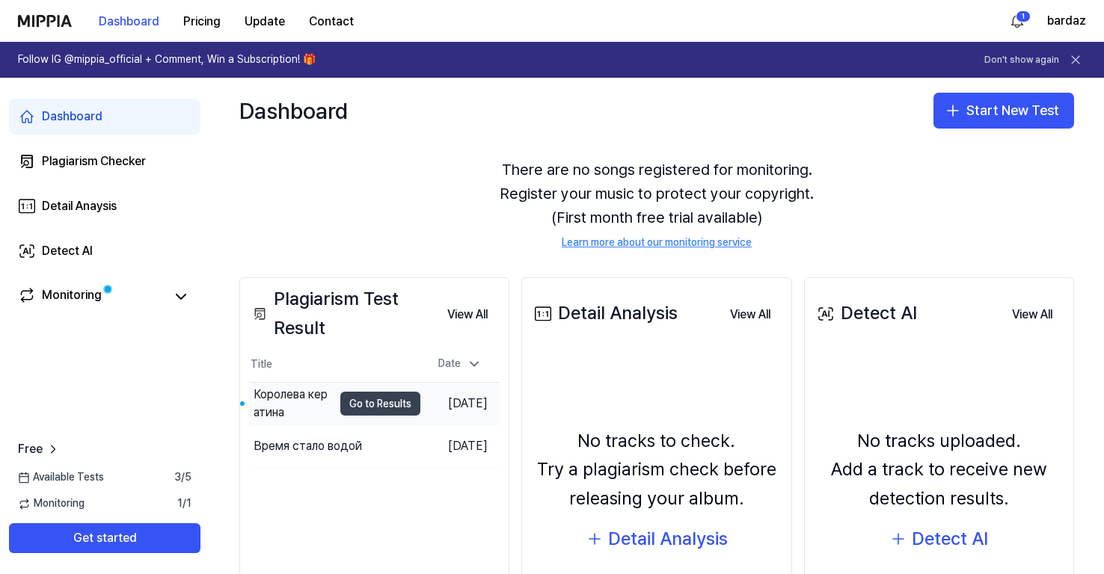
click at [380, 402] on button "Go to Results" at bounding box center [380, 404] width 80 height 24
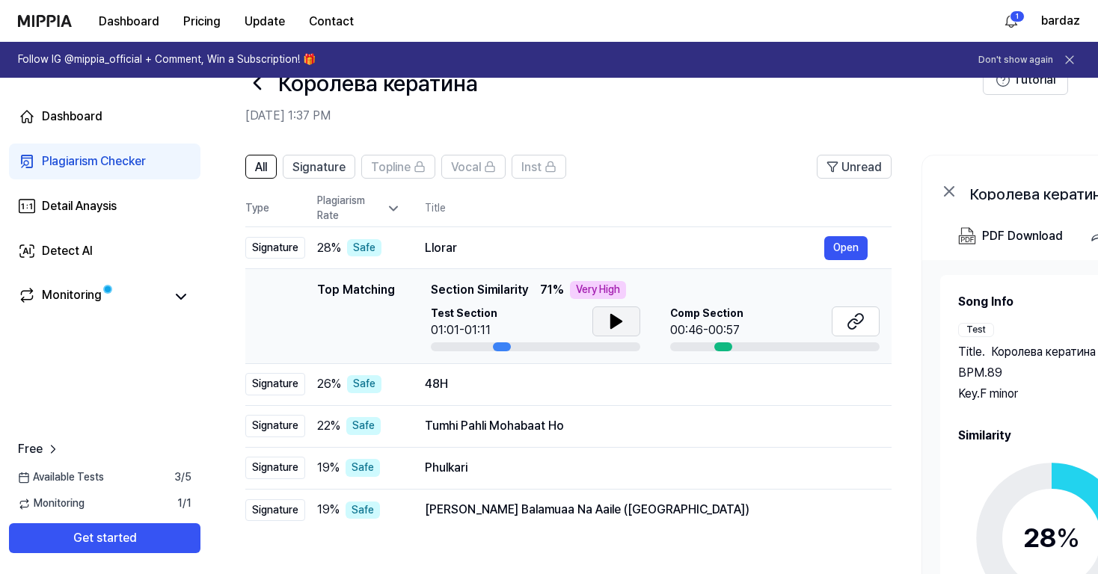
click at [611, 322] on icon at bounding box center [616, 321] width 10 height 13
click at [614, 322] on icon at bounding box center [613, 322] width 3 height 12
click at [853, 325] on icon at bounding box center [856, 322] width 18 height 18
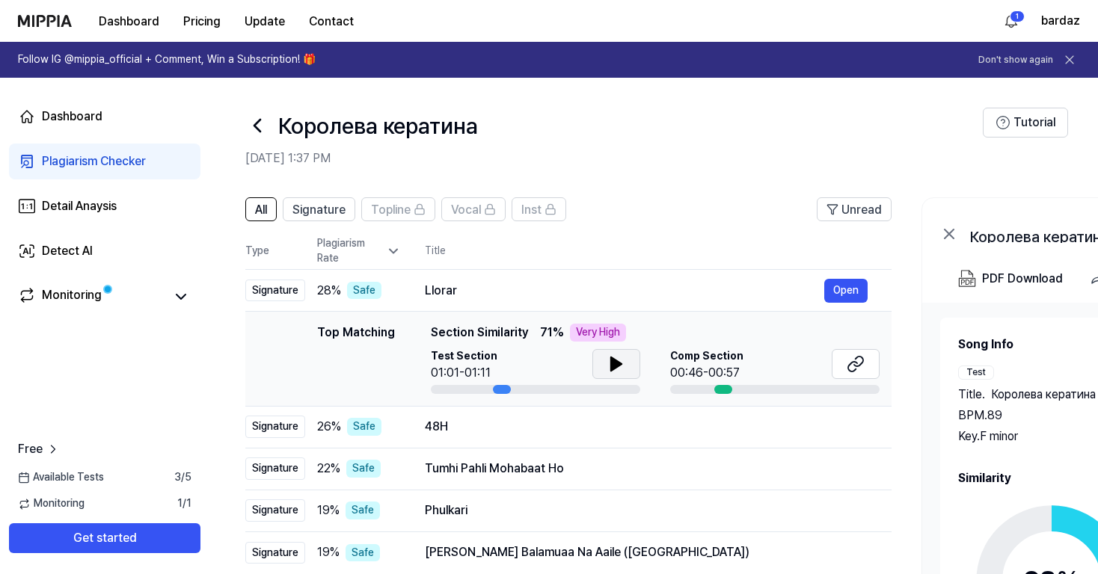
click at [620, 361] on icon at bounding box center [616, 364] width 18 height 18
click at [618, 361] on icon at bounding box center [619, 364] width 3 height 12
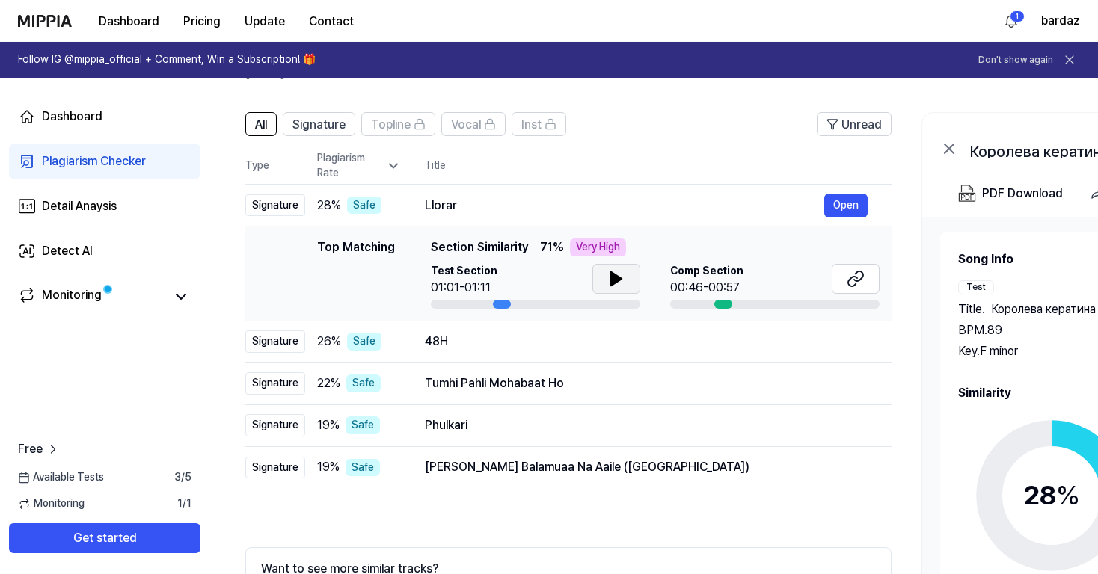
scroll to position [128, 0]
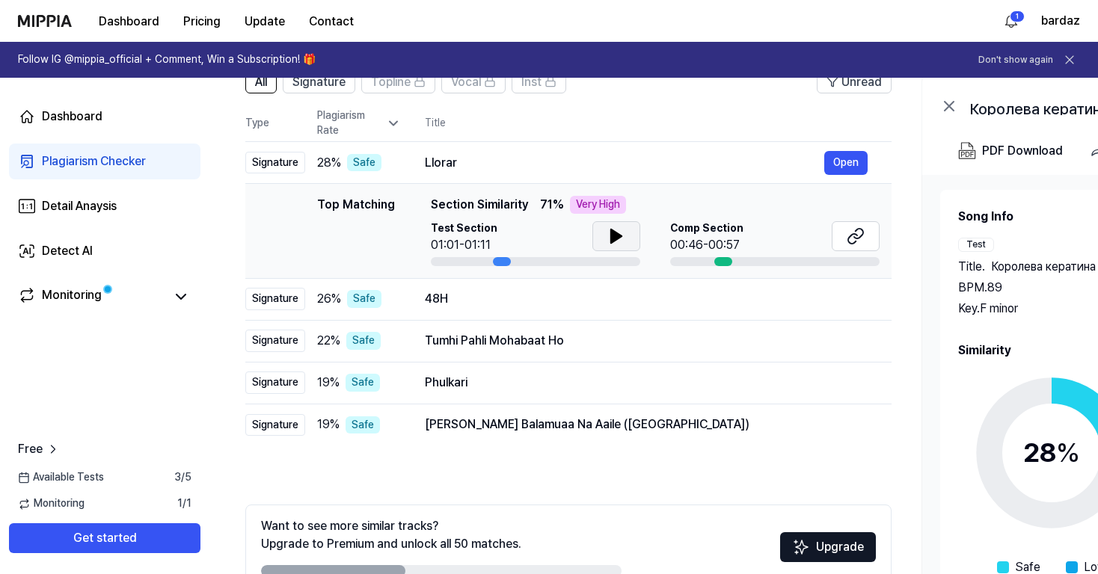
click at [586, 119] on th "Title" at bounding box center [658, 123] width 467 height 36
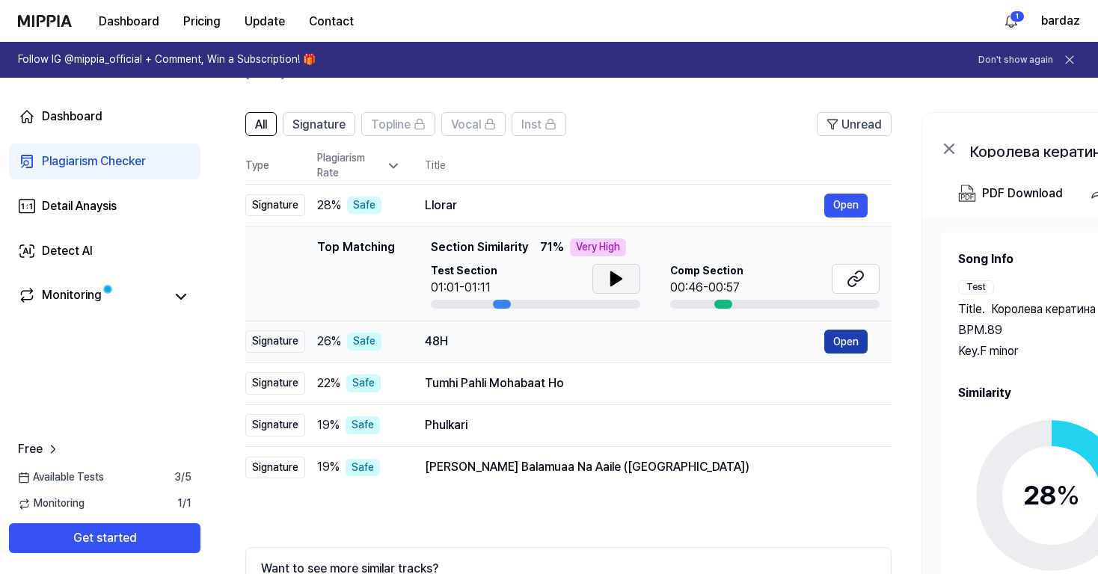
click at [842, 338] on button "Open" at bounding box center [845, 342] width 43 height 24
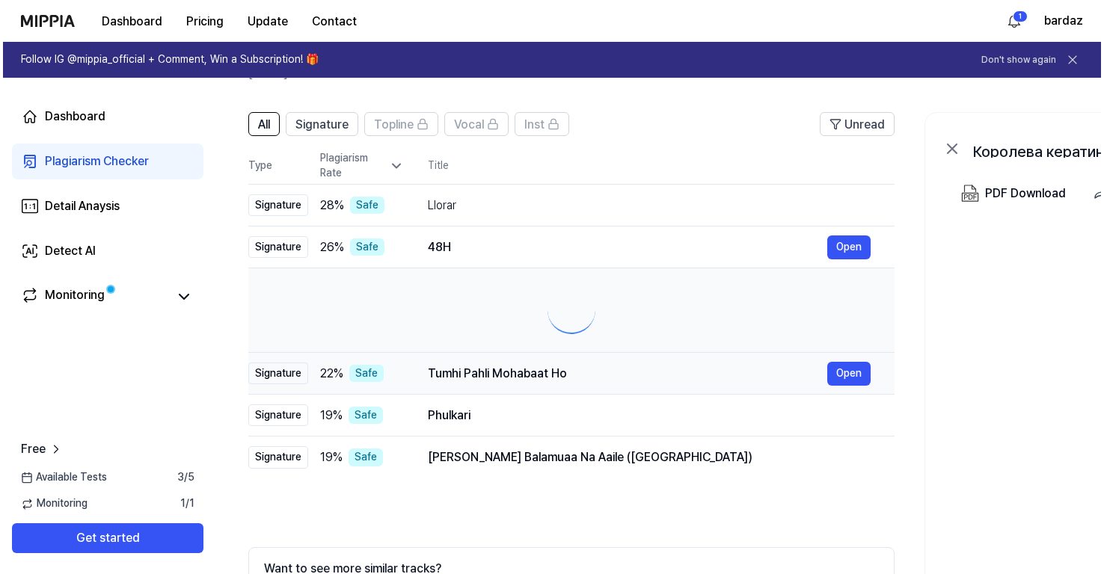
scroll to position [0, 0]
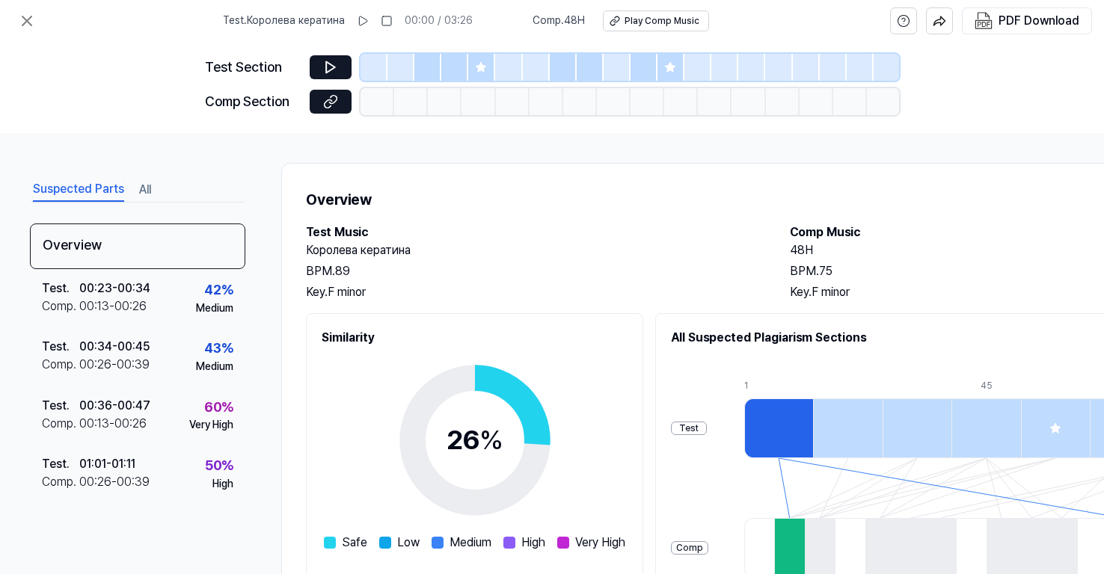
click at [479, 67] on icon at bounding box center [481, 67] width 10 height 10
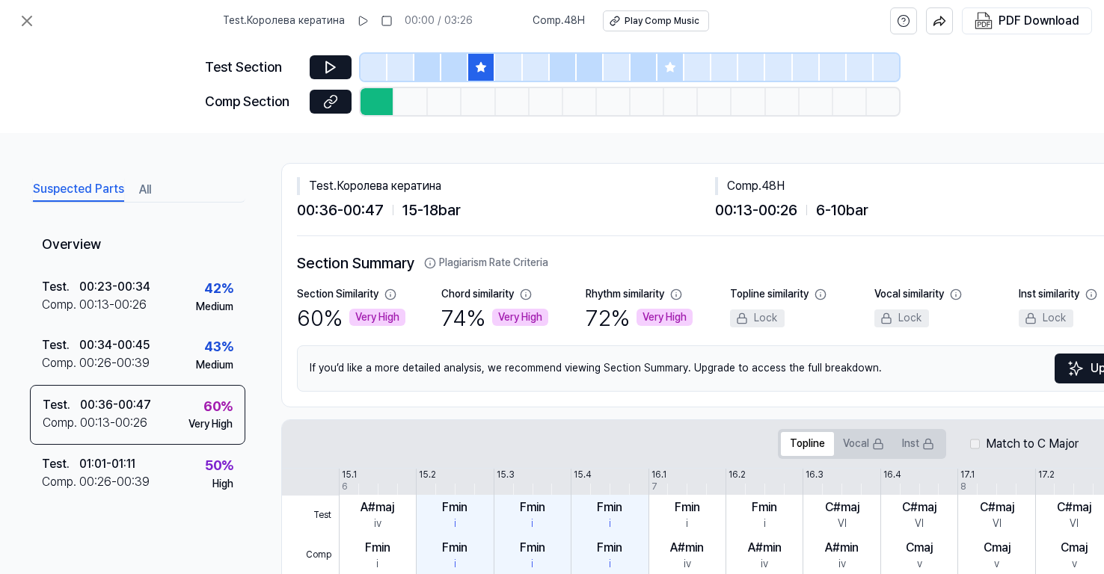
click at [663, 70] on div at bounding box center [670, 67] width 27 height 27
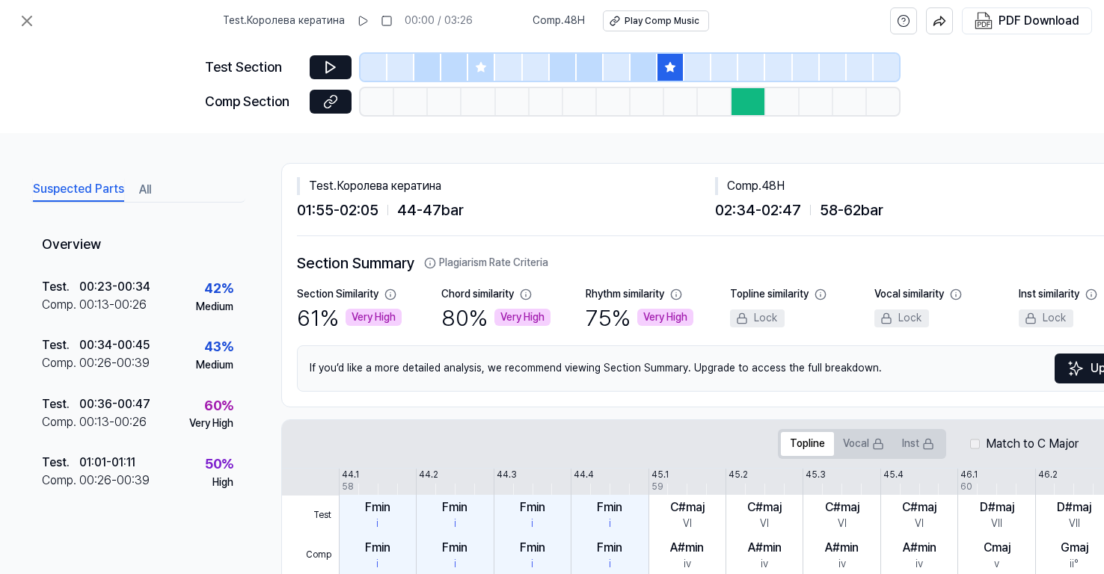
click at [485, 67] on icon at bounding box center [481, 67] width 10 height 10
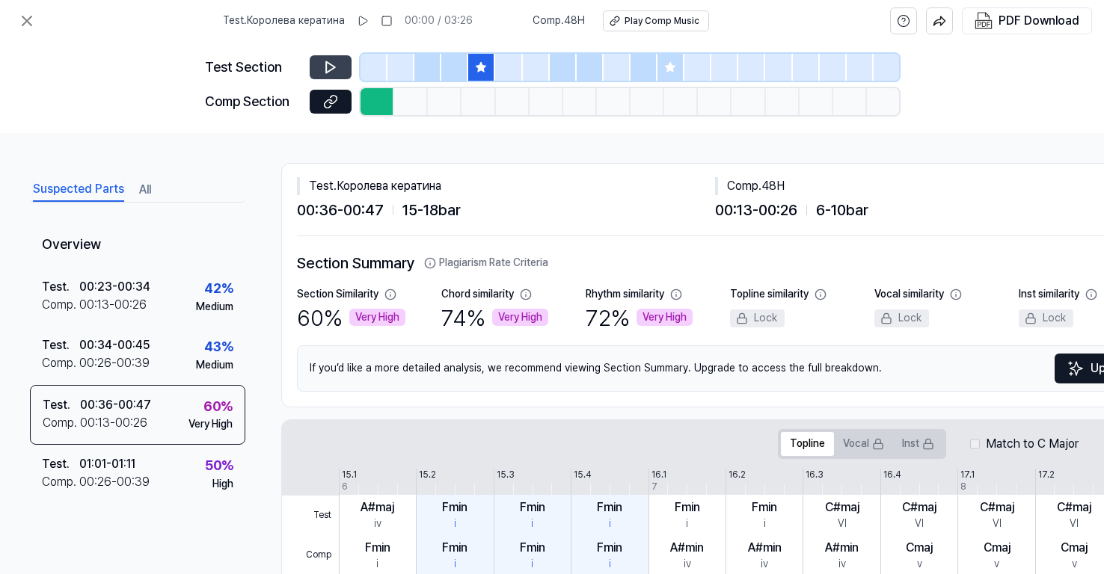
click at [334, 68] on icon at bounding box center [330, 67] width 9 height 11
click at [334, 68] on icon at bounding box center [333, 67] width 2 height 10
click at [684, 22] on div "Play Comp Music" at bounding box center [662, 21] width 75 height 13
click at [668, 65] on icon at bounding box center [670, 67] width 10 height 10
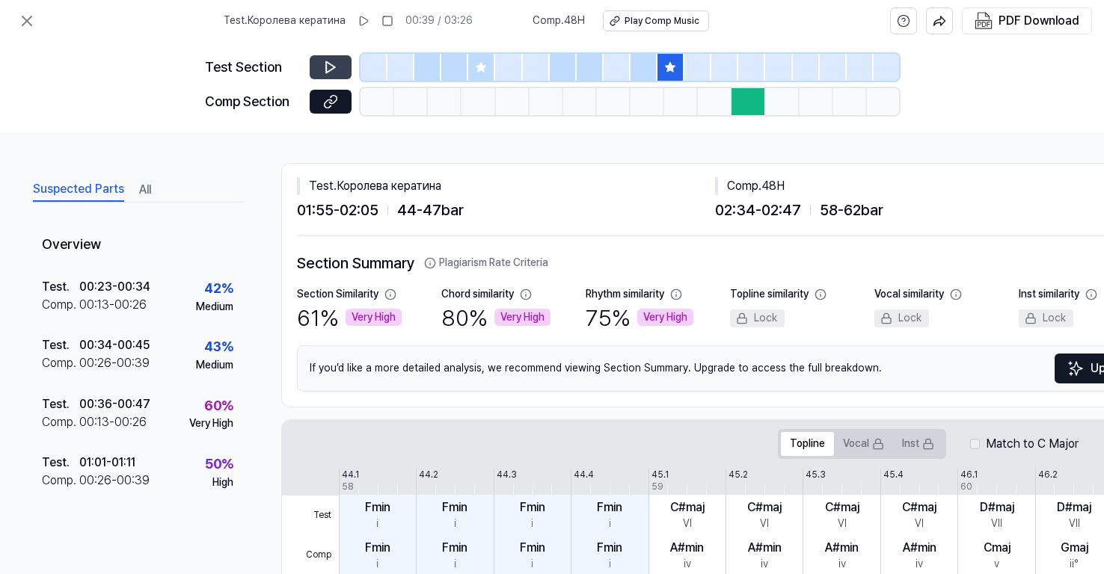
click at [328, 70] on icon at bounding box center [330, 67] width 15 height 15
click at [331, 71] on icon at bounding box center [330, 67] width 15 height 15
click at [332, 71] on icon at bounding box center [333, 67] width 2 height 10
click at [423, 147] on div "Suspected Parts All Overview Test . 00:23 - 00:34 Comp . 00:13 - 00:26 42 % Med…" at bounding box center [552, 353] width 1104 height 441
click at [23, 19] on icon at bounding box center [27, 21] width 18 height 18
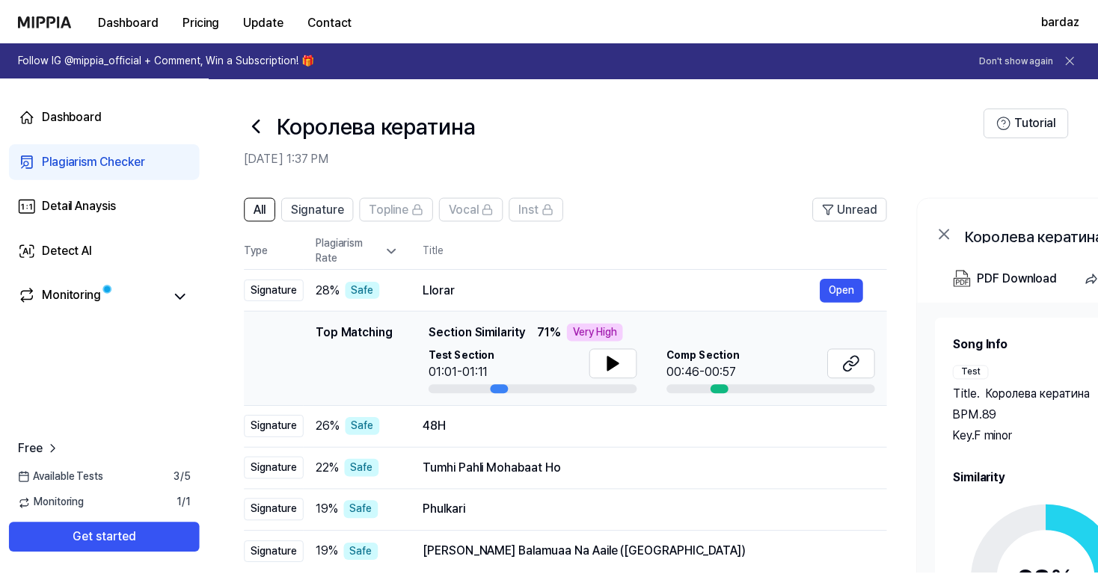
scroll to position [85, 0]
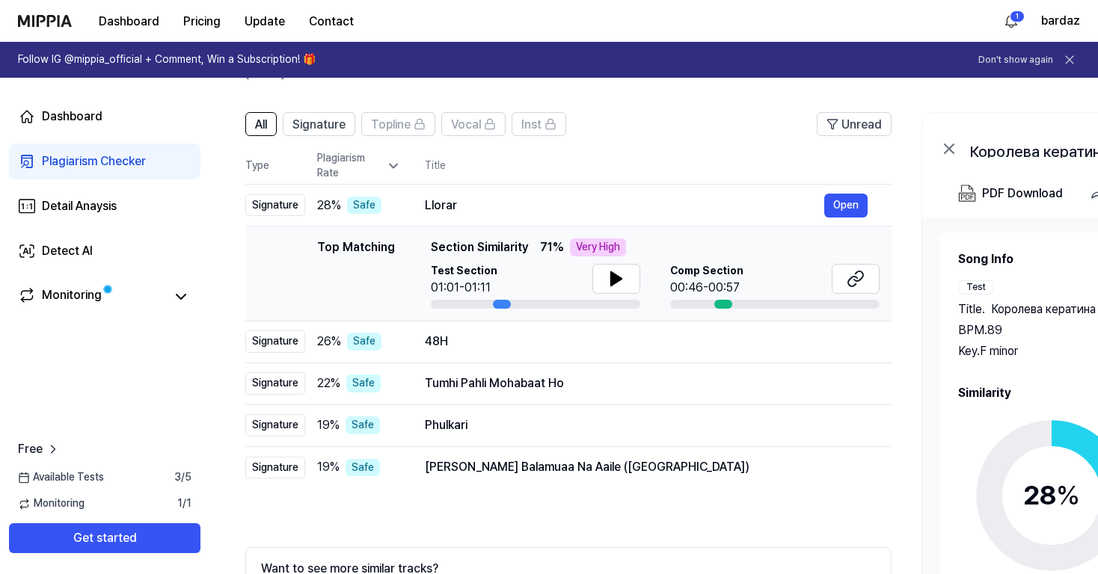
click at [603, 157] on th "Title" at bounding box center [658, 166] width 467 height 36
click at [362, 206] on div "Safe" at bounding box center [364, 206] width 34 height 18
click at [634, 144] on header "All Signature Topline Vocal Inst Unread" at bounding box center [568, 130] width 646 height 36
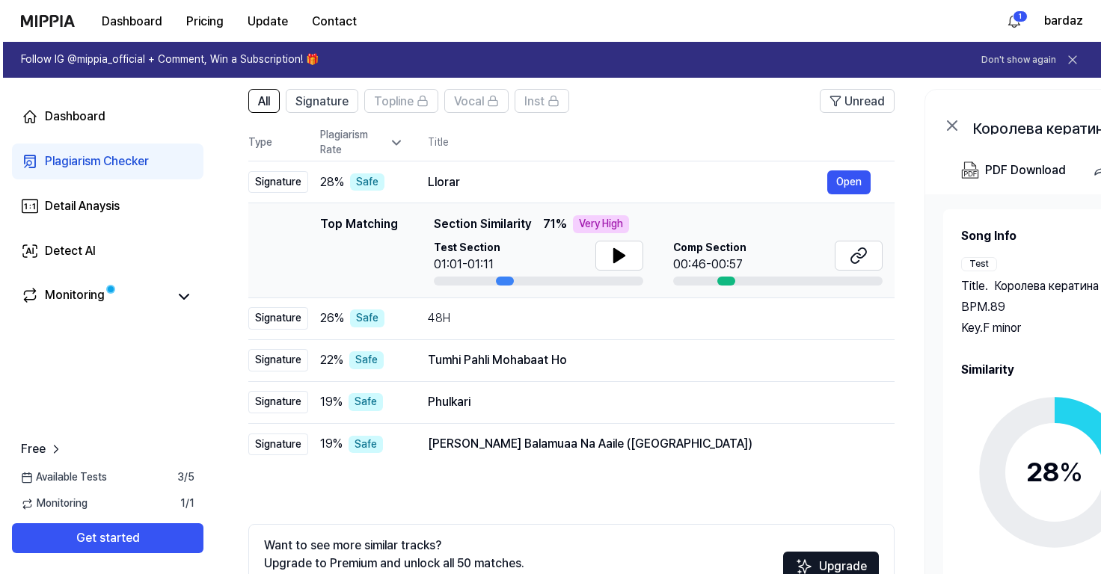
scroll to position [0, 0]
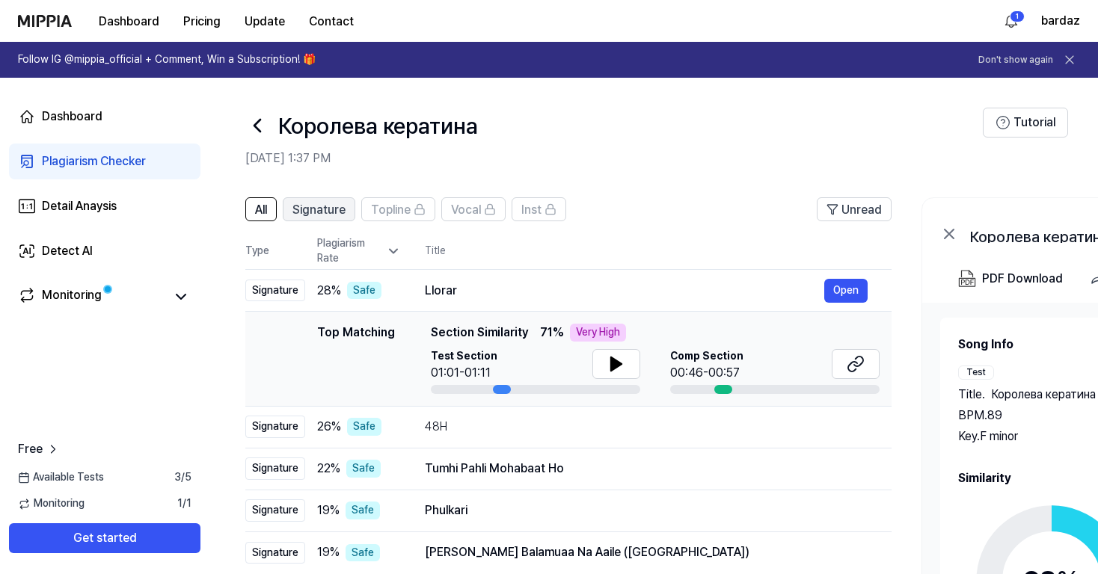
click at [325, 212] on span "Signature" at bounding box center [318, 210] width 53 height 18
click at [614, 231] on header "All Signature Topline Vocal Inst Unread" at bounding box center [568, 215] width 646 height 36
click at [261, 124] on icon at bounding box center [257, 126] width 24 height 24
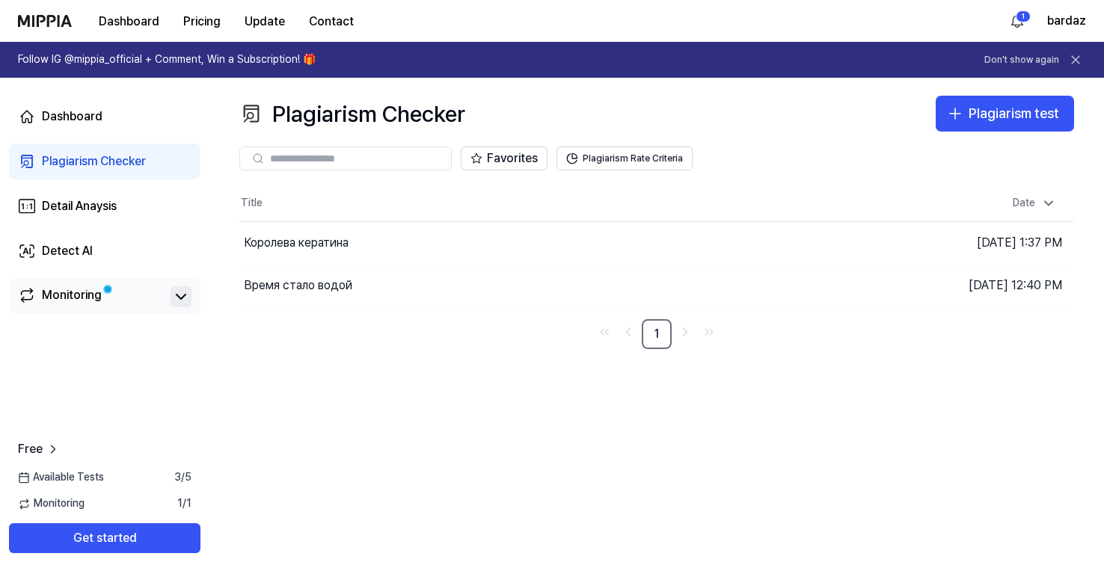
click at [191, 297] on button at bounding box center [181, 296] width 21 height 21
click at [186, 295] on icon at bounding box center [181, 297] width 18 height 18
click at [76, 120] on div "Dashboard" at bounding box center [72, 117] width 61 height 18
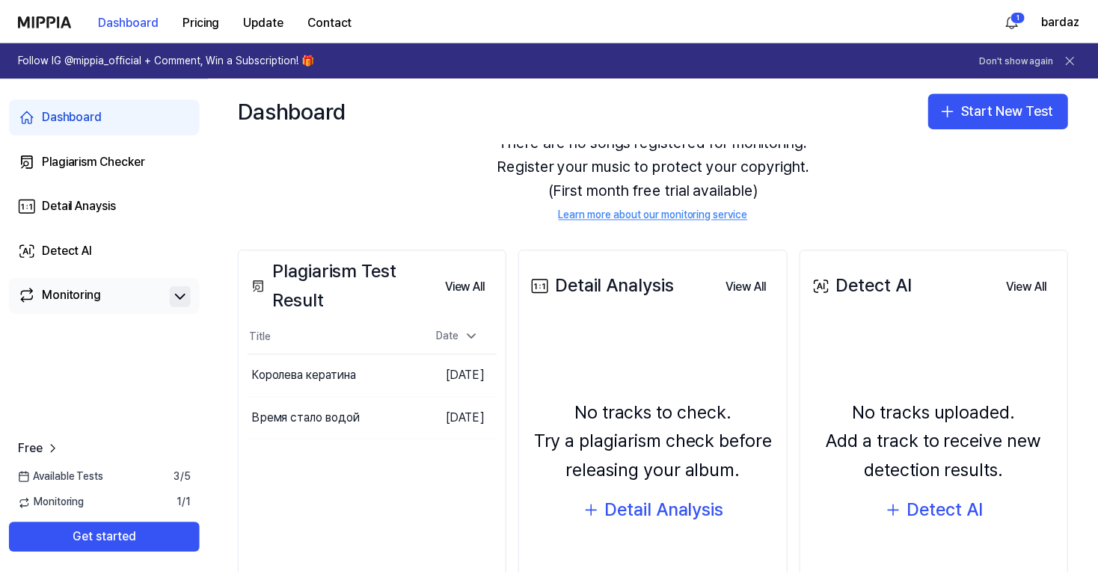
scroll to position [102, 0]
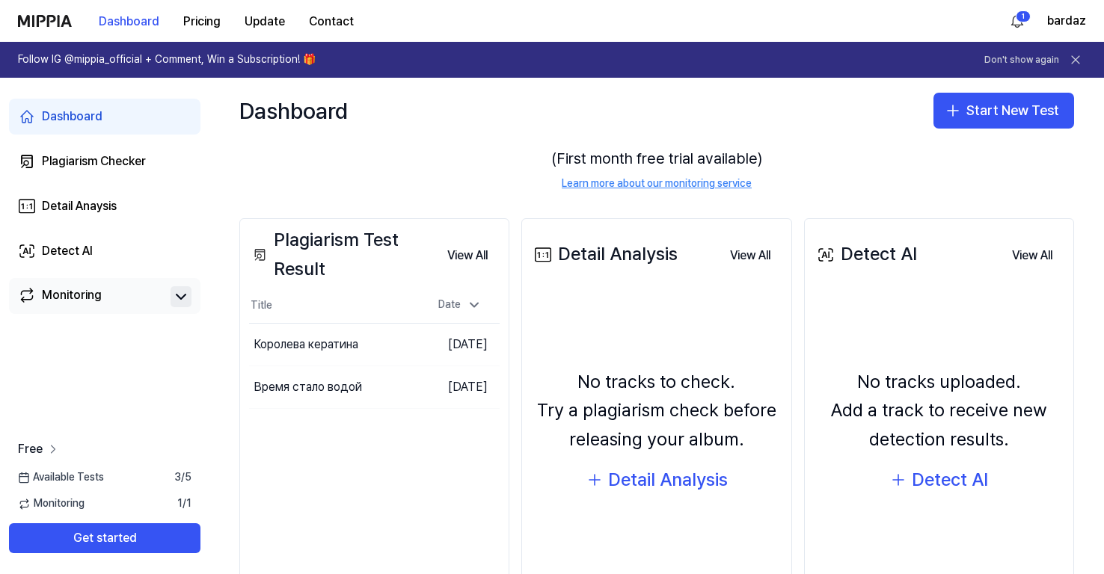
click at [32, 447] on span "Free" at bounding box center [30, 450] width 25 height 18
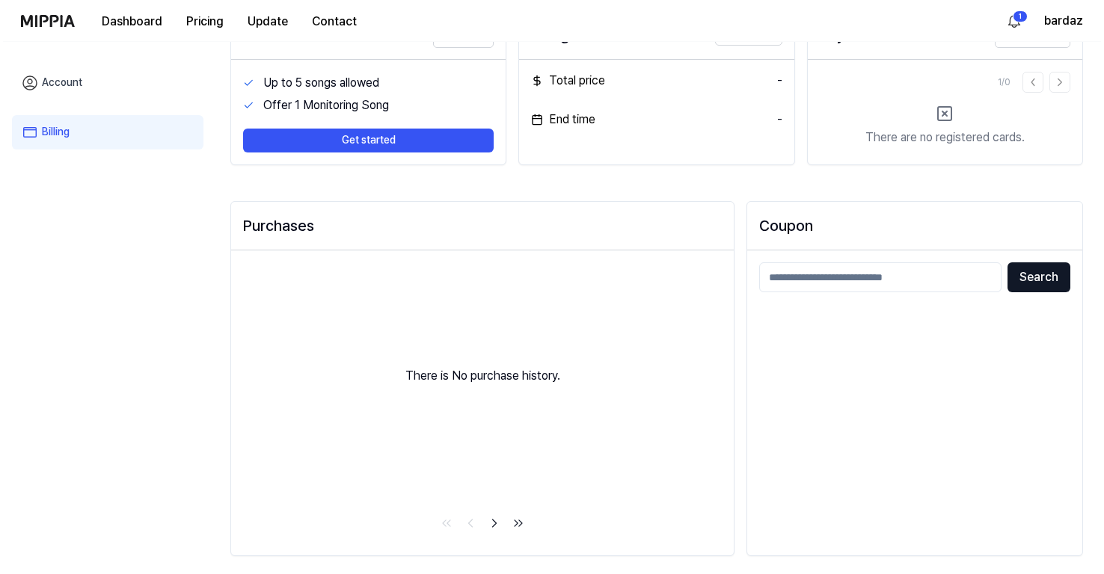
scroll to position [0, 0]
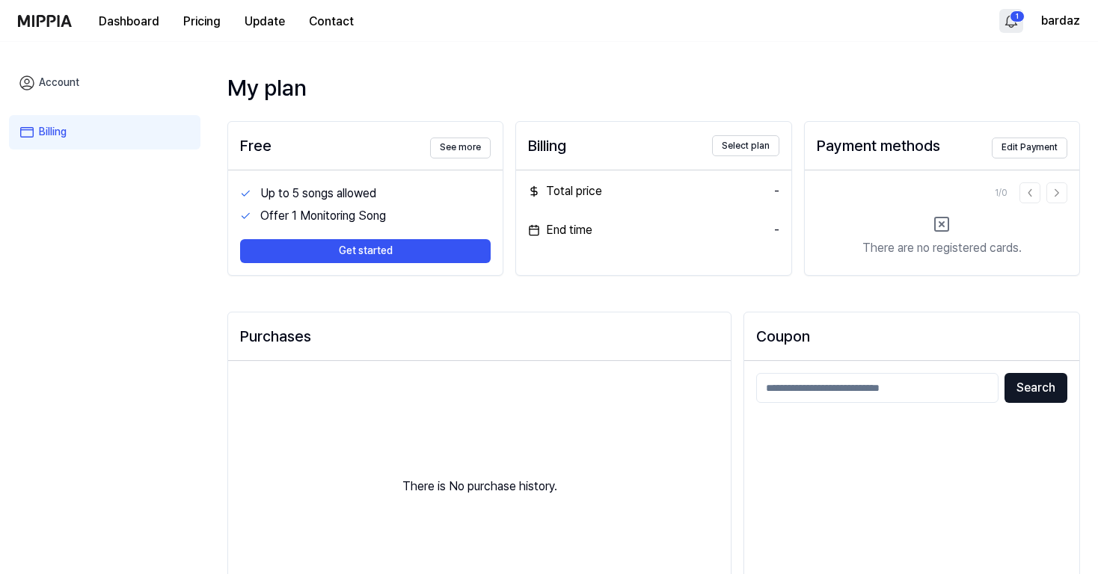
click at [1008, 19] on html "Dashboard Pricing Update Contact 1 bardaz Account Billing My plan Free See more…" at bounding box center [549, 287] width 1098 height 574
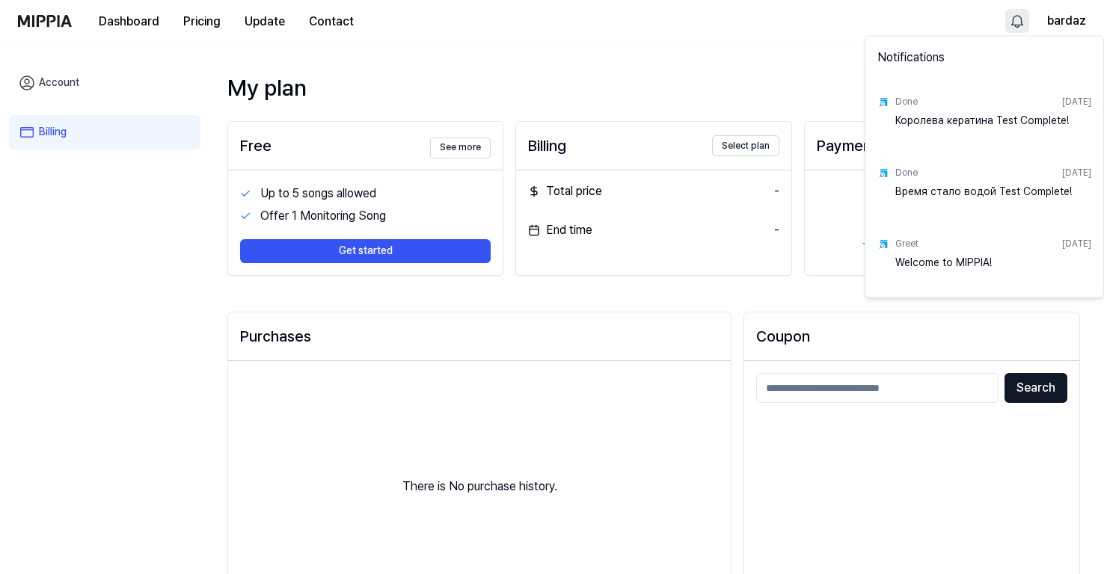
click at [641, 62] on html "Dashboard Pricing Update Contact bardaz Account Billing My plan Free See more U…" at bounding box center [552, 287] width 1104 height 574
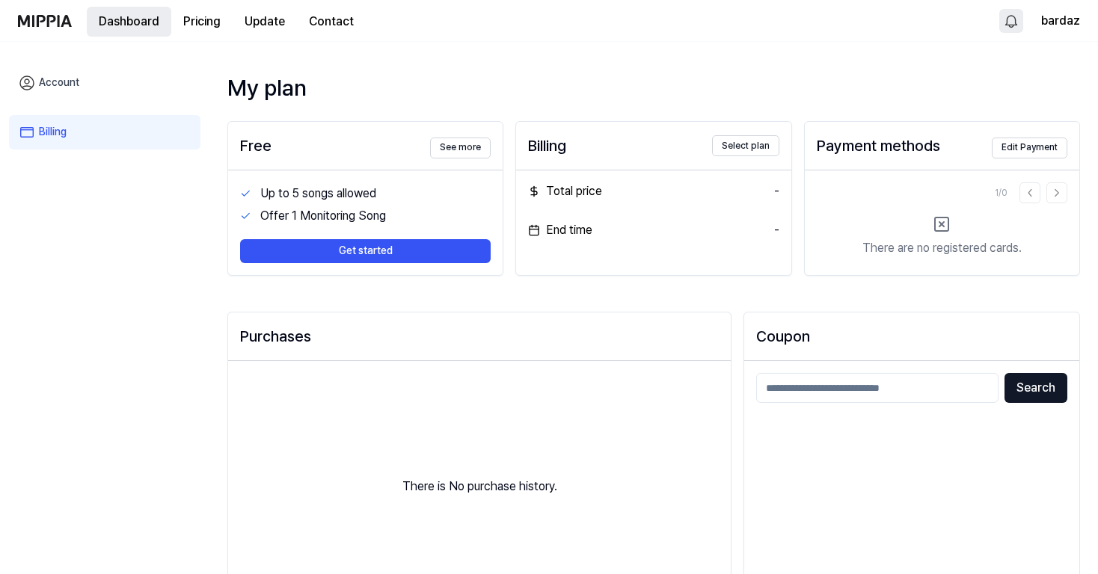
click at [126, 26] on button "Dashboard" at bounding box center [129, 22] width 85 height 30
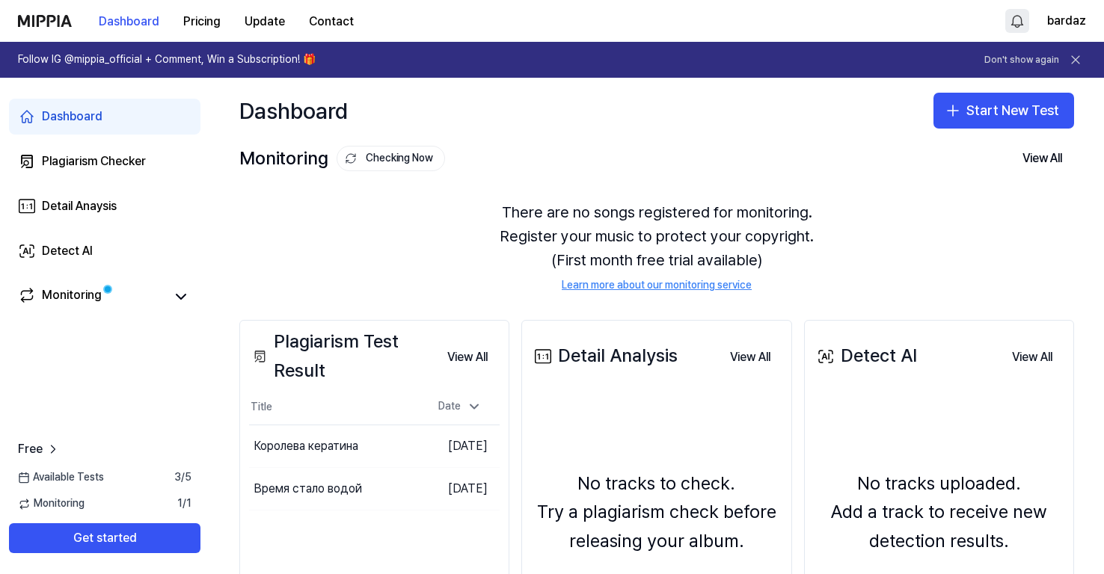
click at [543, 111] on div "Dashboard Start New Test" at bounding box center [656, 111] width 895 height 66
click at [1081, 62] on icon at bounding box center [1075, 59] width 15 height 15
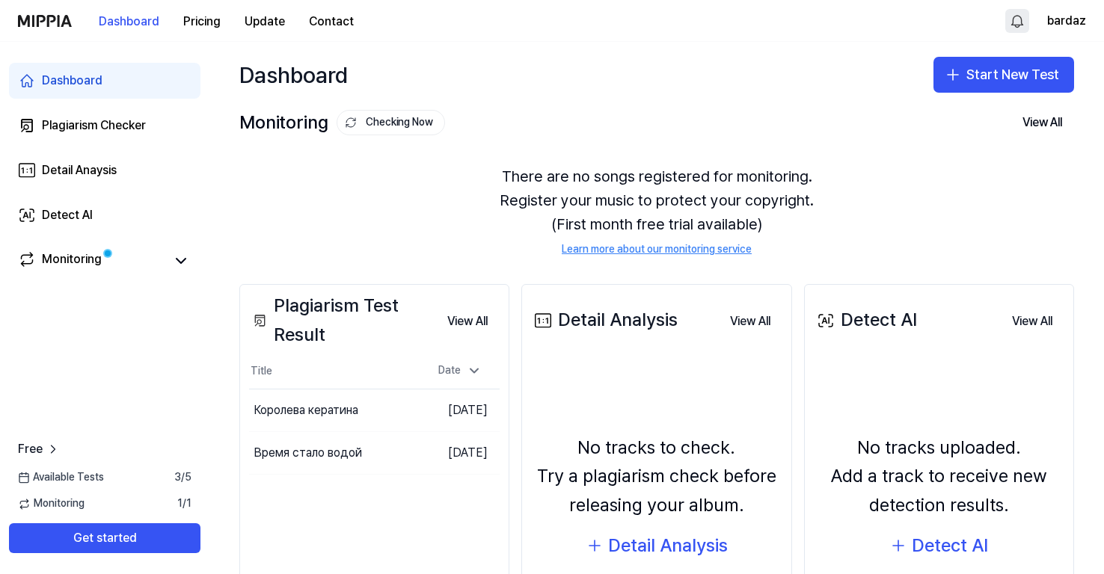
click at [522, 104] on div "Dashboard Start New Test" at bounding box center [656, 75] width 895 height 66
click at [633, 93] on div "Dashboard Start New Test" at bounding box center [656, 75] width 895 height 66
